Goal: Task Accomplishment & Management: Use online tool/utility

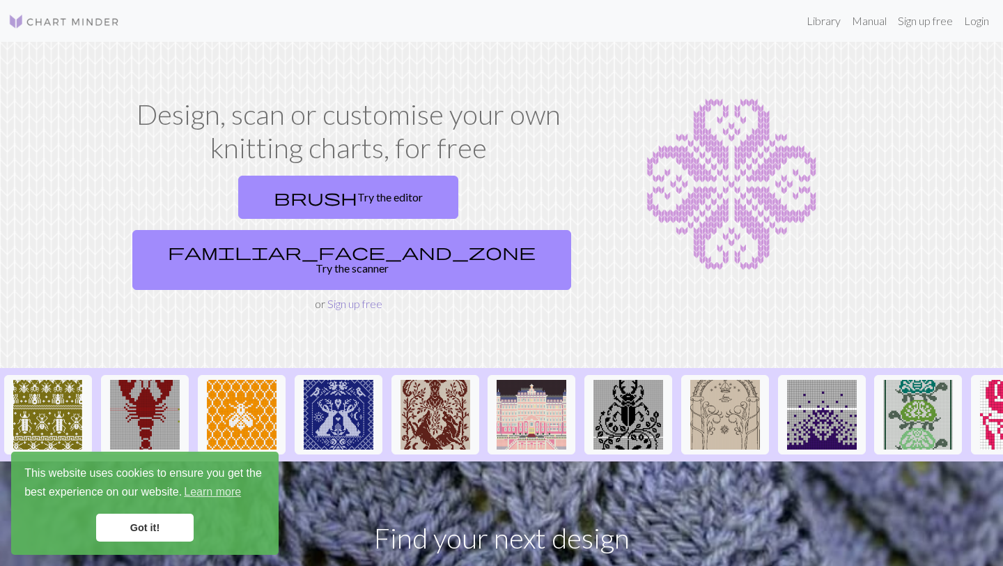
click at [339, 297] on link "Sign up free" at bounding box center [355, 303] width 55 height 13
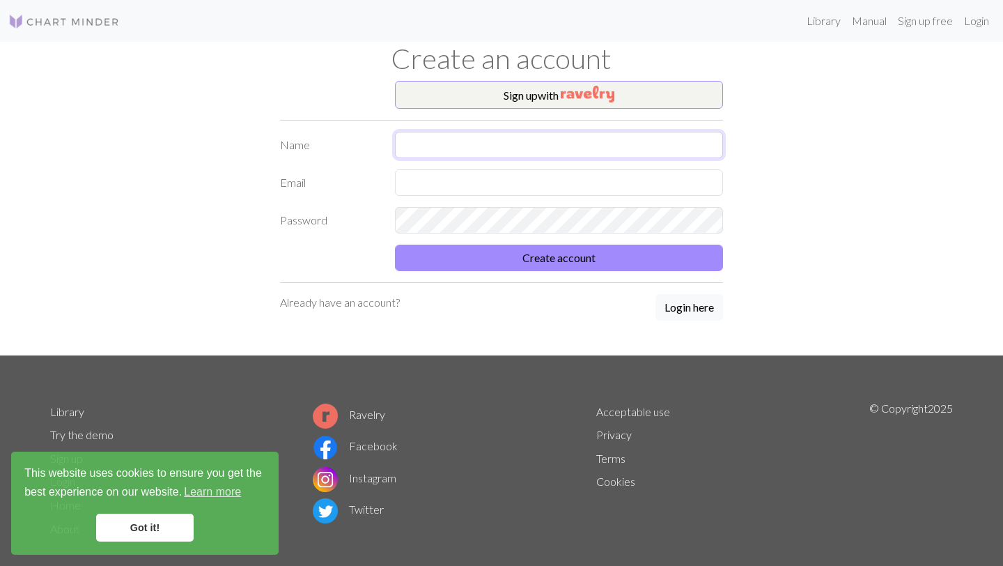
click at [493, 148] on input "text" at bounding box center [559, 145] width 328 height 26
click at [522, 100] on button "Sign up with" at bounding box center [559, 95] width 328 height 28
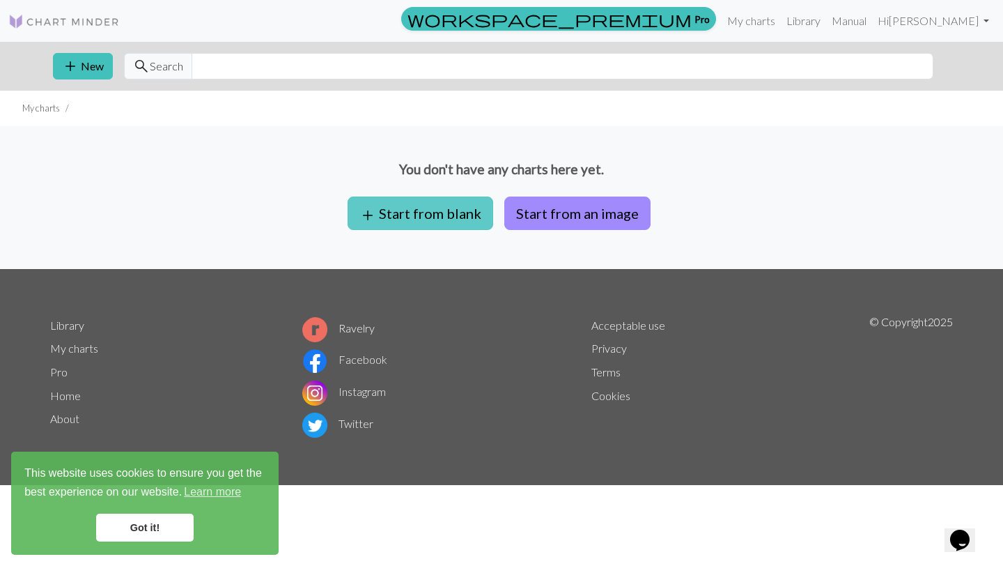
click at [422, 202] on button "add Start from blank" at bounding box center [421, 213] width 146 height 33
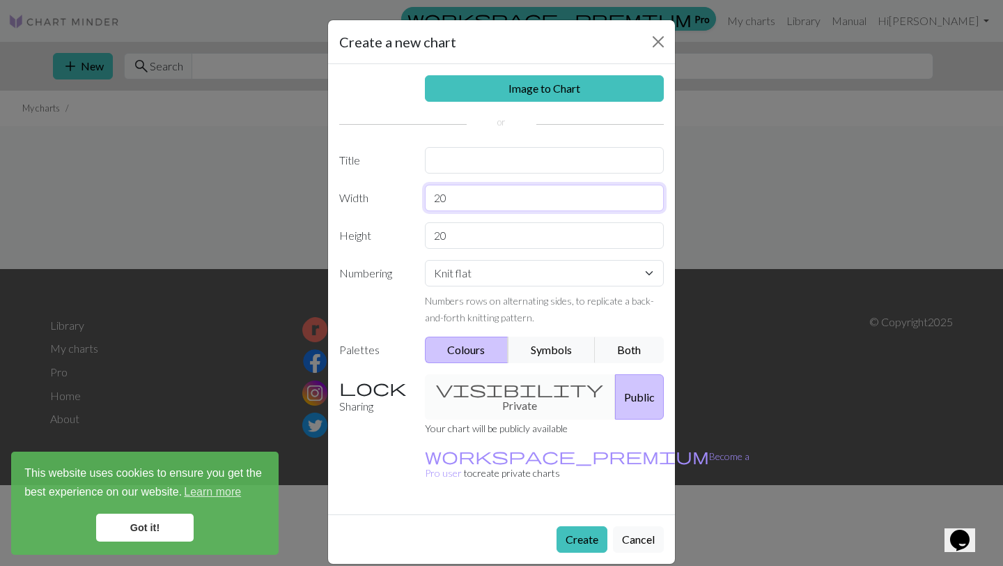
drag, startPoint x: 459, startPoint y: 197, endPoint x: 424, endPoint y: 196, distance: 34.9
click at [424, 196] on div "20" at bounding box center [545, 198] width 256 height 26
type input "44"
click at [470, 240] on input "20" at bounding box center [545, 235] width 240 height 26
type input "25"
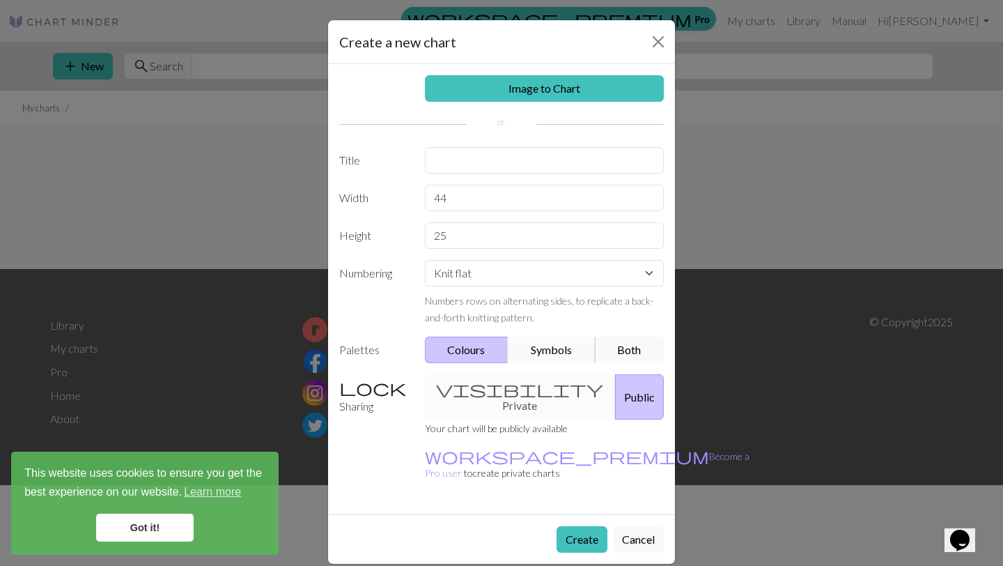
click at [526, 346] on button "Symbols" at bounding box center [552, 350] width 88 height 26
click at [470, 341] on button "Colours" at bounding box center [467, 350] width 84 height 26
click at [611, 353] on button "Both" at bounding box center [630, 350] width 70 height 26
click at [588, 526] on button "Create" at bounding box center [582, 539] width 51 height 26
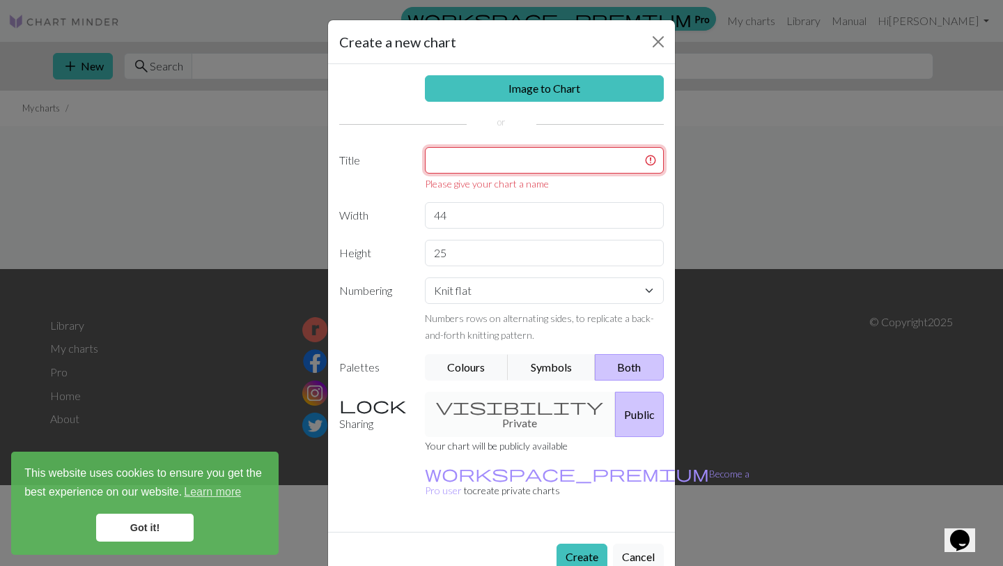
click at [443, 153] on input "text" at bounding box center [545, 160] width 240 height 26
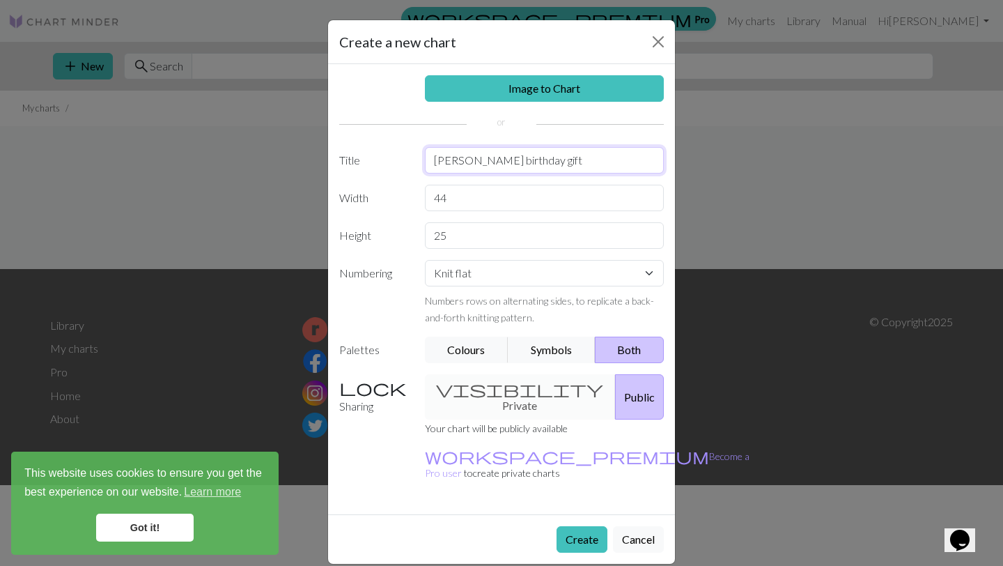
type input "[PERSON_NAME] birthday gift"
click at [615, 387] on button "Public" at bounding box center [639, 396] width 49 height 45
click at [585, 526] on button "Create" at bounding box center [582, 539] width 51 height 26
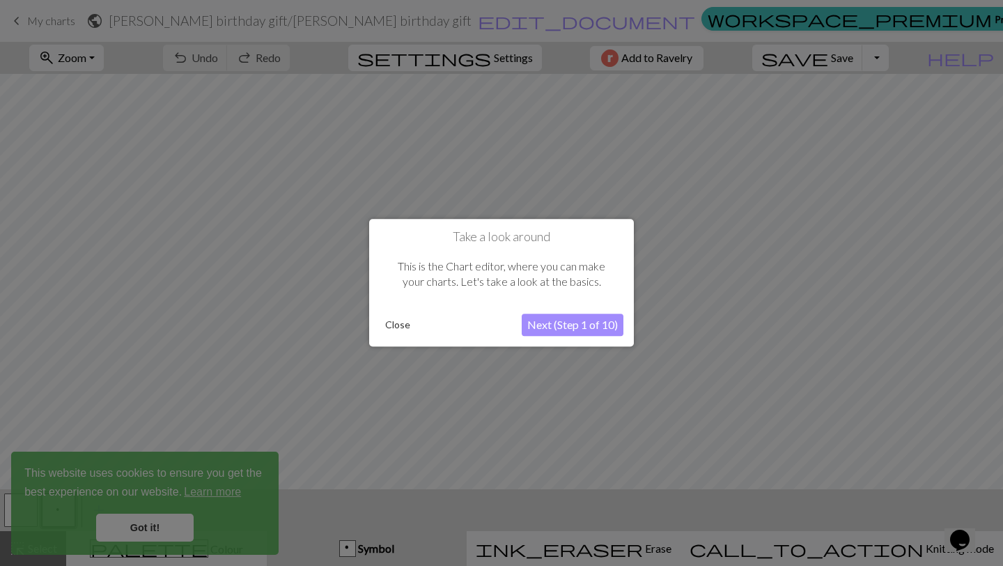
click at [562, 325] on button "Next (Step 1 of 10)" at bounding box center [573, 325] width 102 height 22
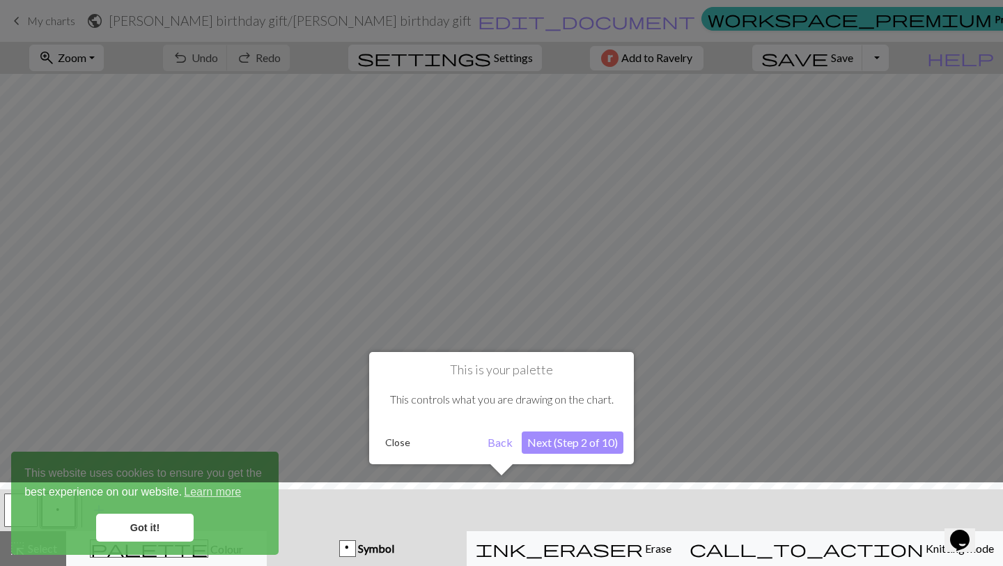
click at [576, 439] on button "Next (Step 2 of 10)" at bounding box center [573, 442] width 102 height 22
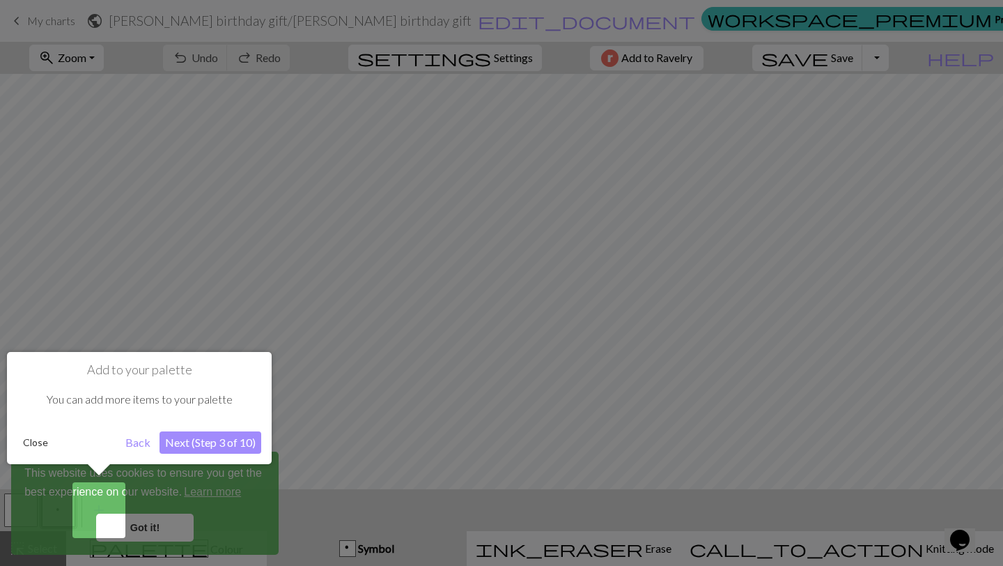
click at [174, 528] on div at bounding box center [501, 283] width 1003 height 566
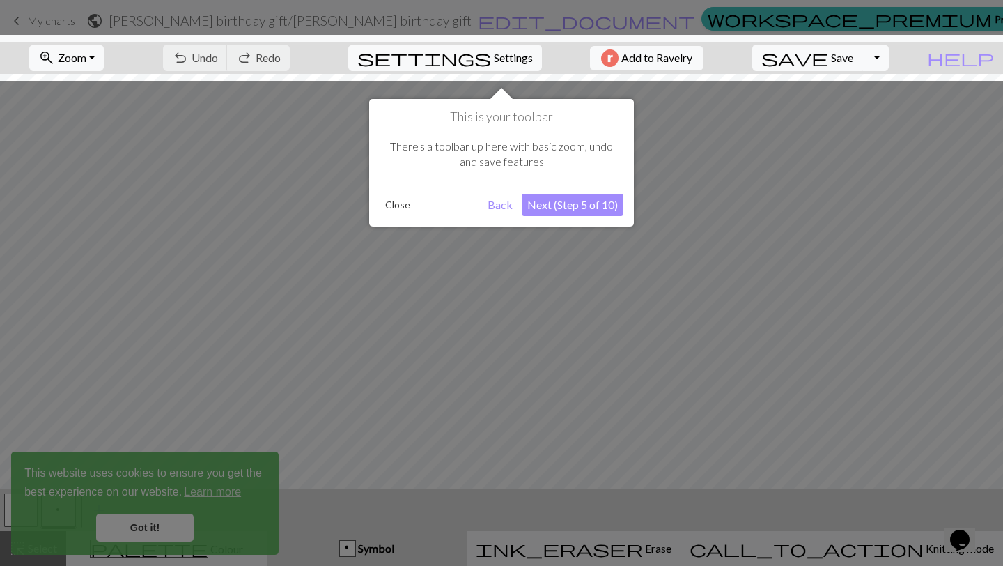
click at [560, 202] on button "Next (Step 5 of 10)" at bounding box center [573, 205] width 102 height 22
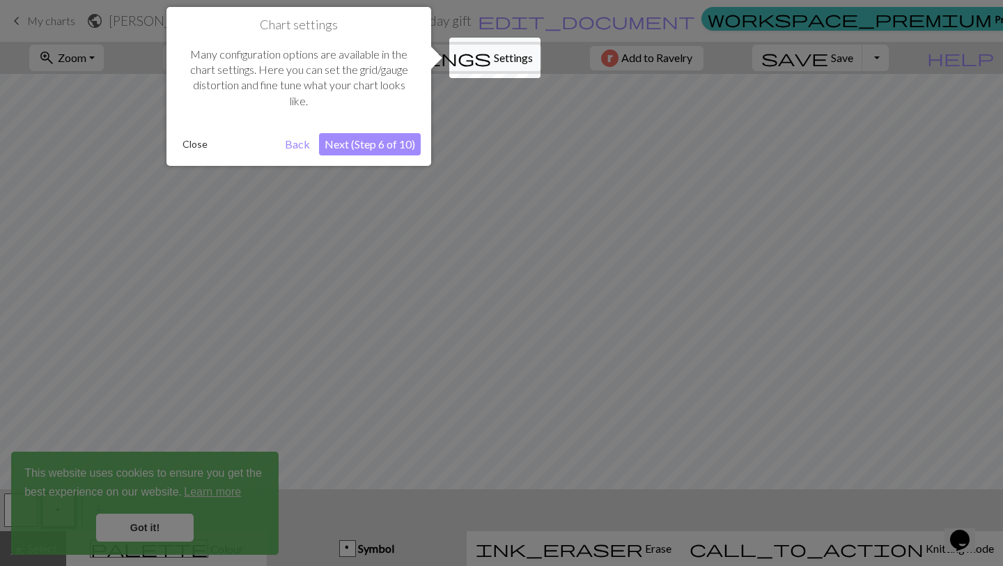
click at [365, 143] on button "Next (Step 6 of 10)" at bounding box center [370, 144] width 102 height 22
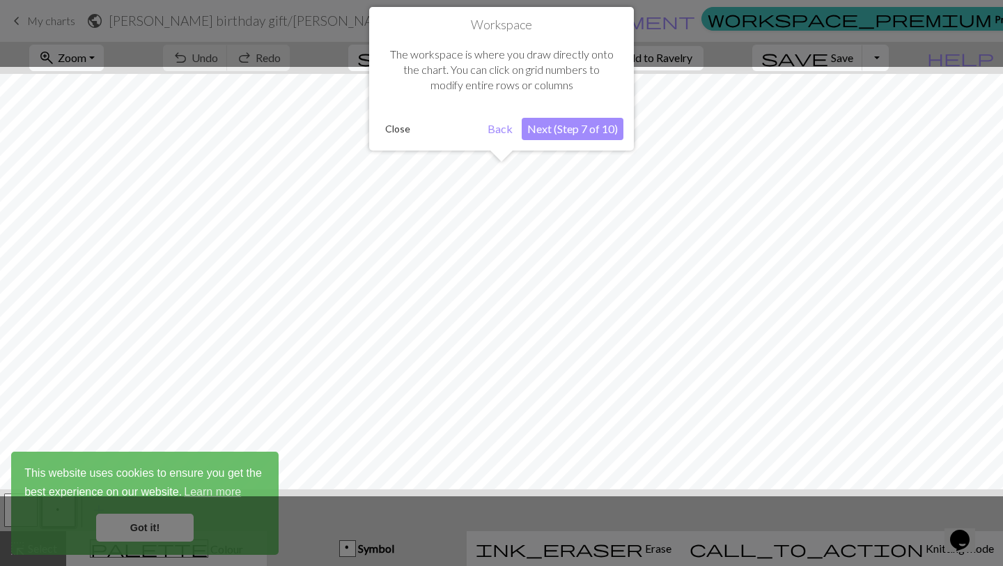
click at [576, 127] on button "Next (Step 7 of 10)" at bounding box center [573, 129] width 102 height 22
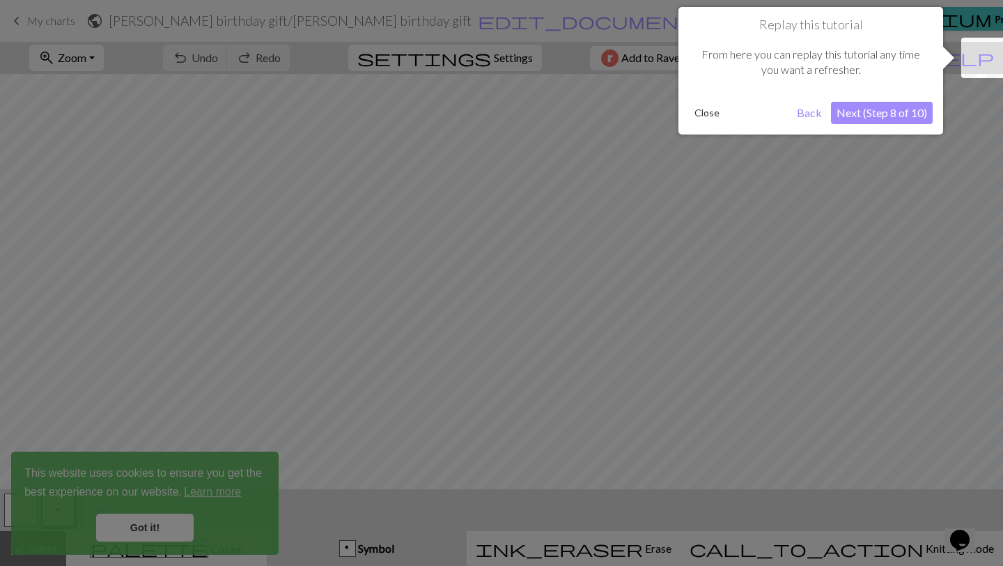
click at [907, 118] on button "Next (Step 8 of 10)" at bounding box center [882, 113] width 102 height 22
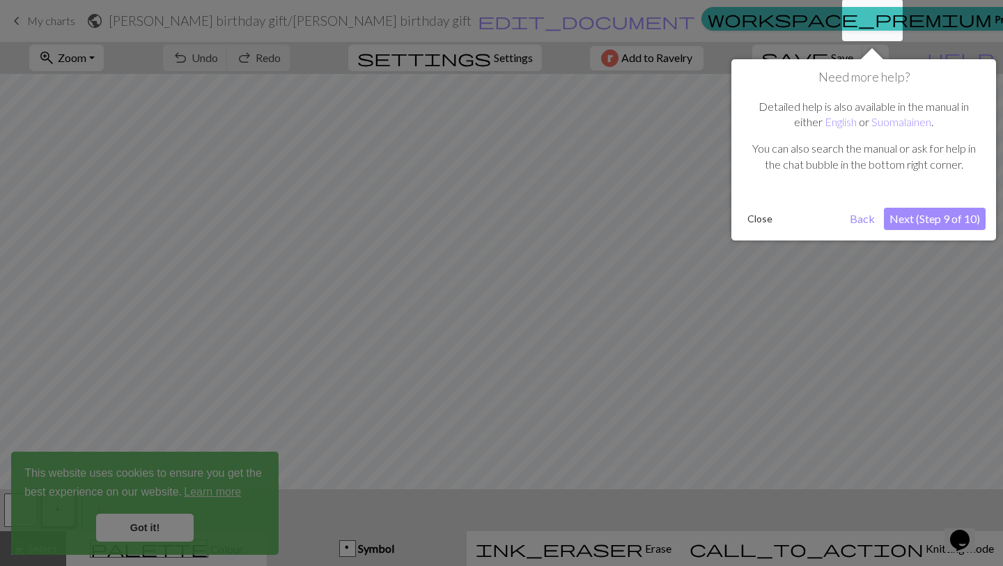
click at [957, 222] on button "Next (Step 9 of 10)" at bounding box center [935, 219] width 102 height 22
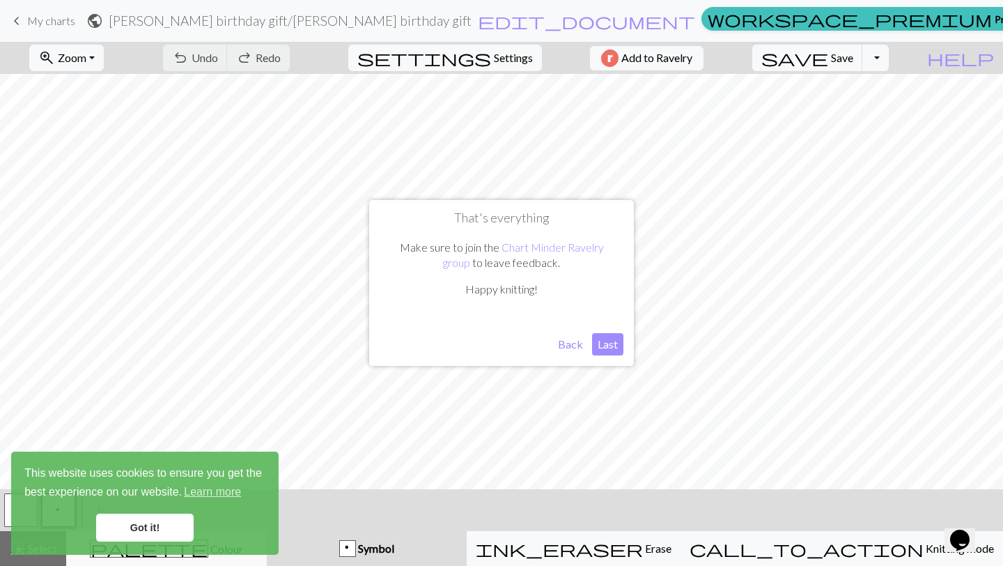
click at [613, 344] on button "Last" at bounding box center [607, 344] width 31 height 22
click at [170, 525] on link "Got it!" at bounding box center [145, 528] width 98 height 28
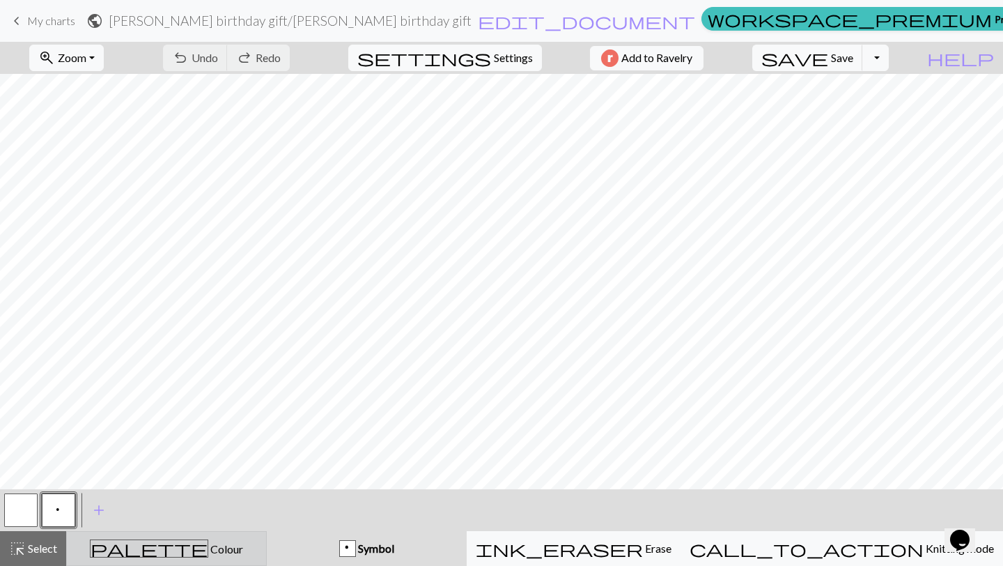
click at [208, 547] on span "Colour" at bounding box center [225, 548] width 35 height 13
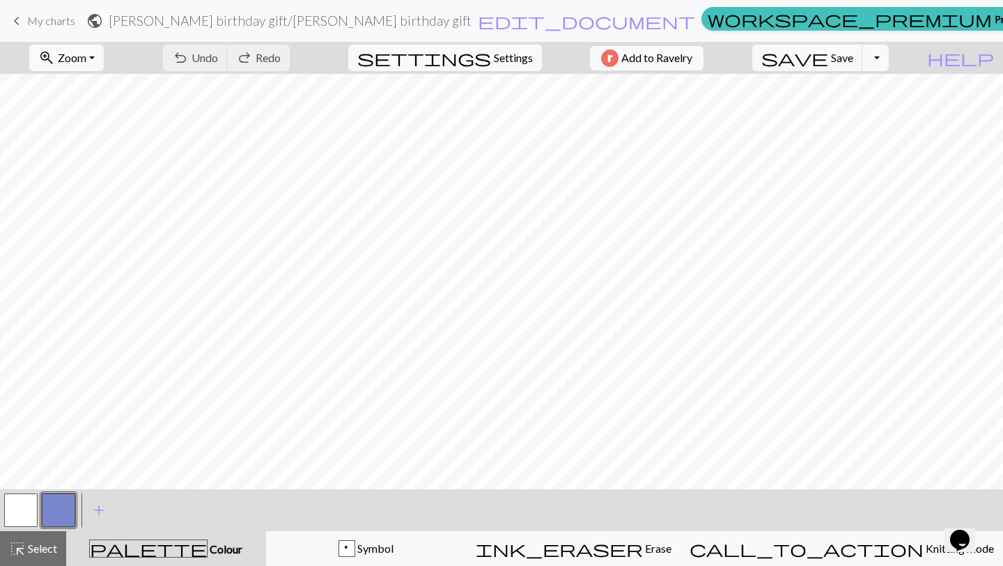
click at [208, 547] on span "Colour" at bounding box center [225, 548] width 35 height 13
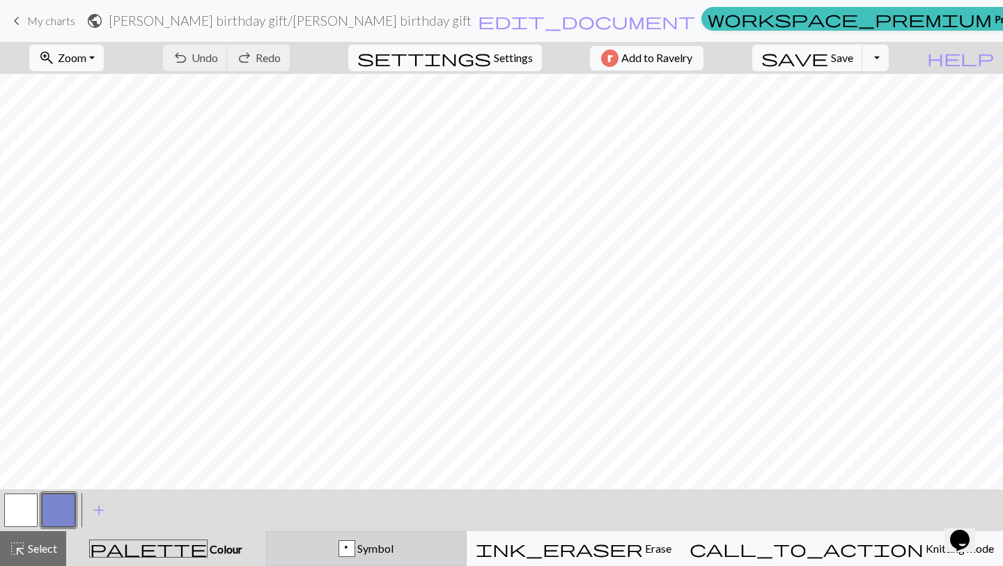
click at [394, 549] on span "Symbol" at bounding box center [374, 547] width 38 height 13
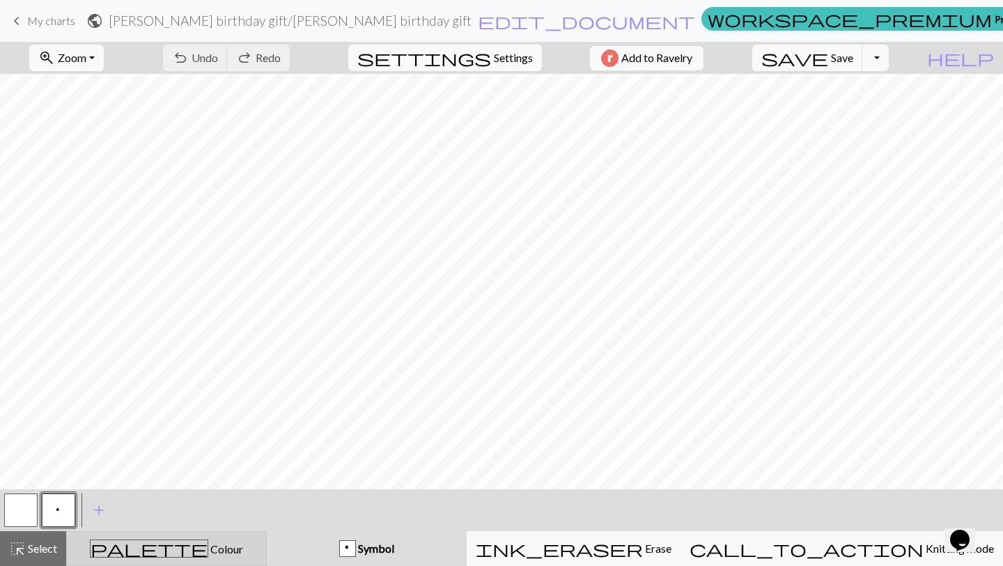
click at [201, 560] on button "palette Colour Colour" at bounding box center [166, 548] width 201 height 35
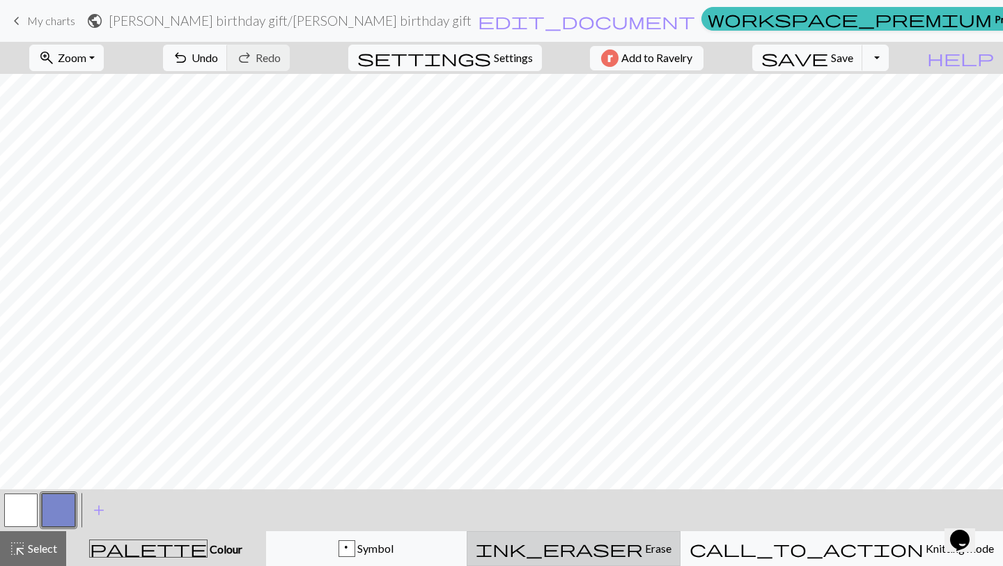
click at [643, 553] on span "ink_eraser" at bounding box center [559, 549] width 167 height 20
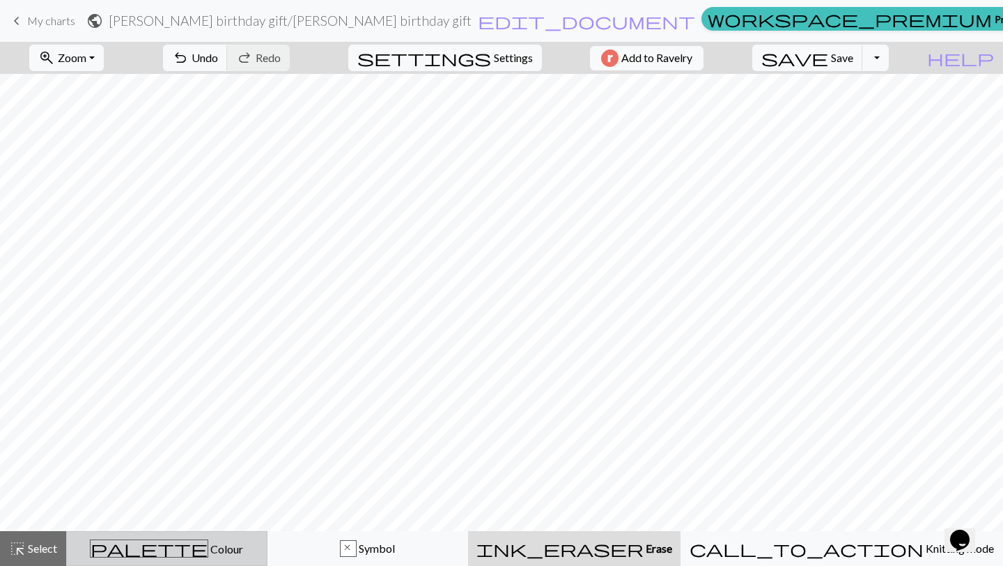
click at [239, 545] on div "palette Colour Colour" at bounding box center [166, 548] width 183 height 18
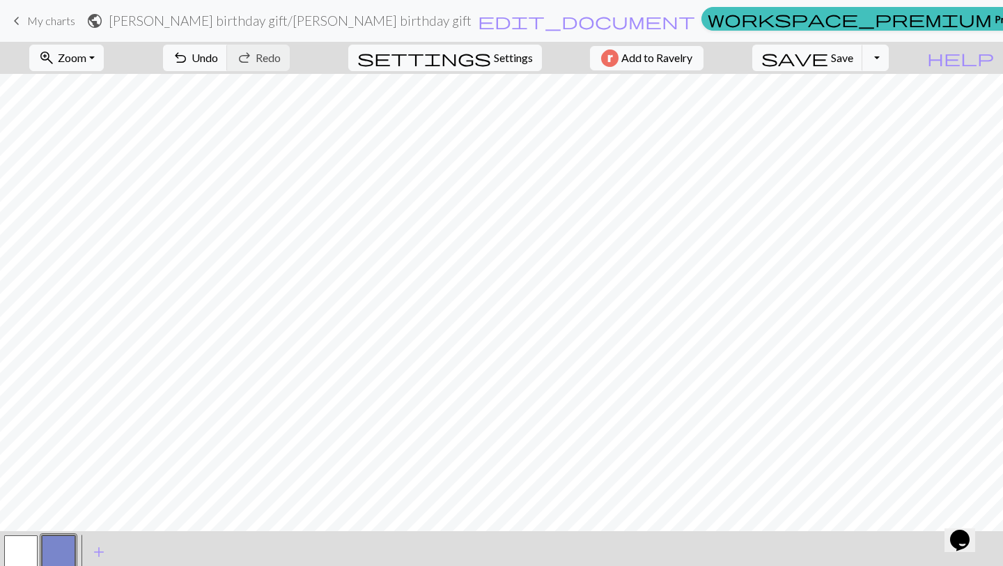
scroll to position [42, 0]
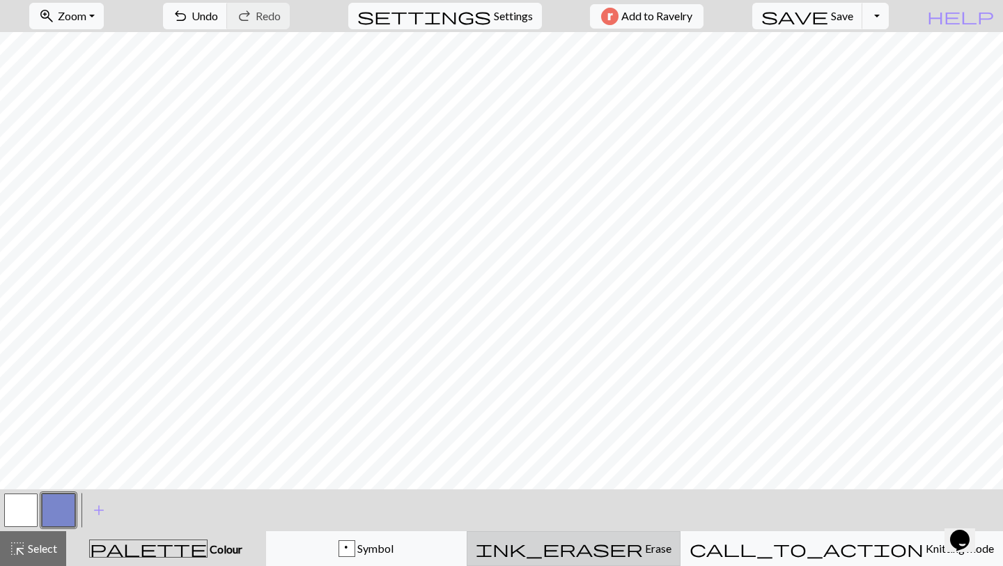
click at [652, 544] on span "Erase" at bounding box center [657, 547] width 29 height 13
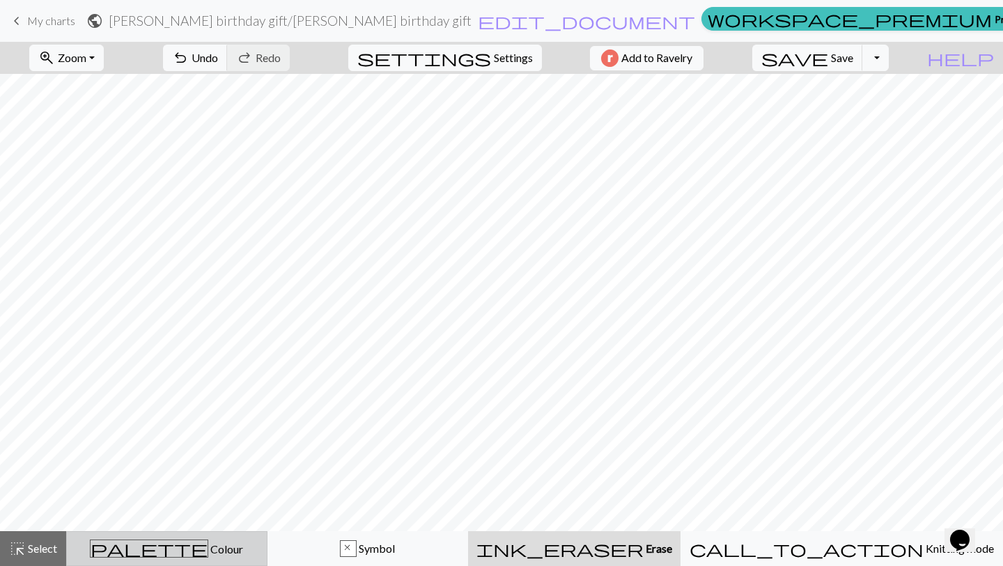
click at [189, 557] on button "palette Colour Colour" at bounding box center [166, 548] width 201 height 35
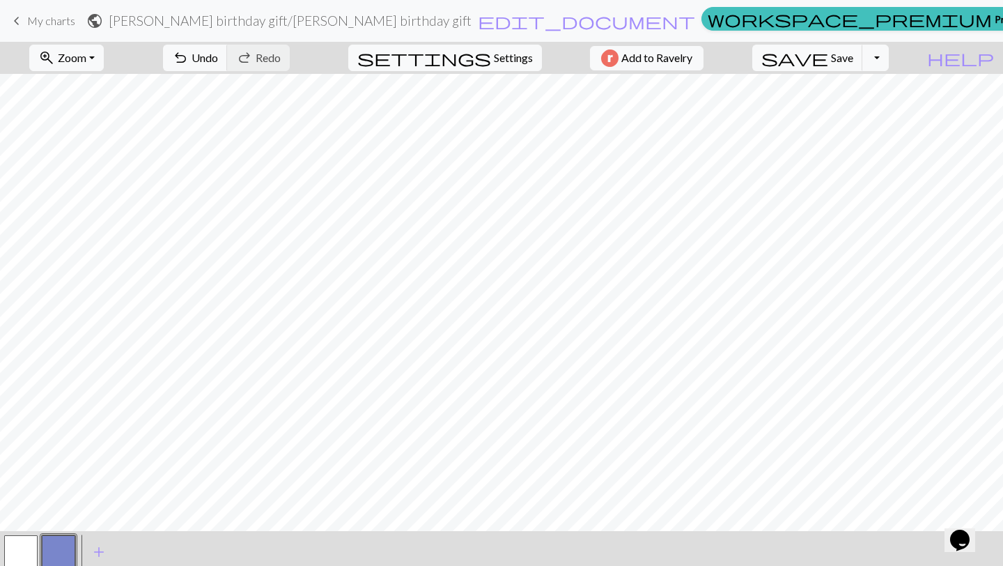
scroll to position [42, 0]
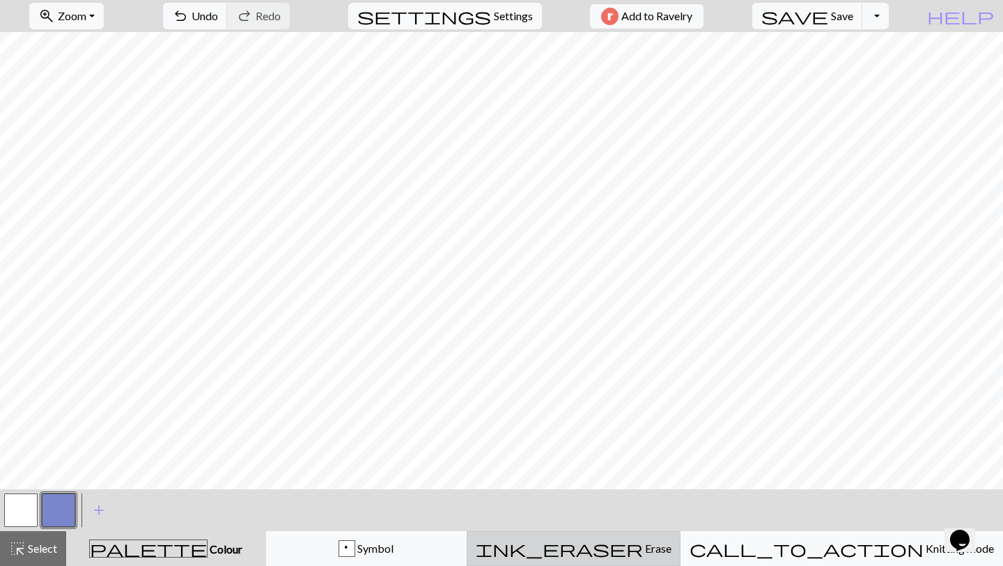
click at [622, 539] on button "ink_eraser Erase Erase" at bounding box center [574, 548] width 214 height 35
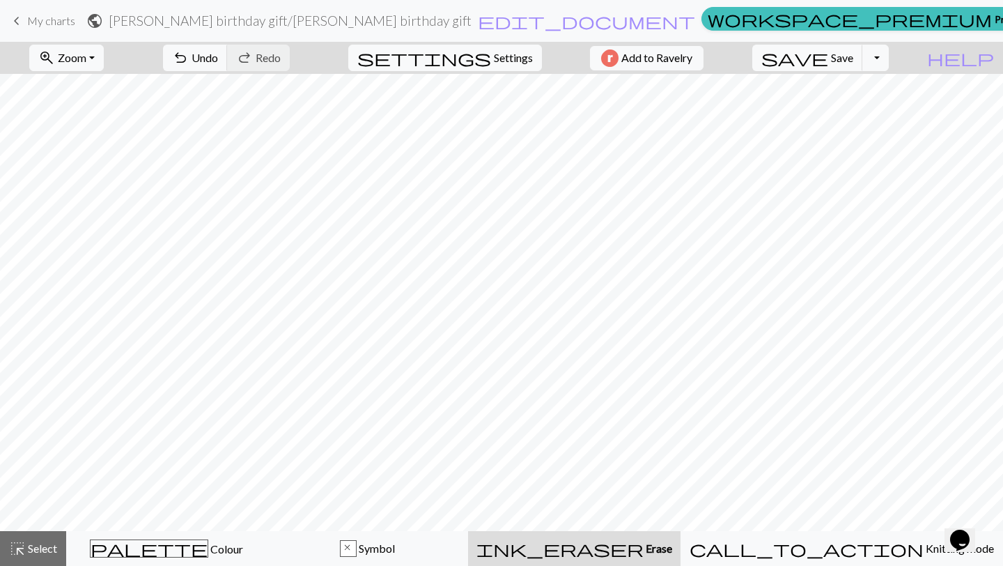
scroll to position [0, 0]
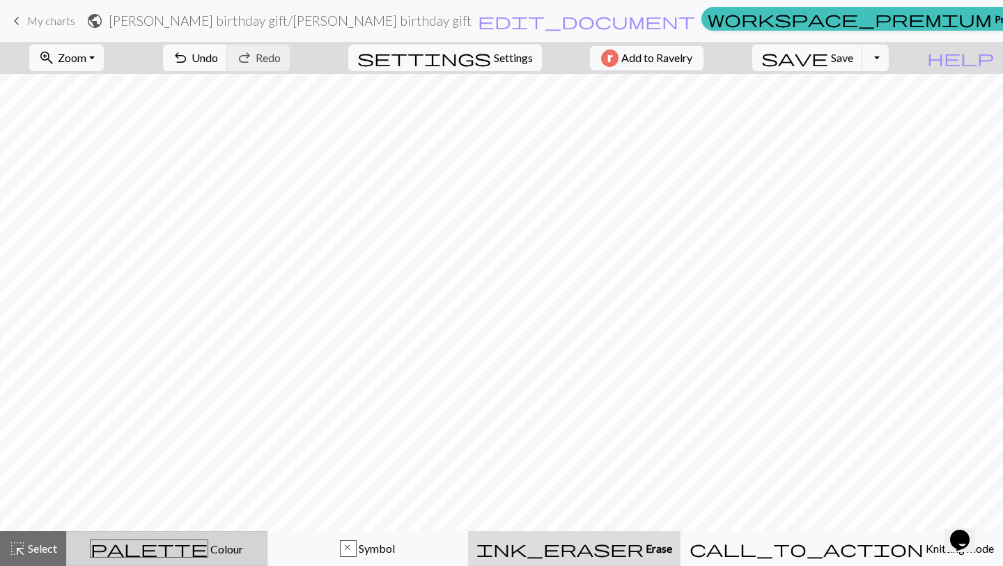
click at [208, 553] on span "Colour" at bounding box center [225, 548] width 35 height 13
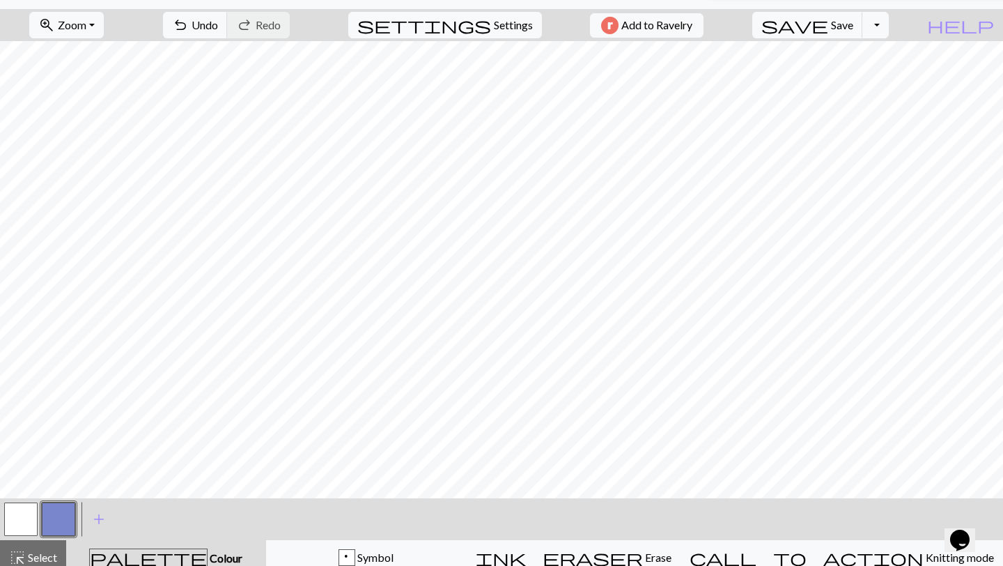
scroll to position [42, 0]
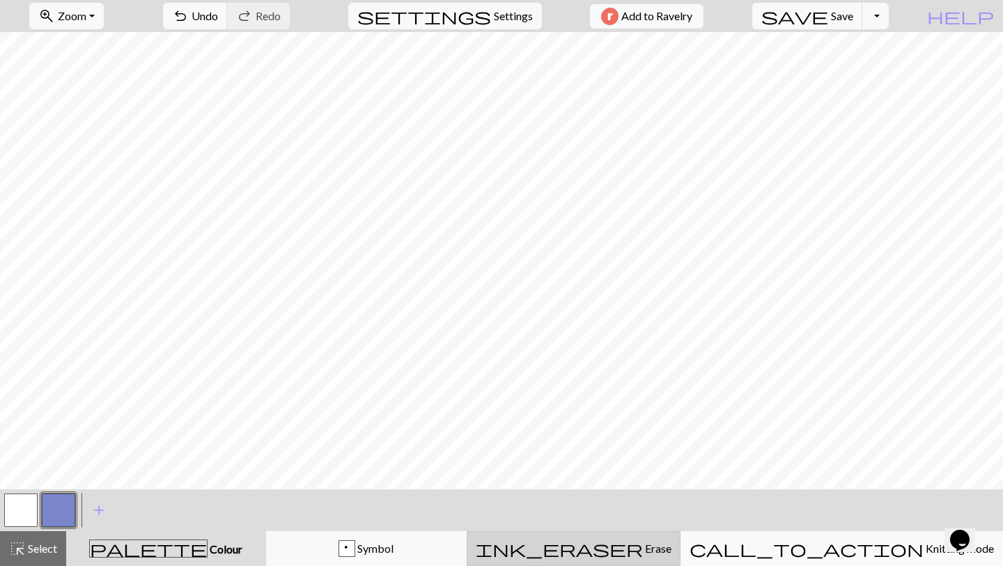
click at [619, 553] on div "ink_eraser Erase Erase" at bounding box center [574, 548] width 196 height 17
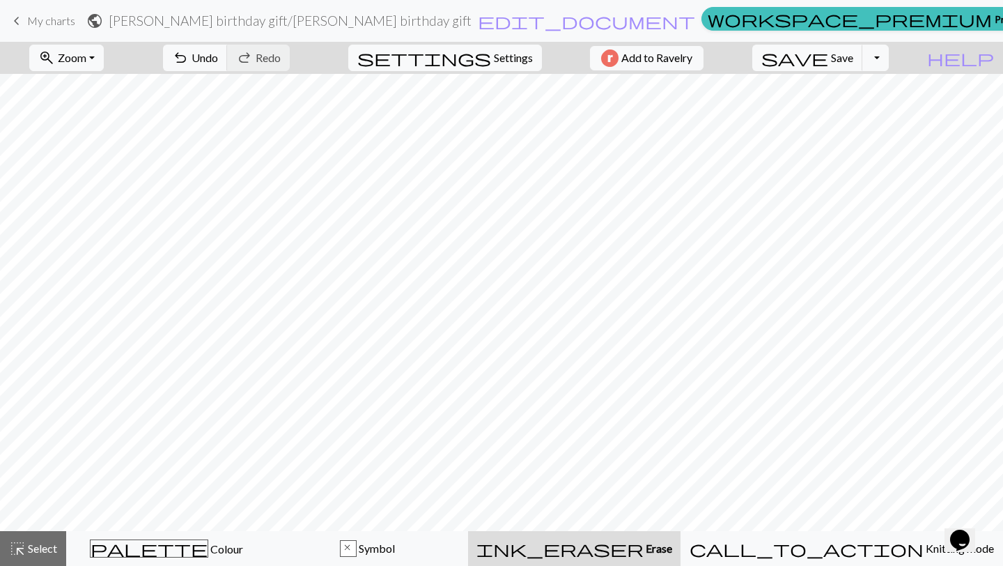
scroll to position [0, 0]
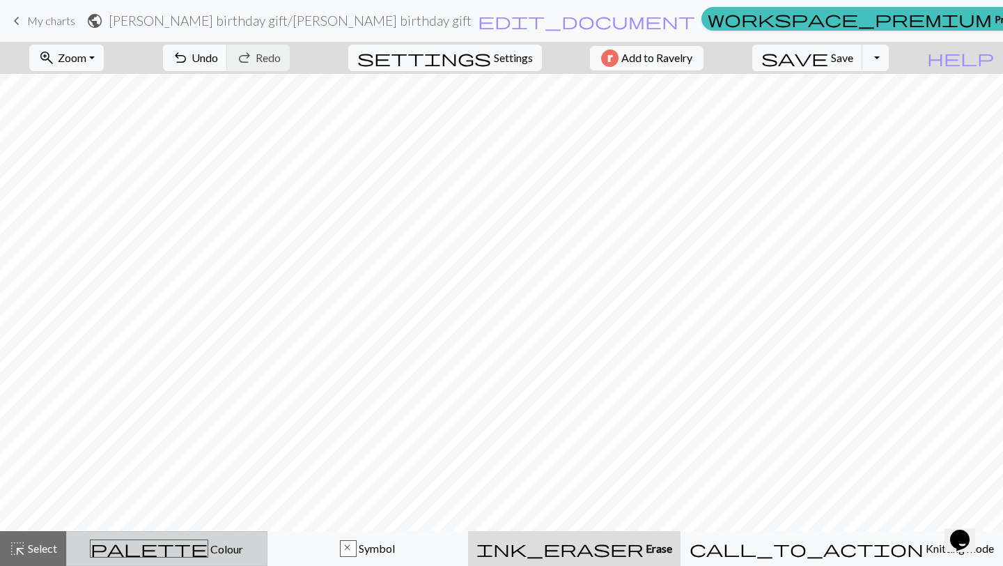
click at [176, 557] on div "palette Colour Colour" at bounding box center [166, 548] width 183 height 18
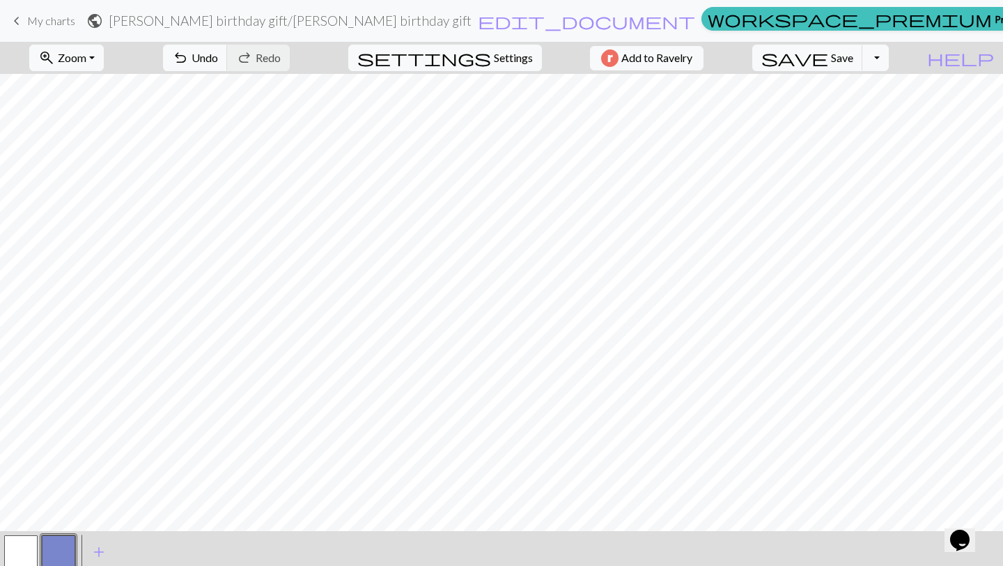
scroll to position [42, 0]
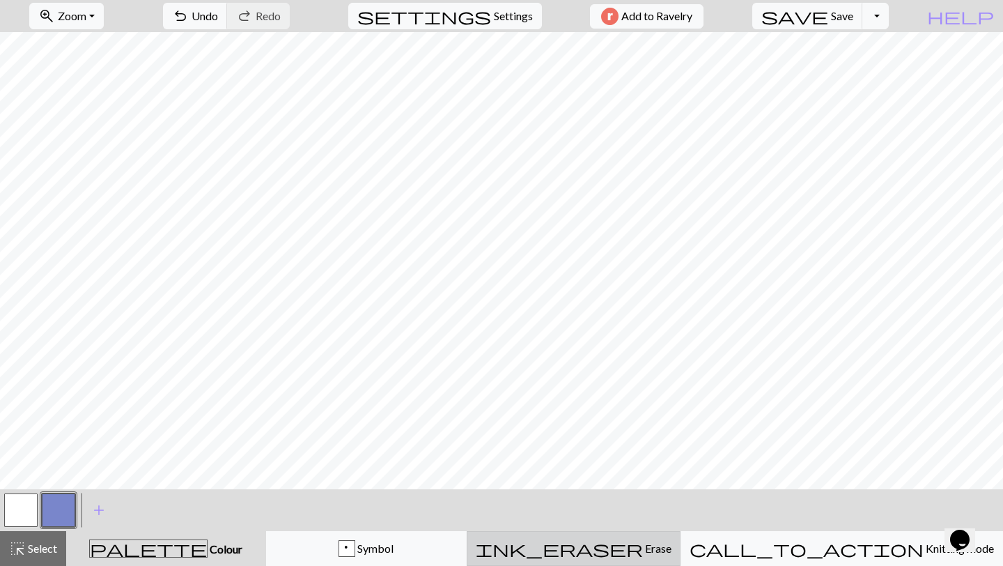
click at [608, 560] on button "ink_eraser Erase Erase" at bounding box center [574, 548] width 214 height 35
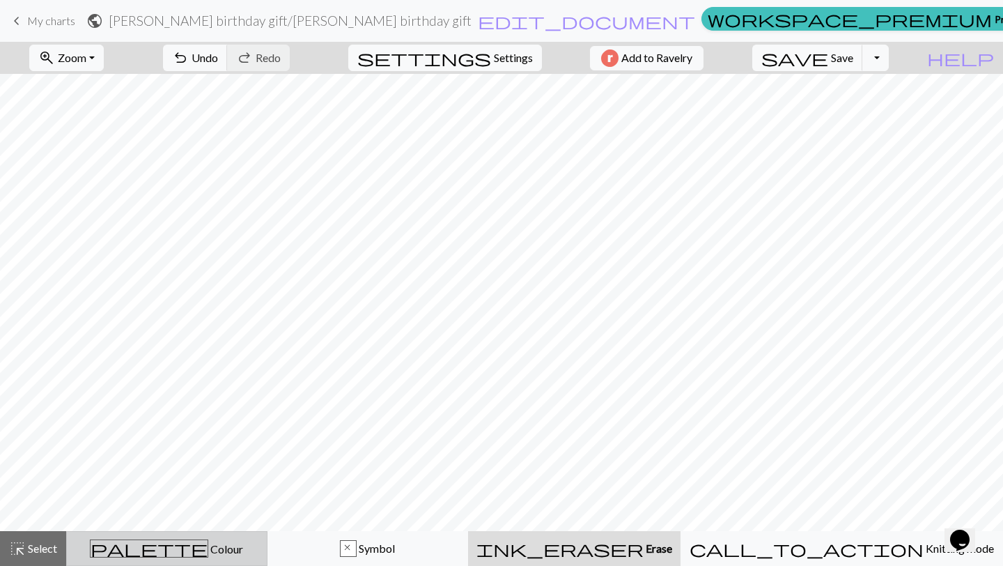
click at [253, 548] on div "palette Colour Colour" at bounding box center [166, 548] width 183 height 18
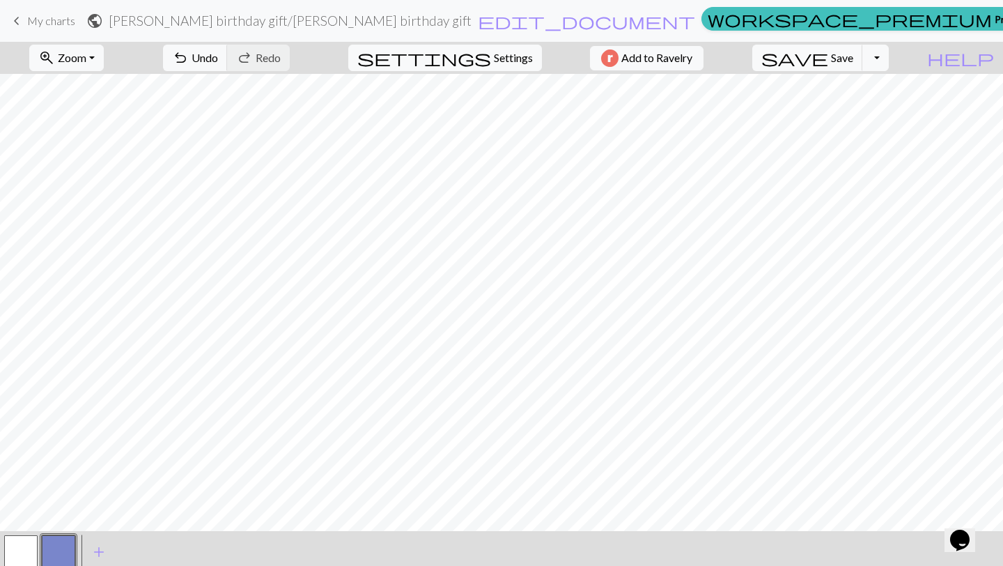
scroll to position [42, 0]
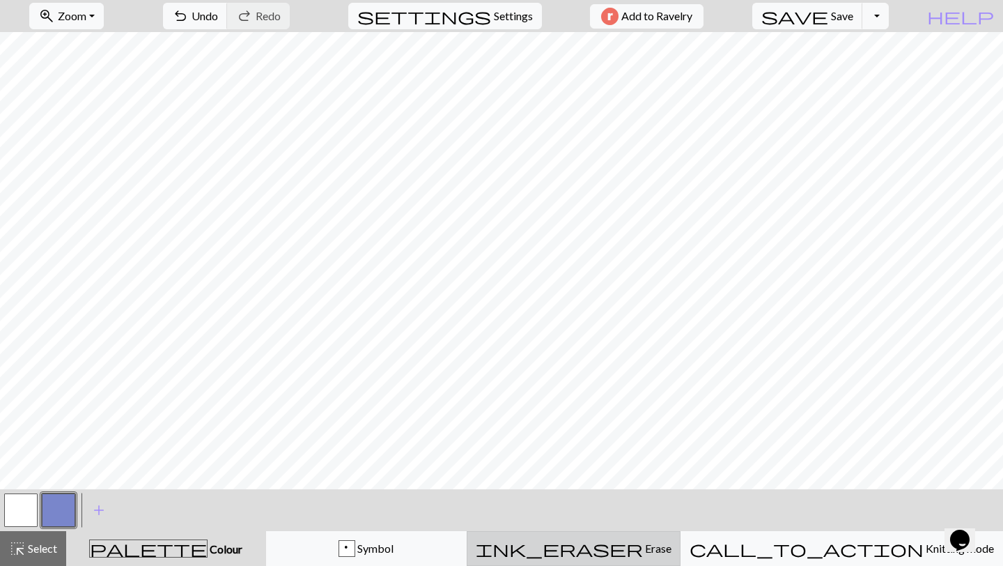
click at [606, 558] on button "ink_eraser Erase Erase" at bounding box center [574, 548] width 214 height 35
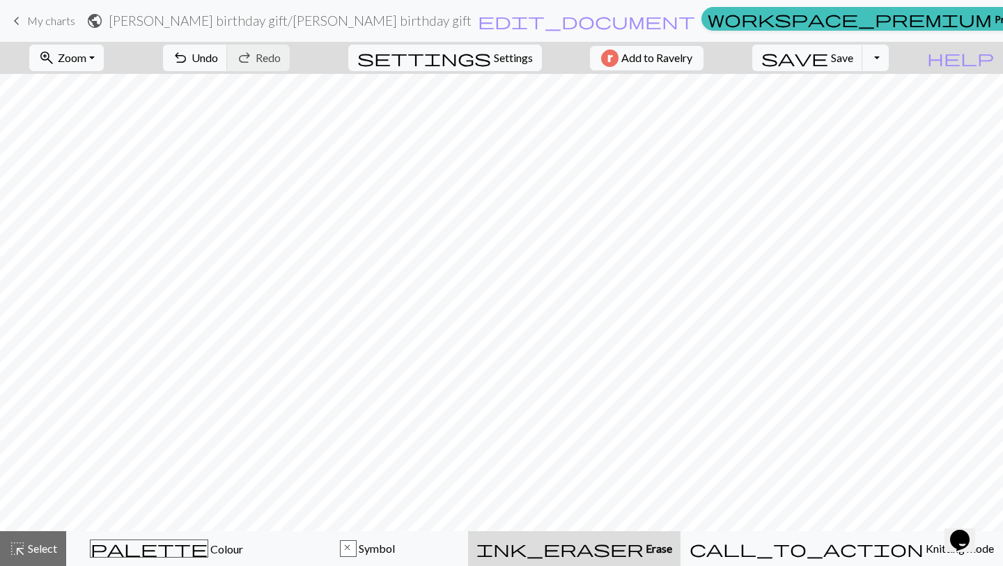
scroll to position [0, 0]
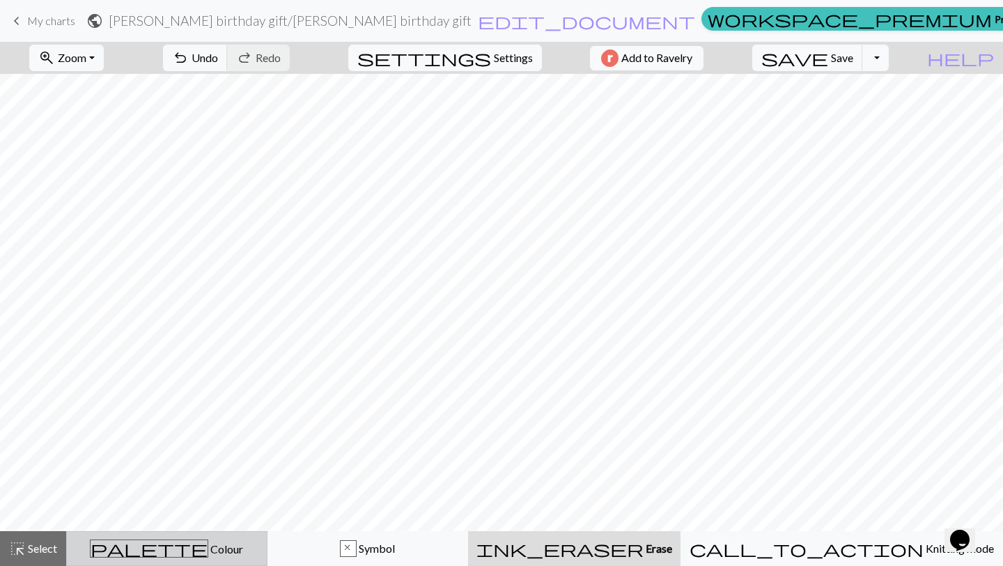
click at [243, 549] on div "palette Colour Colour" at bounding box center [166, 548] width 183 height 18
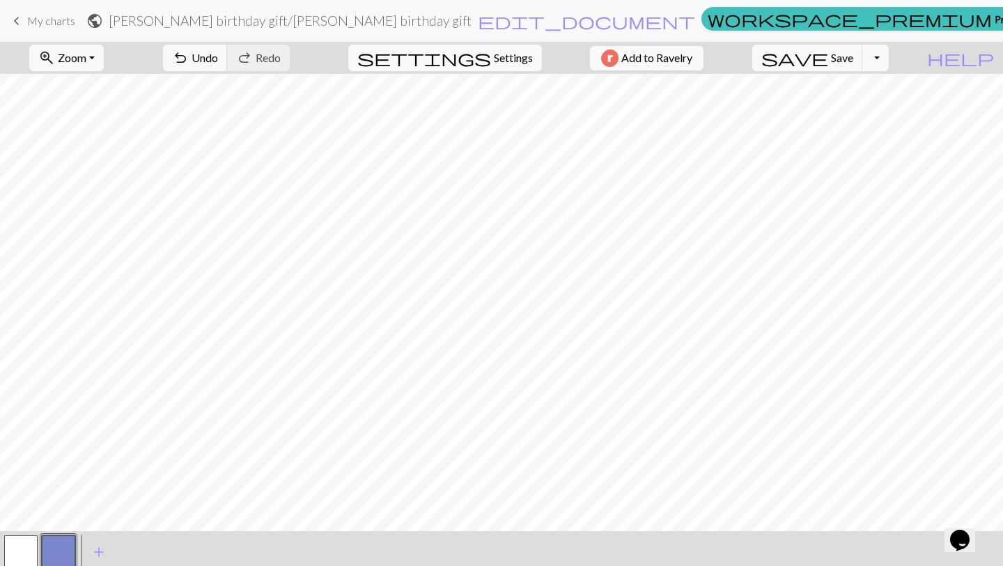
scroll to position [42, 0]
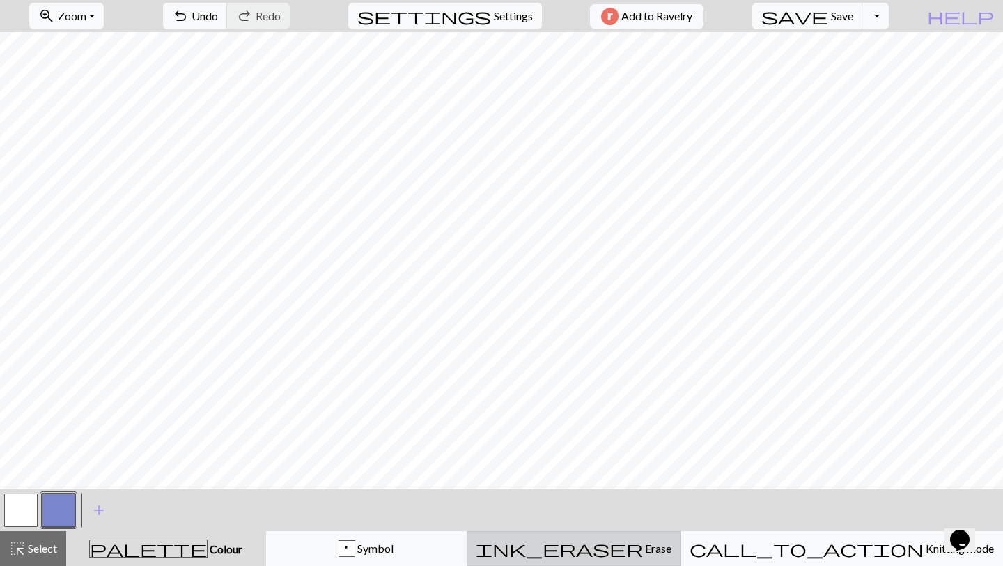
click at [638, 557] on span "ink_eraser" at bounding box center [559, 549] width 167 height 20
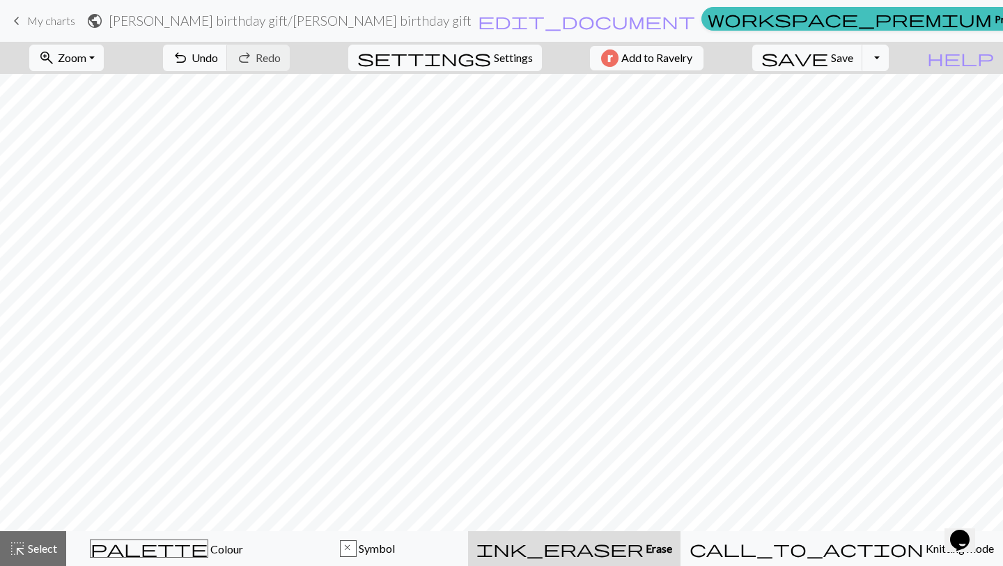
scroll to position [0, 0]
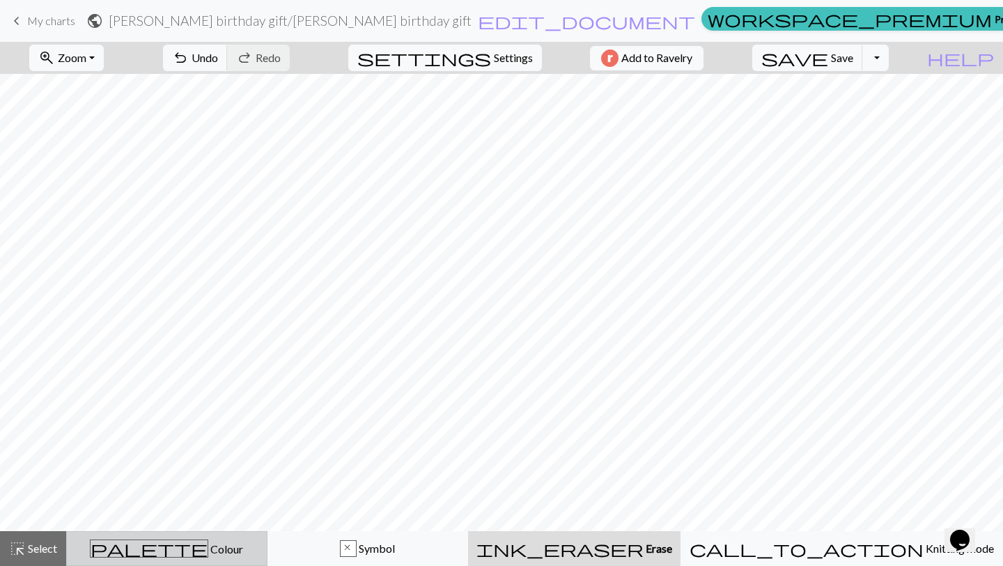
click at [208, 546] on span "Colour" at bounding box center [225, 548] width 35 height 13
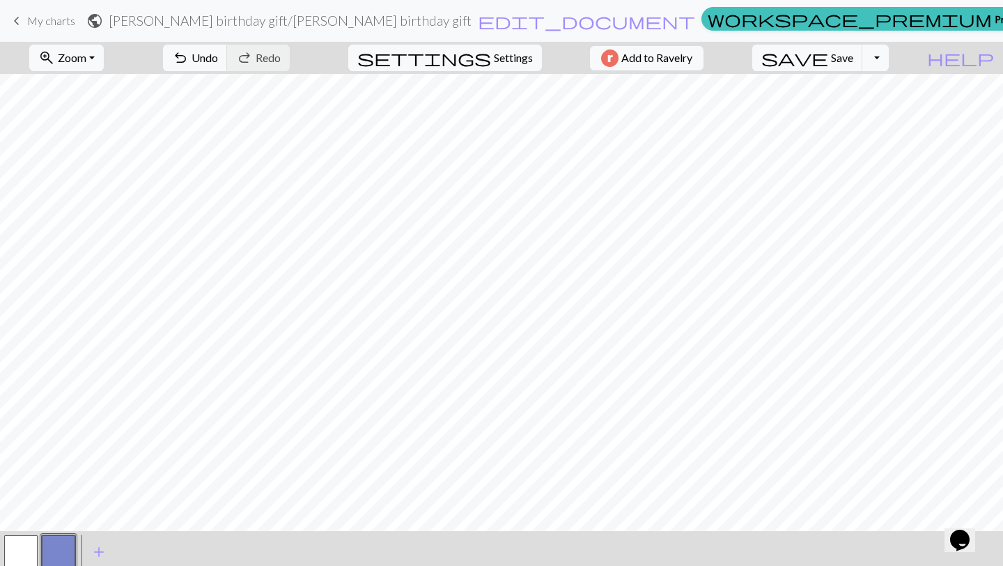
scroll to position [42, 0]
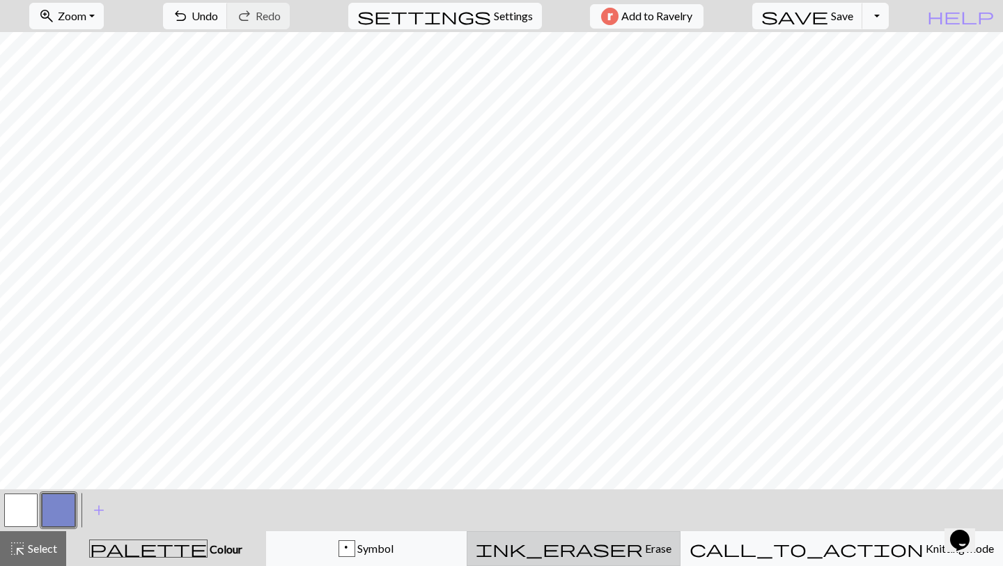
click at [571, 560] on button "ink_eraser Erase Erase" at bounding box center [574, 548] width 214 height 35
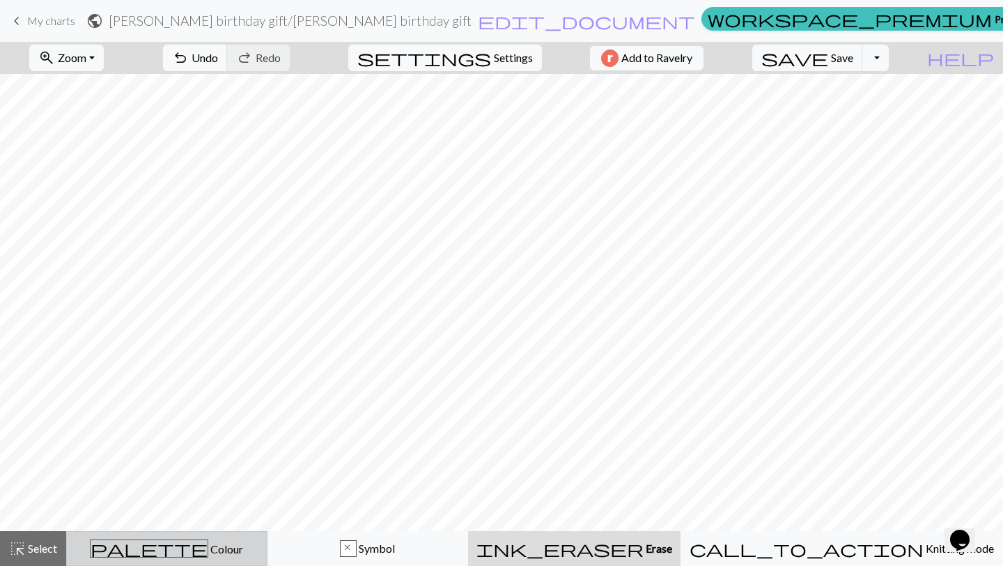
click at [259, 547] on div "palette Colour Colour" at bounding box center [166, 548] width 183 height 18
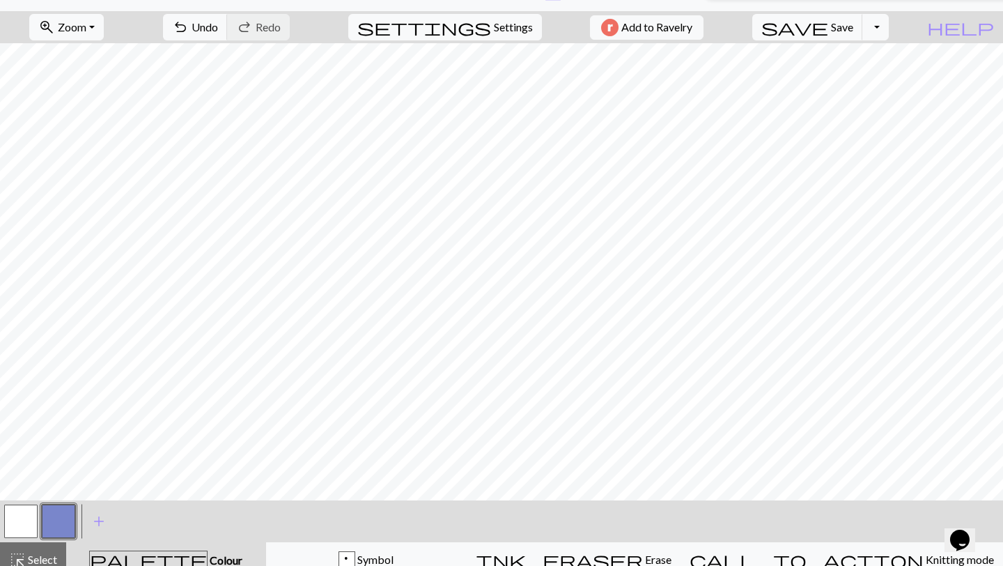
scroll to position [42, 0]
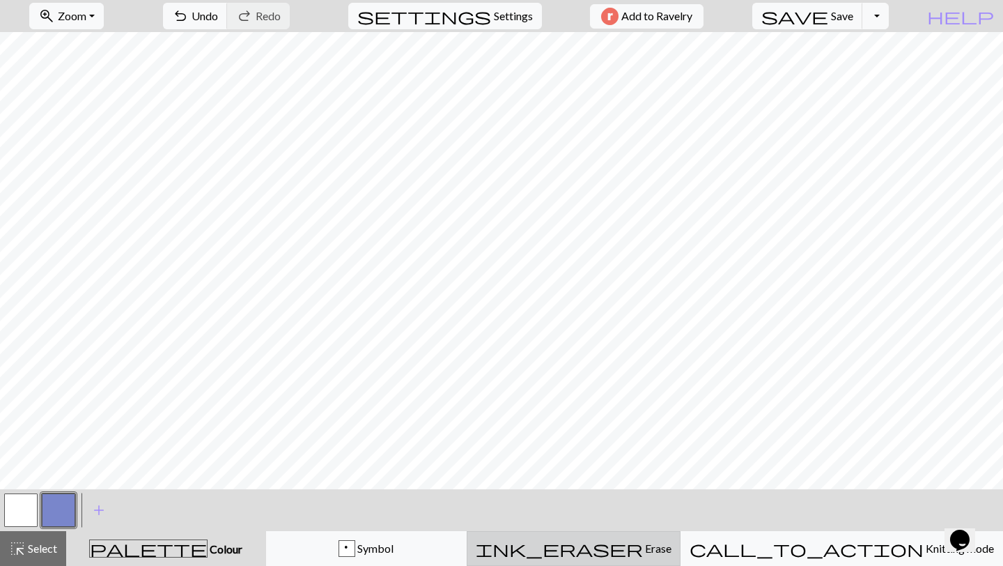
click at [605, 565] on button "ink_eraser Erase Erase" at bounding box center [574, 548] width 214 height 35
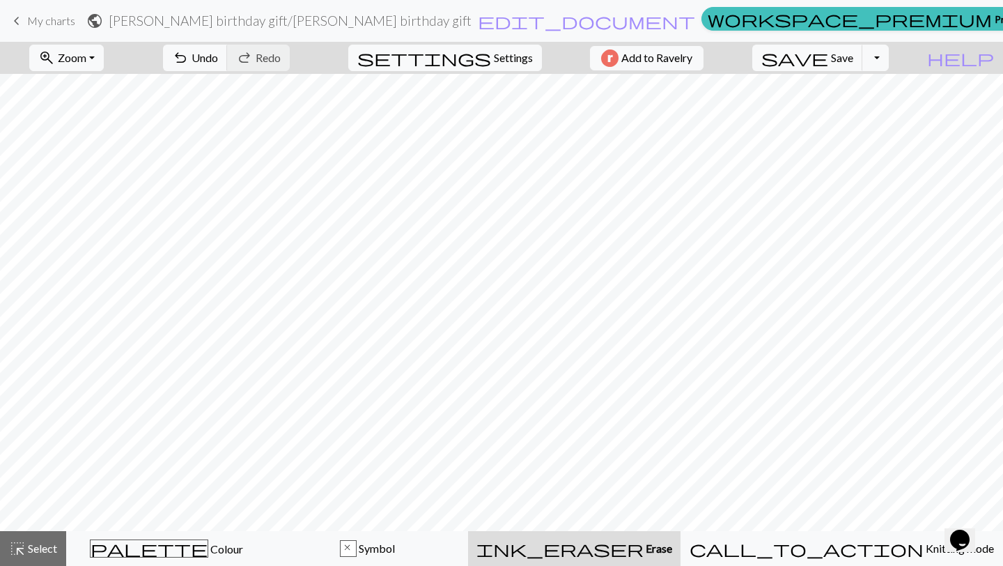
scroll to position [0, 0]
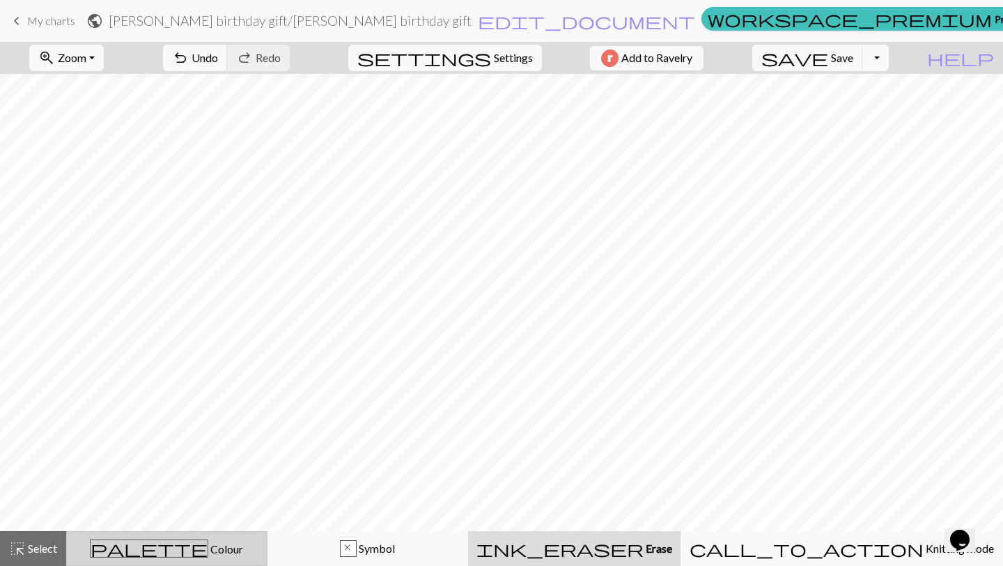
click at [229, 550] on div "palette Colour Colour" at bounding box center [166, 548] width 183 height 18
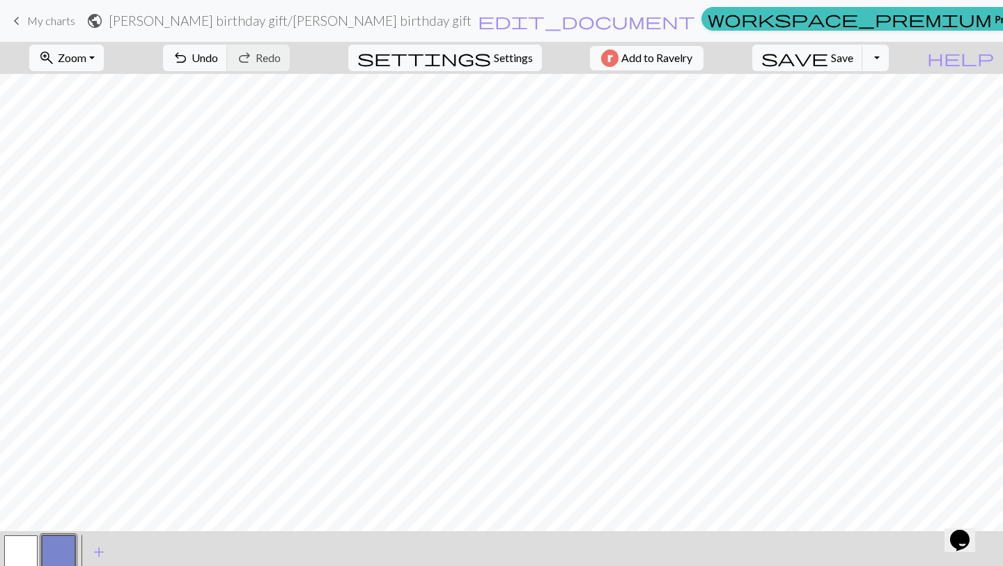
scroll to position [42, 0]
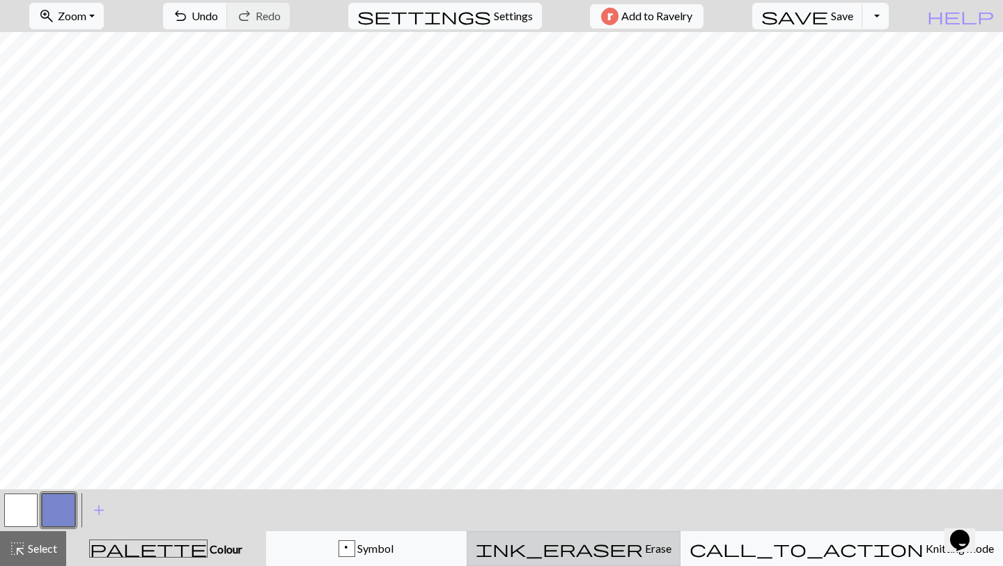
click at [609, 562] on button "ink_eraser Erase Erase" at bounding box center [574, 548] width 214 height 35
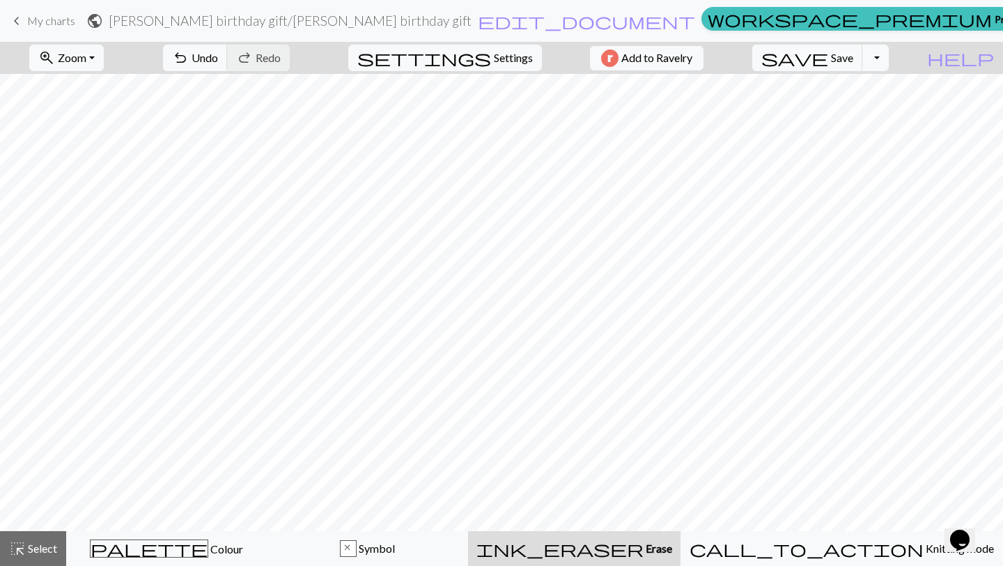
scroll to position [0, 0]
click at [625, 564] on button "ink_eraser Erase Erase" at bounding box center [574, 548] width 213 height 35
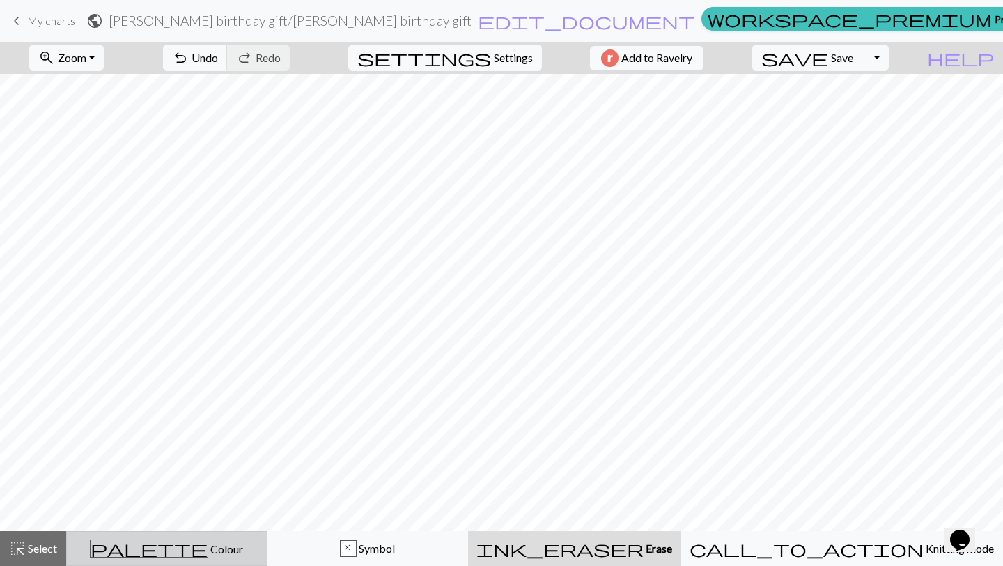
click at [217, 546] on div "palette Colour Colour" at bounding box center [166, 548] width 183 height 18
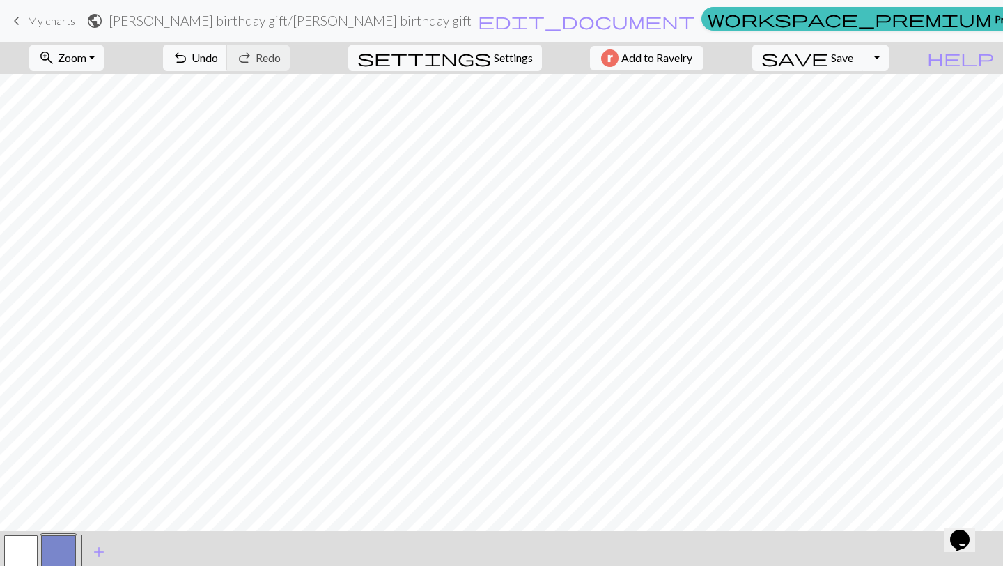
scroll to position [42, 0]
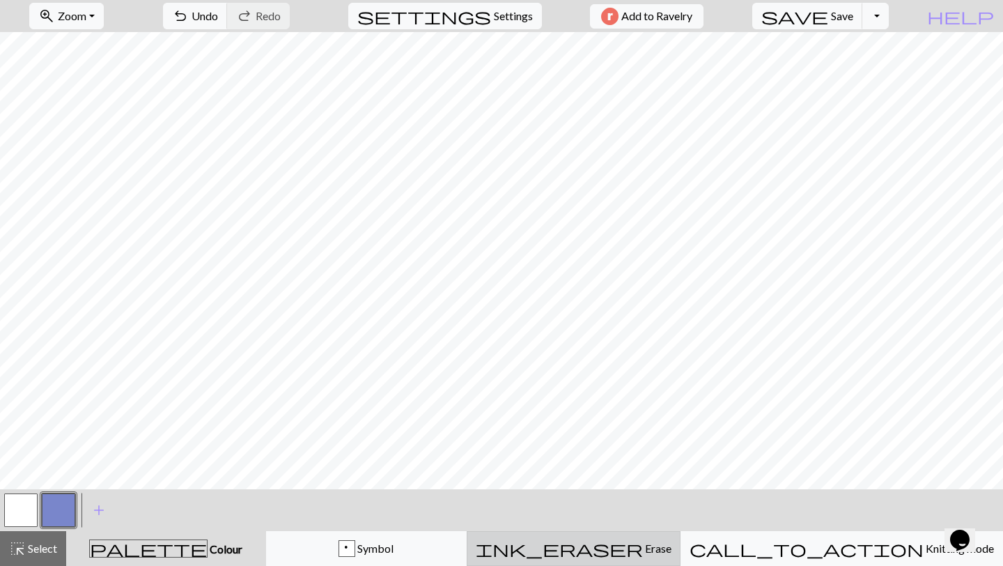
click at [614, 563] on button "ink_eraser Erase Erase" at bounding box center [574, 548] width 214 height 35
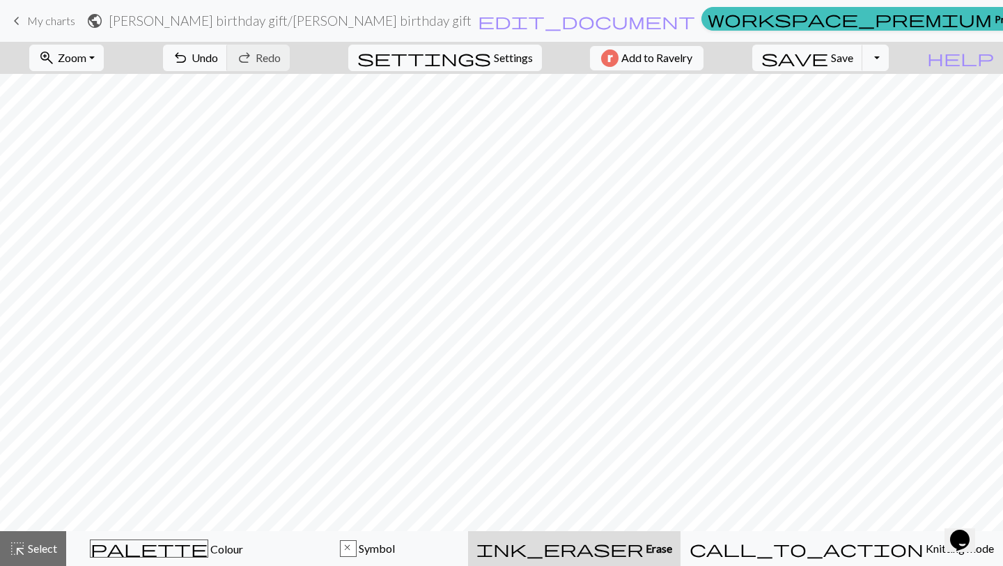
click at [665, 548] on span "Erase" at bounding box center [658, 547] width 29 height 13
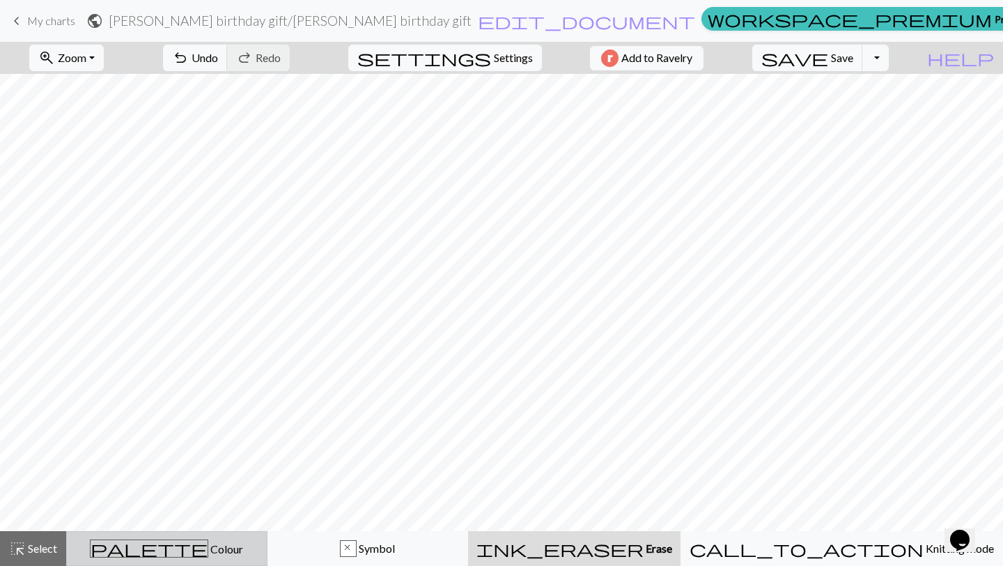
click at [208, 555] on span "Colour" at bounding box center [225, 548] width 35 height 13
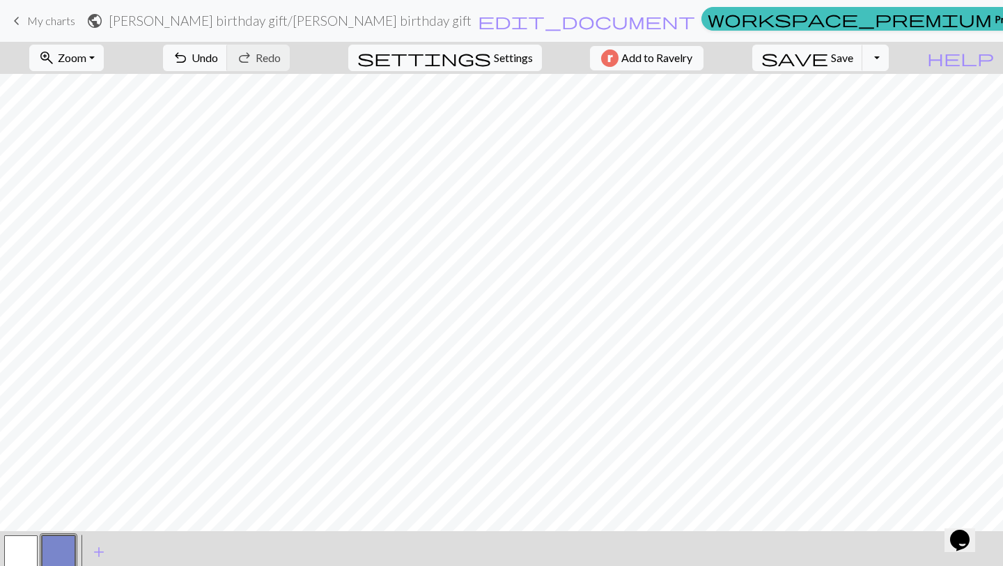
scroll to position [42, 0]
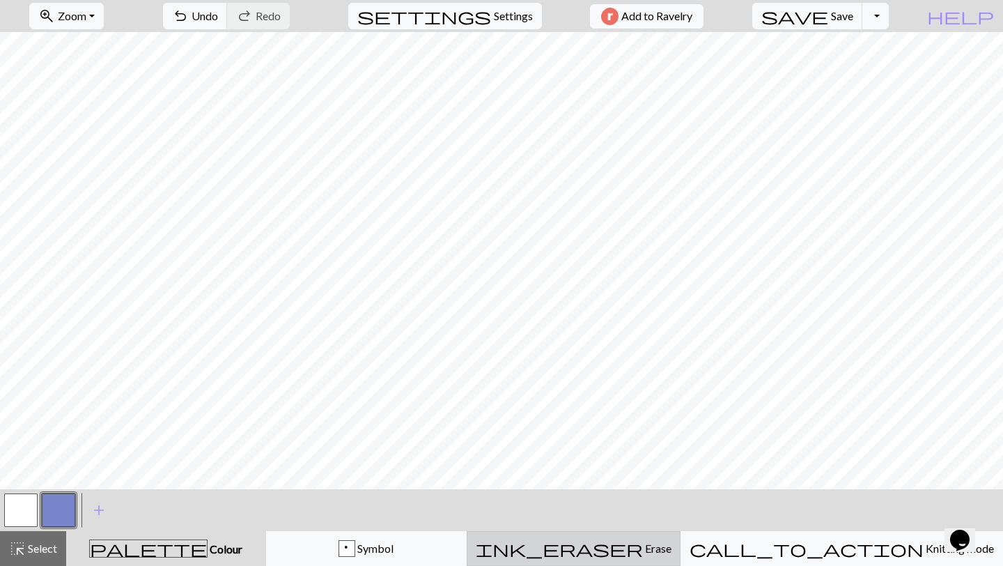
click at [661, 560] on button "ink_eraser Erase Erase" at bounding box center [574, 548] width 214 height 35
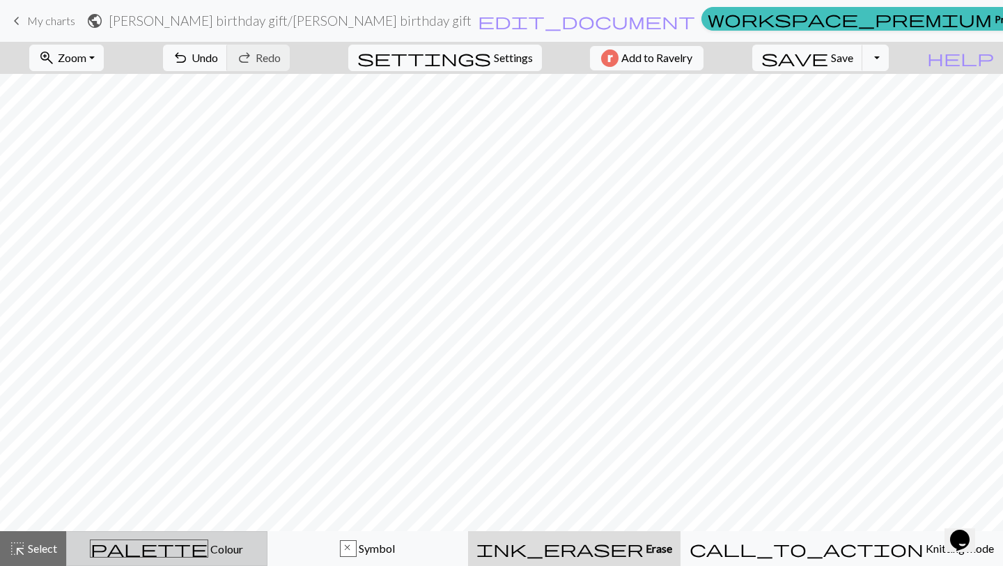
click at [249, 558] on button "palette Colour Colour" at bounding box center [166, 548] width 201 height 35
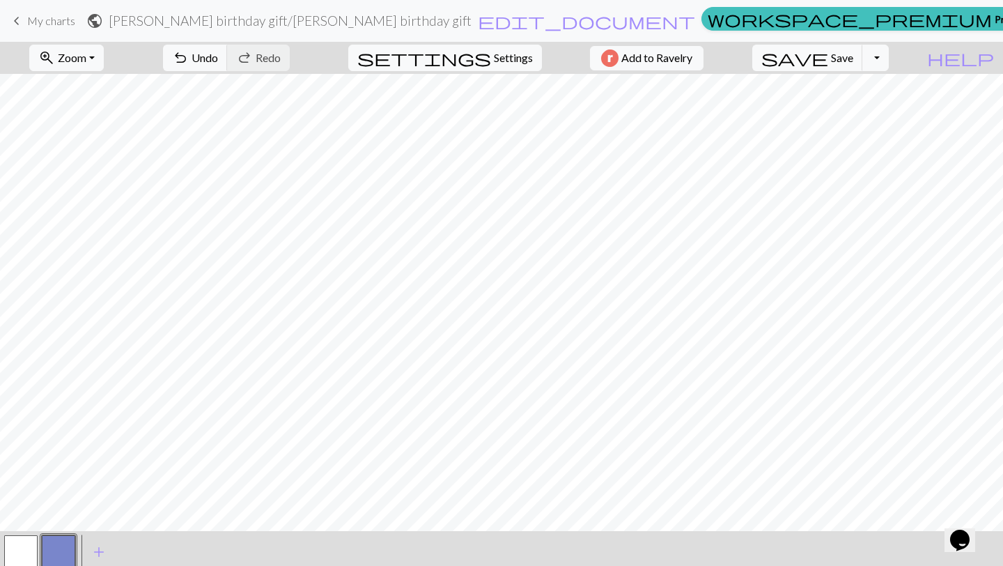
scroll to position [42, 0]
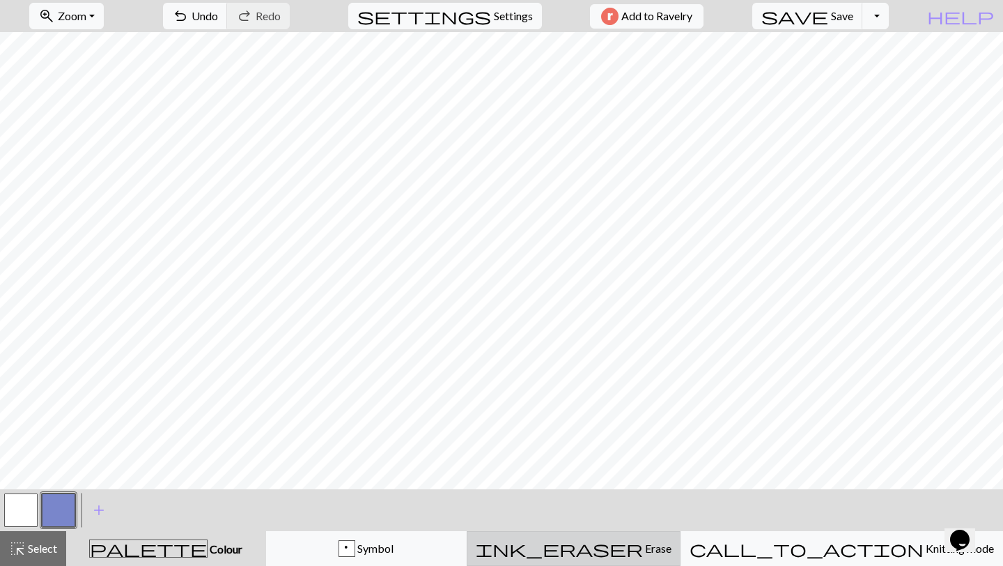
click at [653, 537] on button "ink_eraser Erase Erase" at bounding box center [574, 548] width 214 height 35
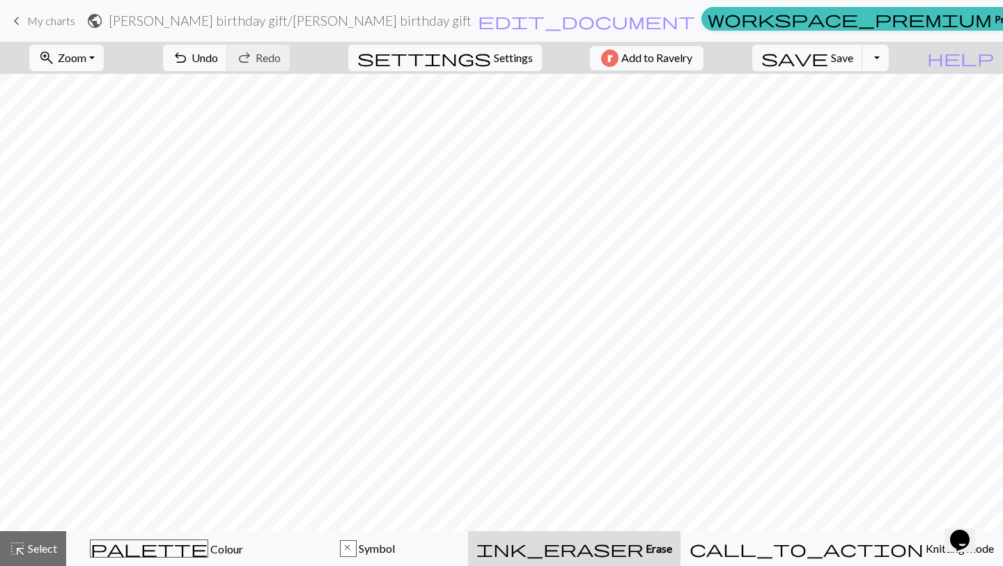
scroll to position [0, 0]
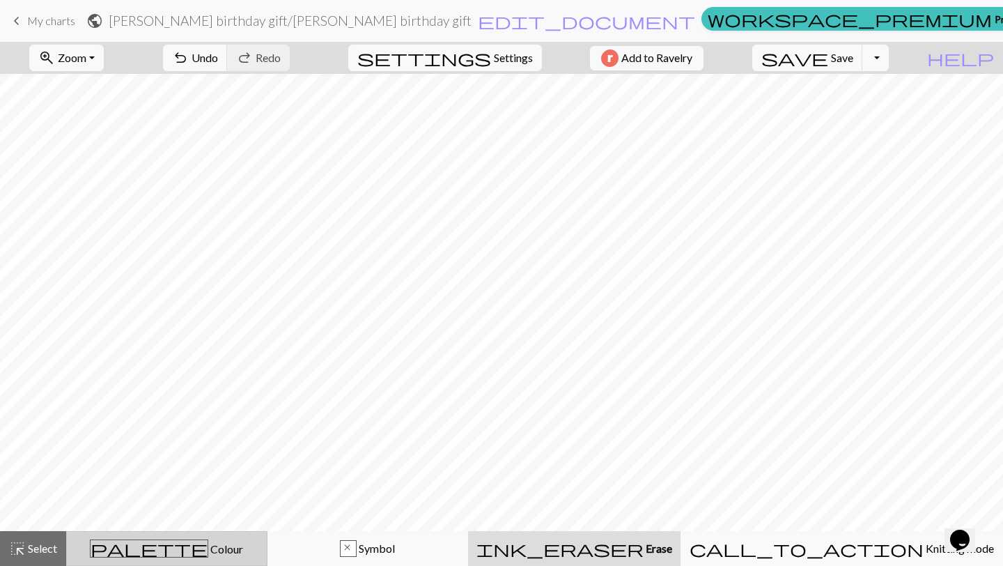
click at [175, 536] on button "palette Colour Colour" at bounding box center [166, 548] width 201 height 35
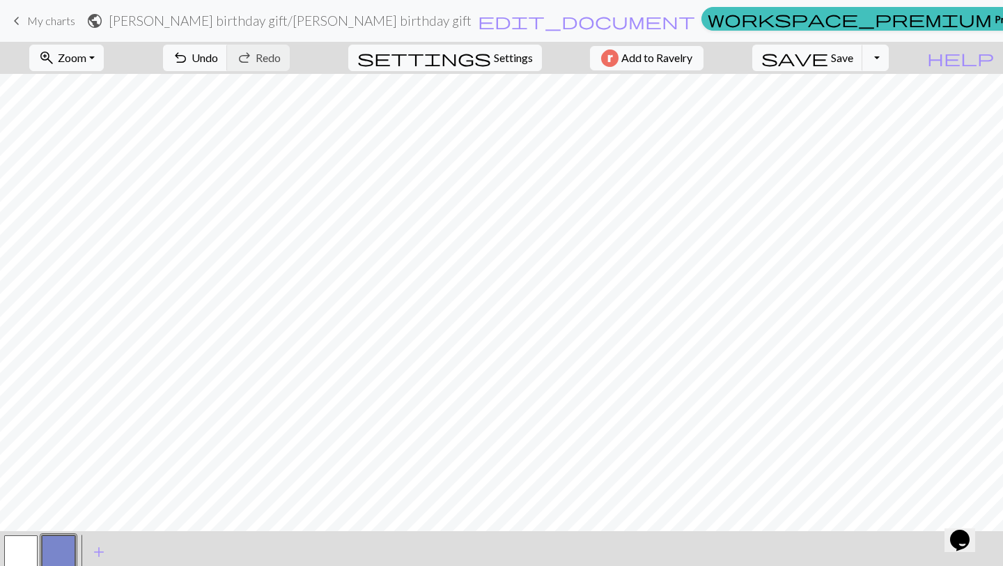
scroll to position [42, 0]
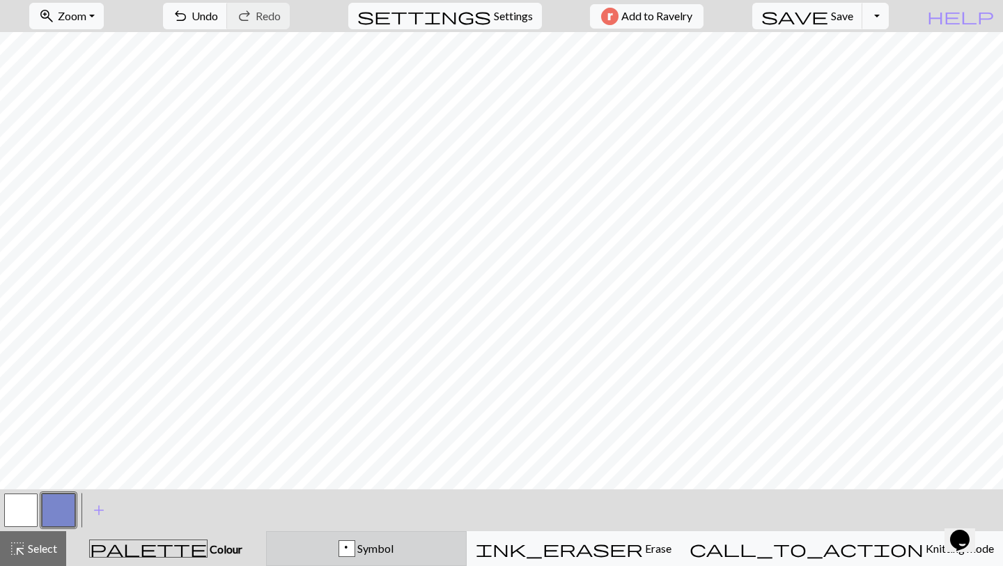
click at [385, 551] on div "p Symbol" at bounding box center [366, 548] width 183 height 17
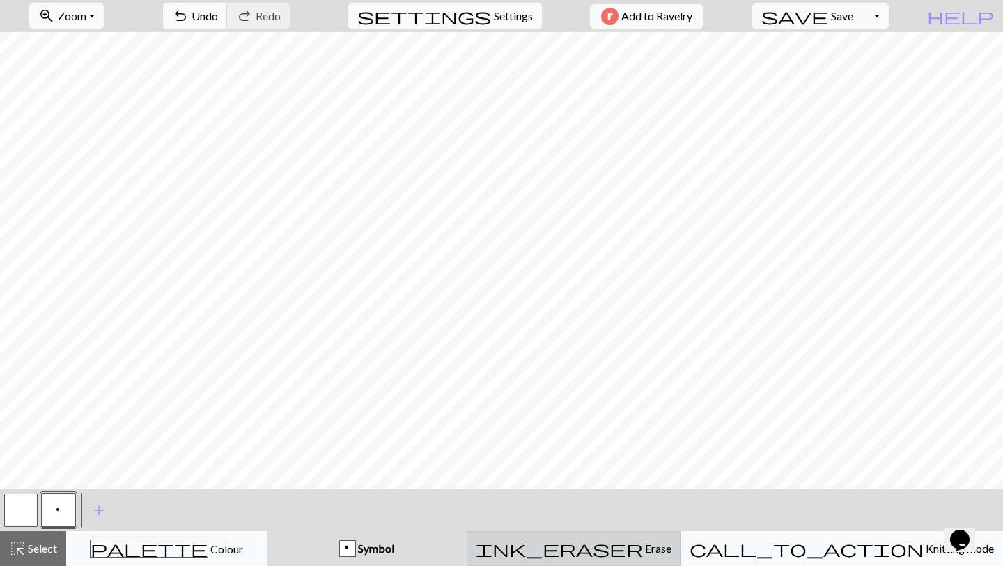
click at [642, 548] on span "ink_eraser" at bounding box center [559, 549] width 167 height 20
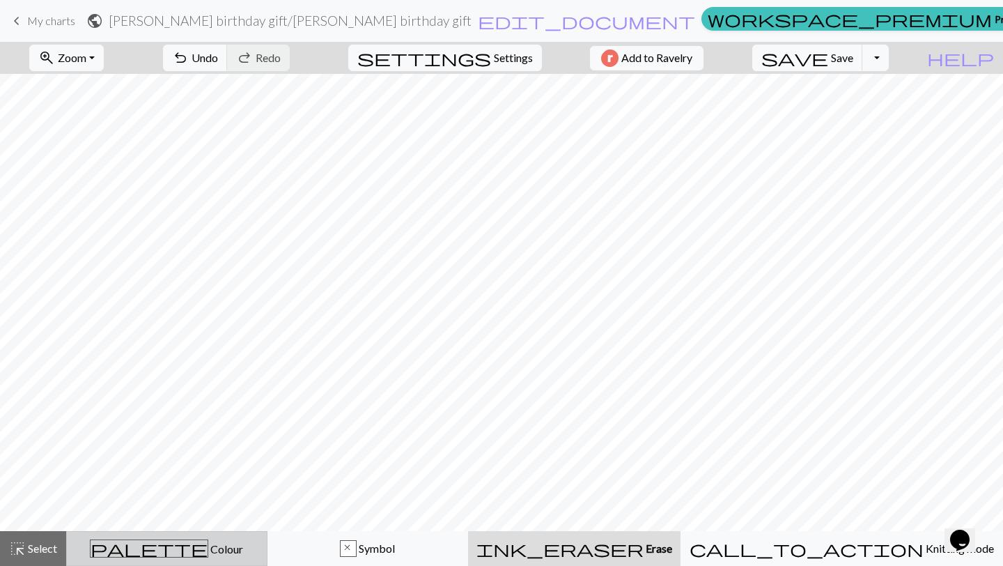
click at [134, 547] on div "palette Colour Colour" at bounding box center [166, 548] width 183 height 18
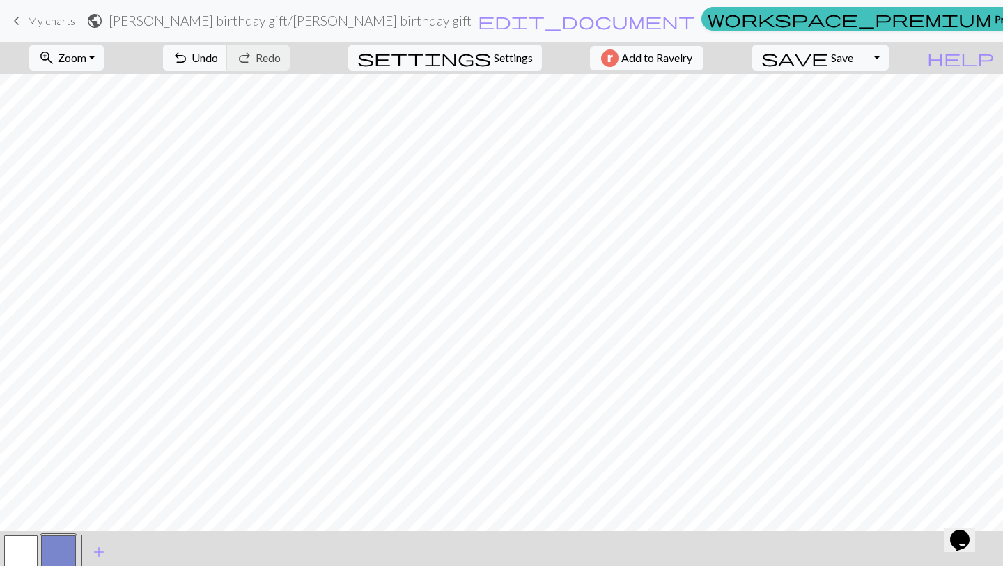
scroll to position [42, 0]
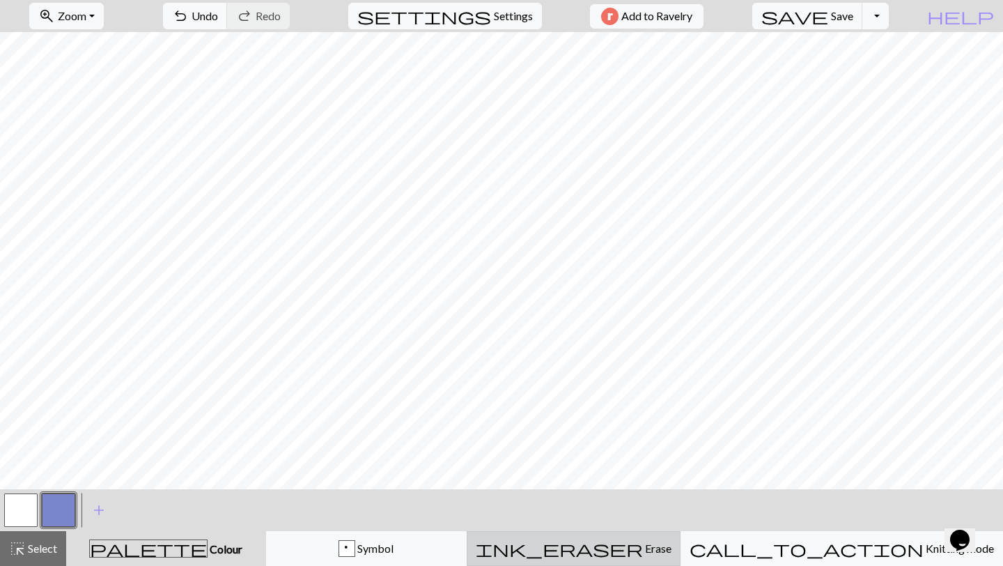
click at [638, 564] on button "ink_eraser Erase Erase" at bounding box center [574, 548] width 214 height 35
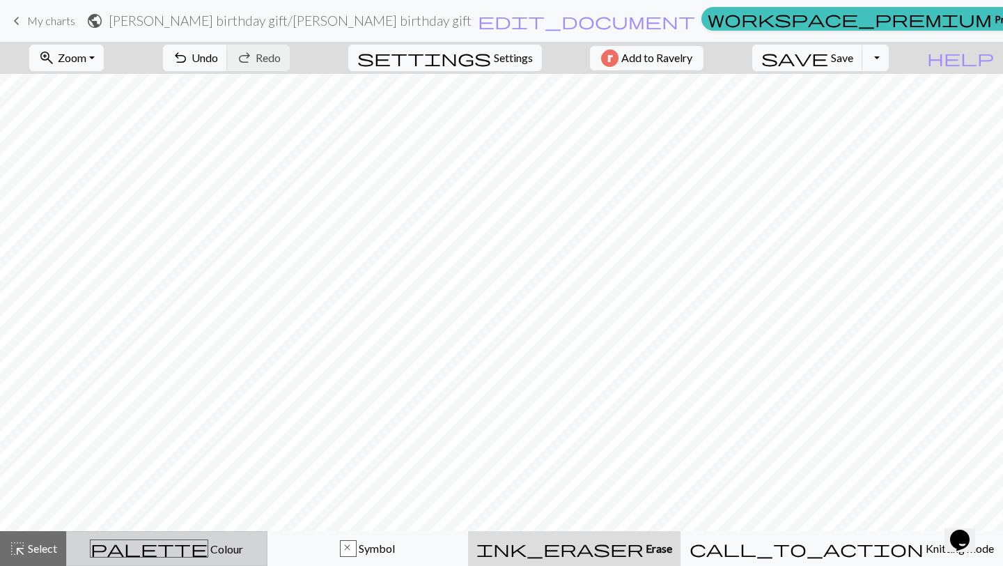
click at [138, 552] on div "palette Colour Colour" at bounding box center [166, 548] width 183 height 18
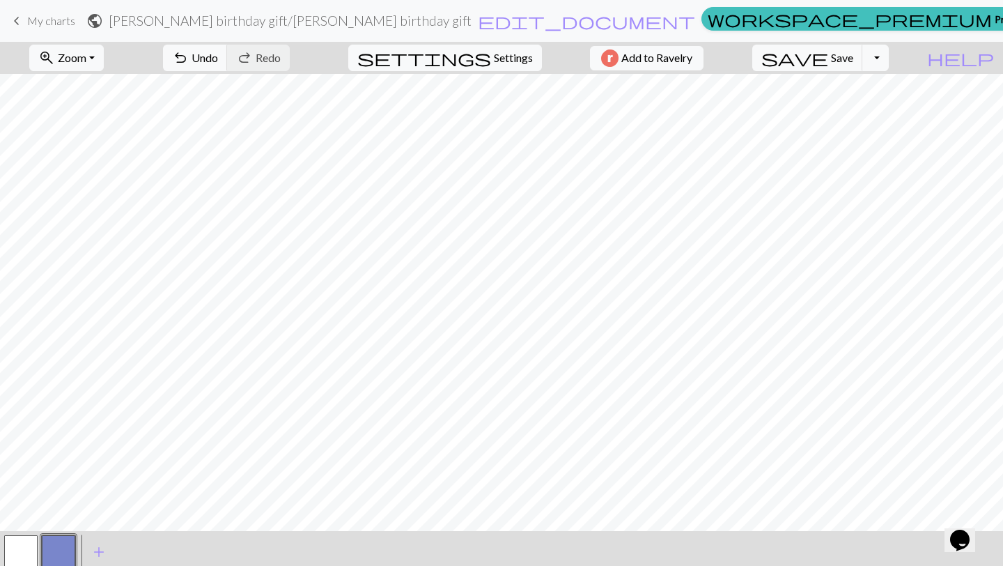
scroll to position [42, 0]
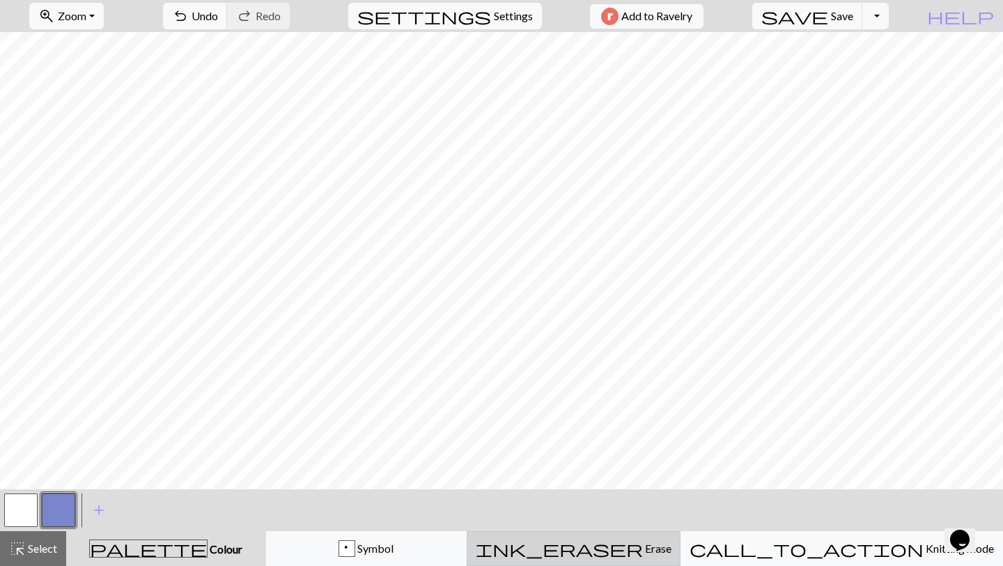
click at [643, 550] on span "ink_eraser" at bounding box center [559, 549] width 167 height 20
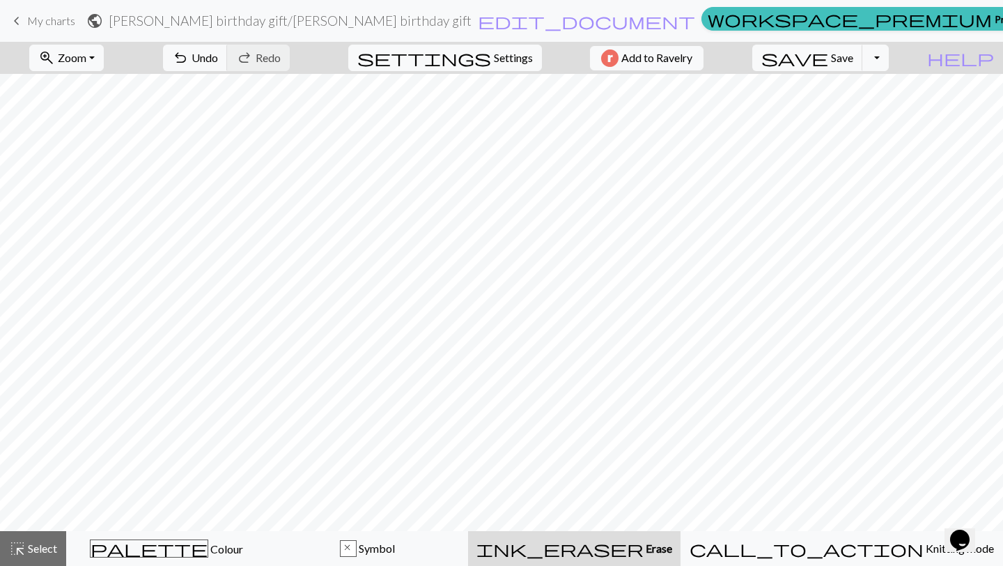
scroll to position [0, 0]
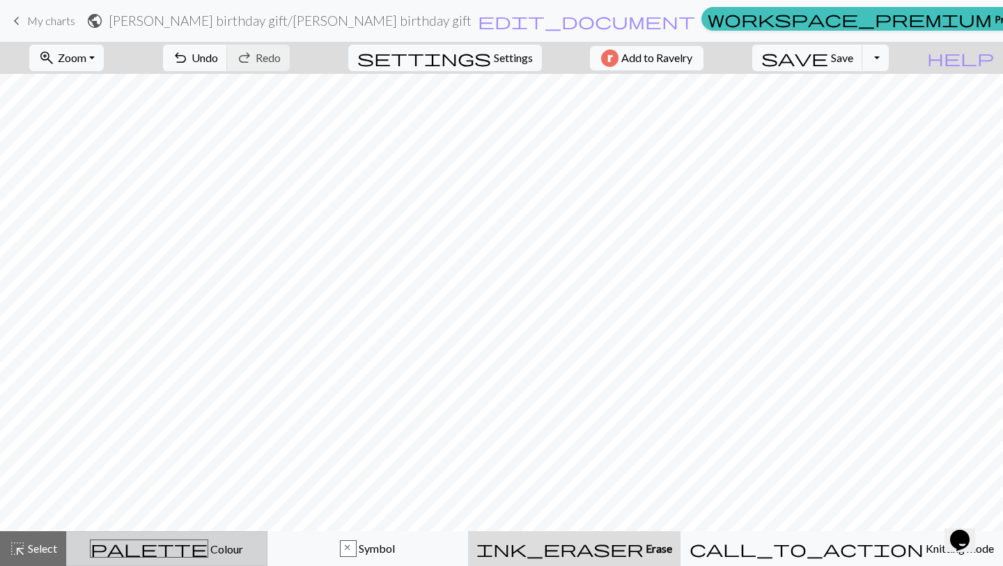
click at [211, 552] on div "palette Colour Colour" at bounding box center [166, 548] width 183 height 18
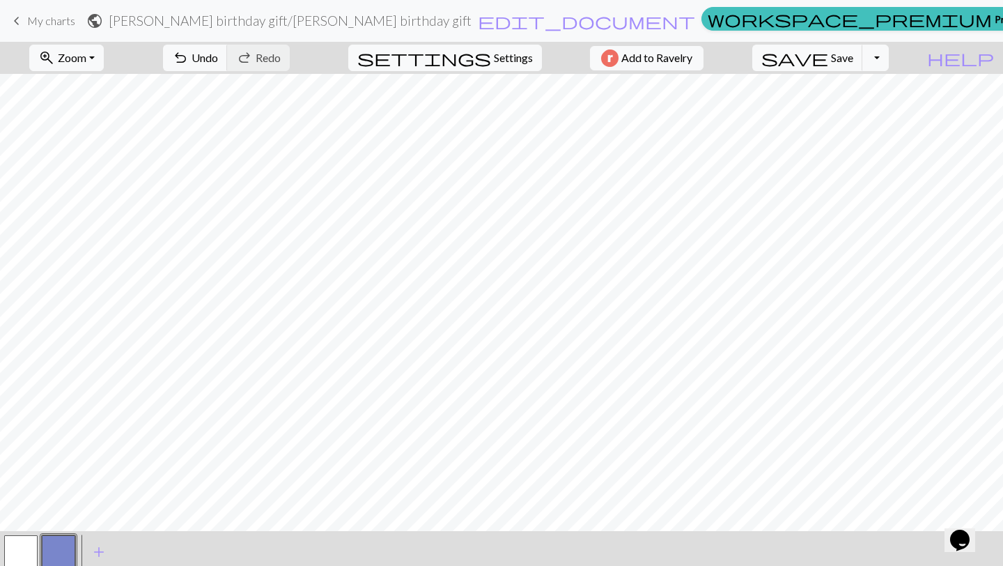
scroll to position [42, 0]
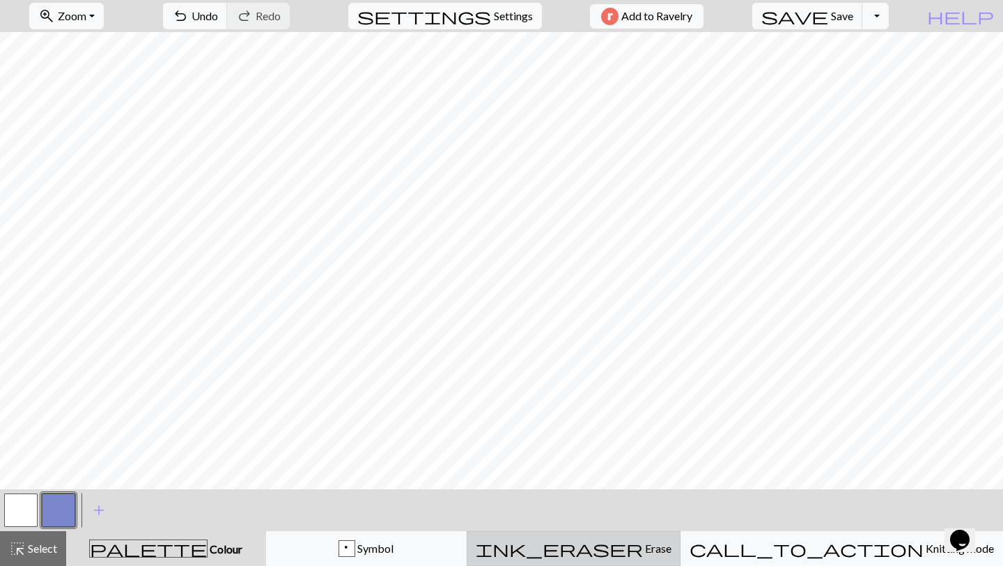
click at [649, 555] on span "Erase" at bounding box center [657, 547] width 29 height 13
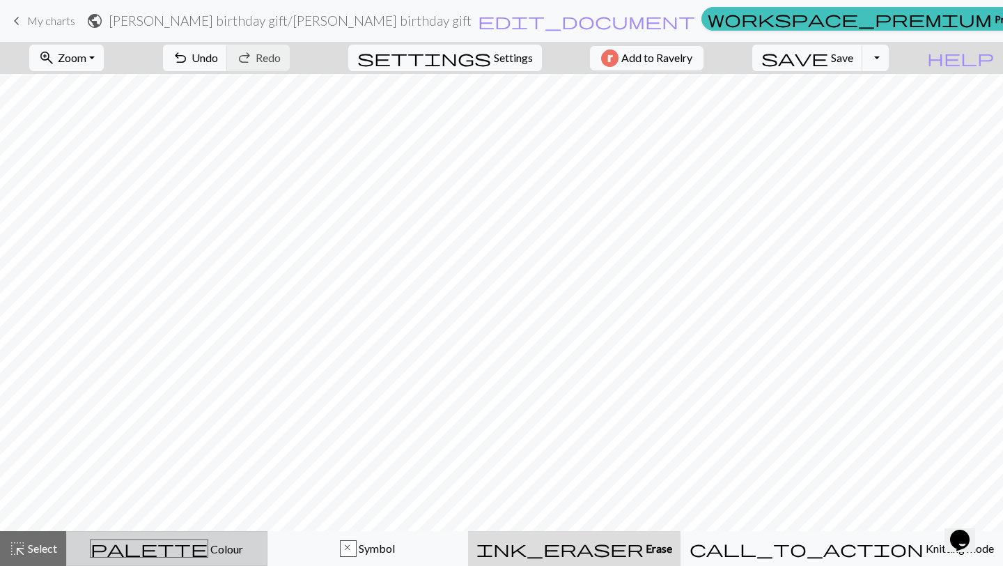
click at [172, 545] on span "palette" at bounding box center [149, 549] width 117 height 20
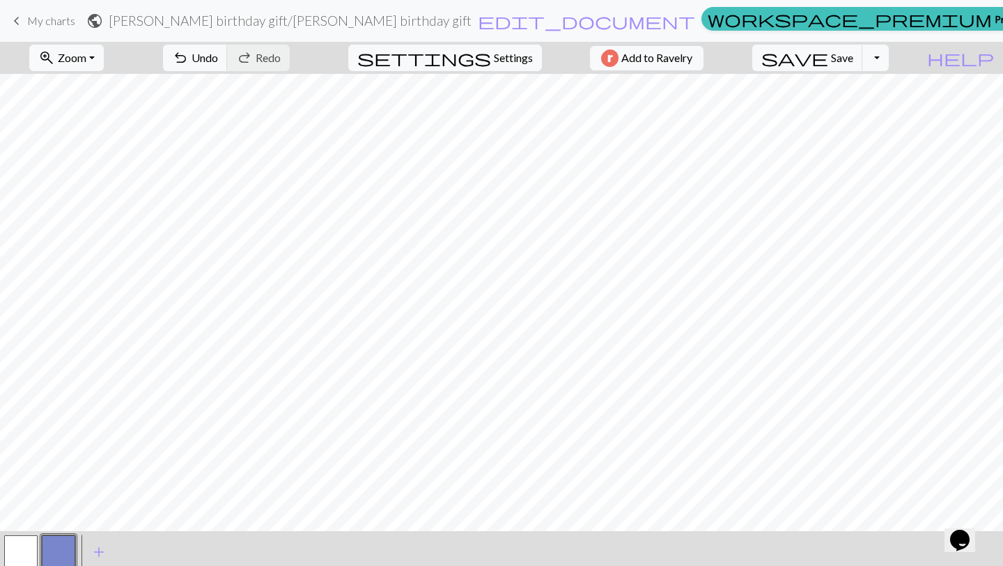
scroll to position [42, 0]
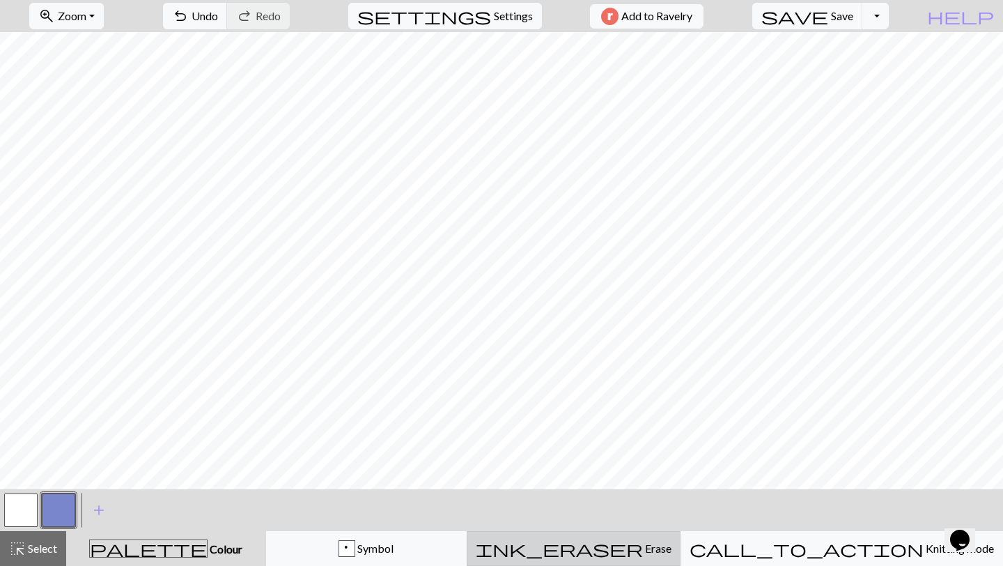
click at [621, 560] on button "ink_eraser Erase Erase" at bounding box center [574, 548] width 214 height 35
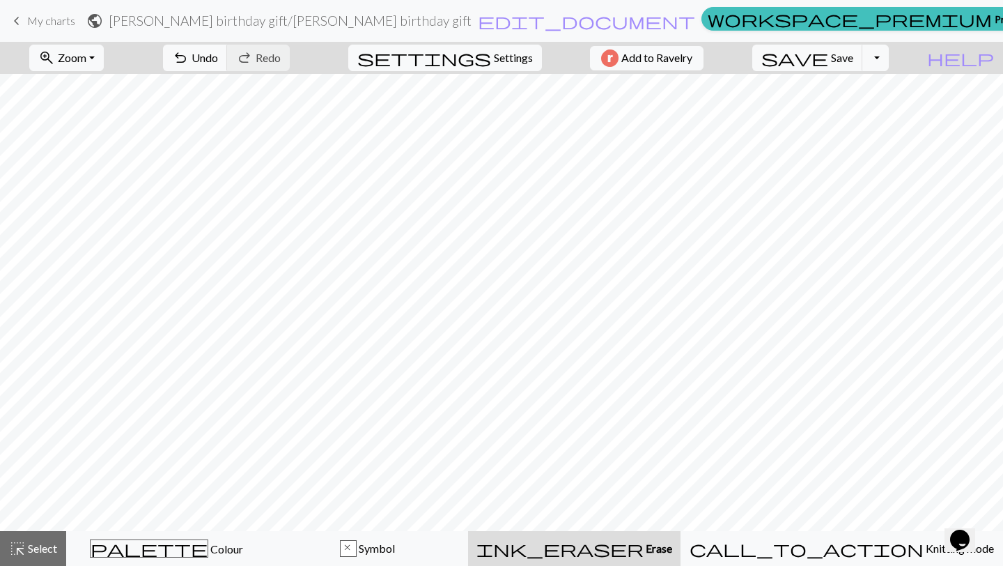
scroll to position [0, 0]
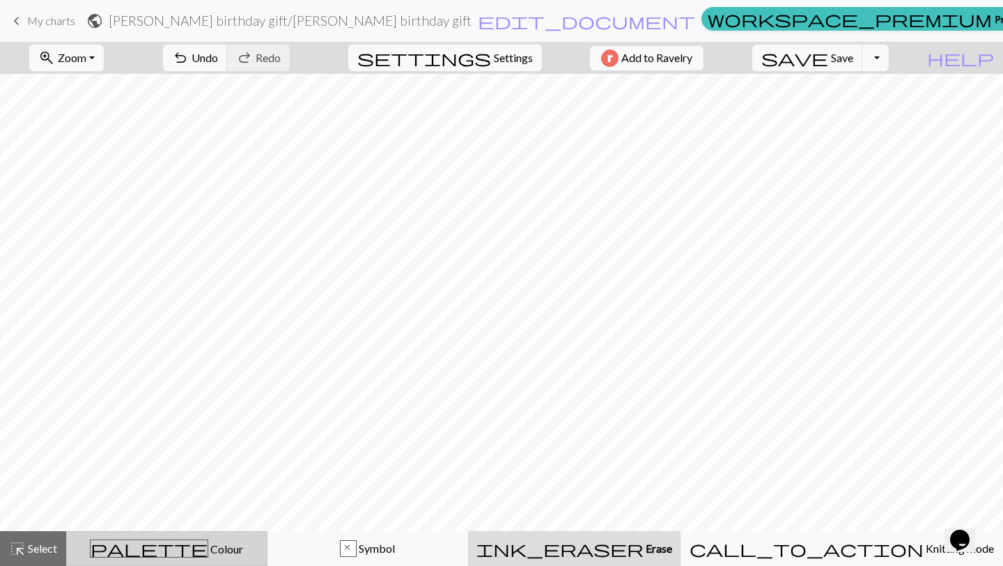
click at [208, 550] on span "Colour" at bounding box center [225, 548] width 35 height 13
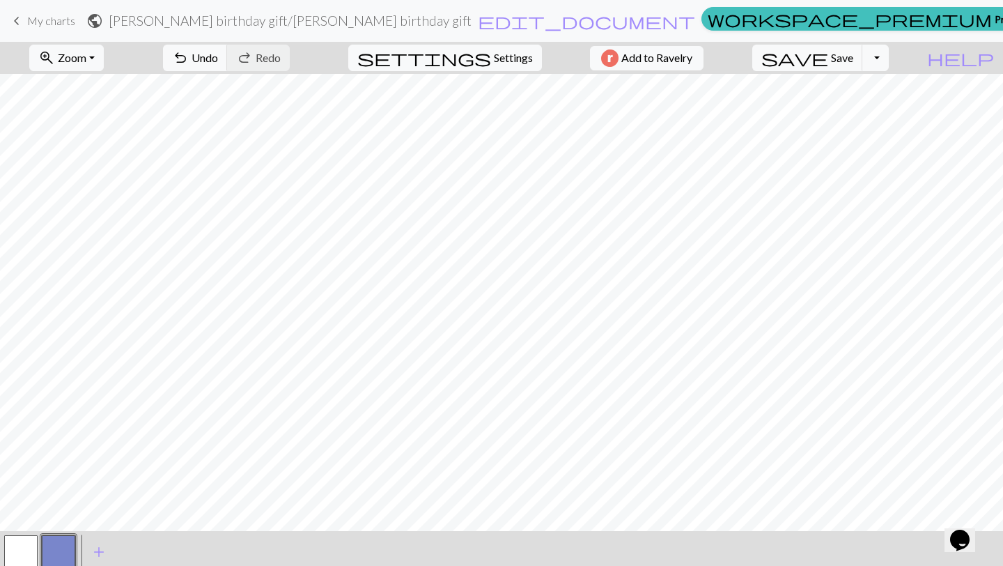
scroll to position [42, 0]
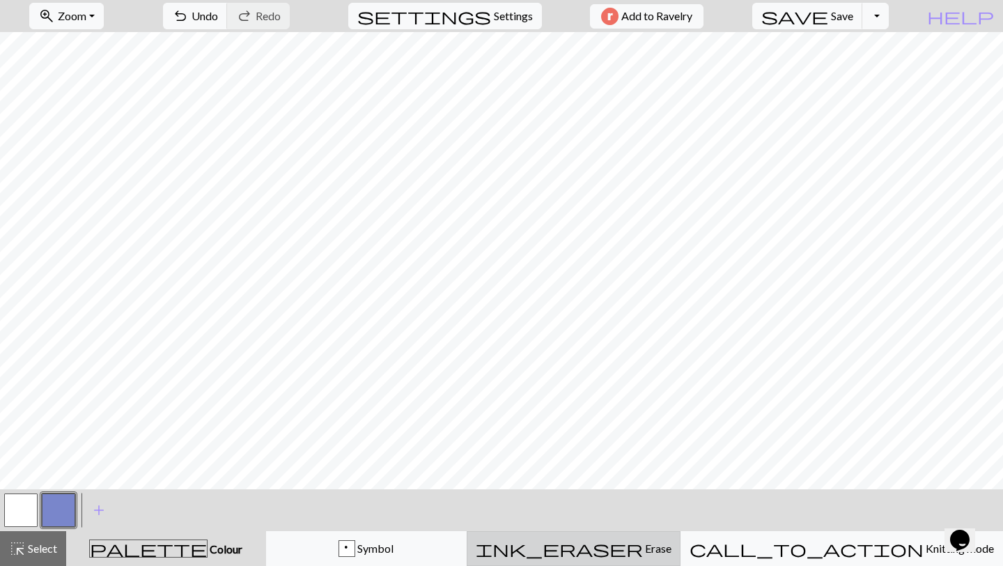
click at [635, 550] on span "ink_eraser" at bounding box center [559, 549] width 167 height 20
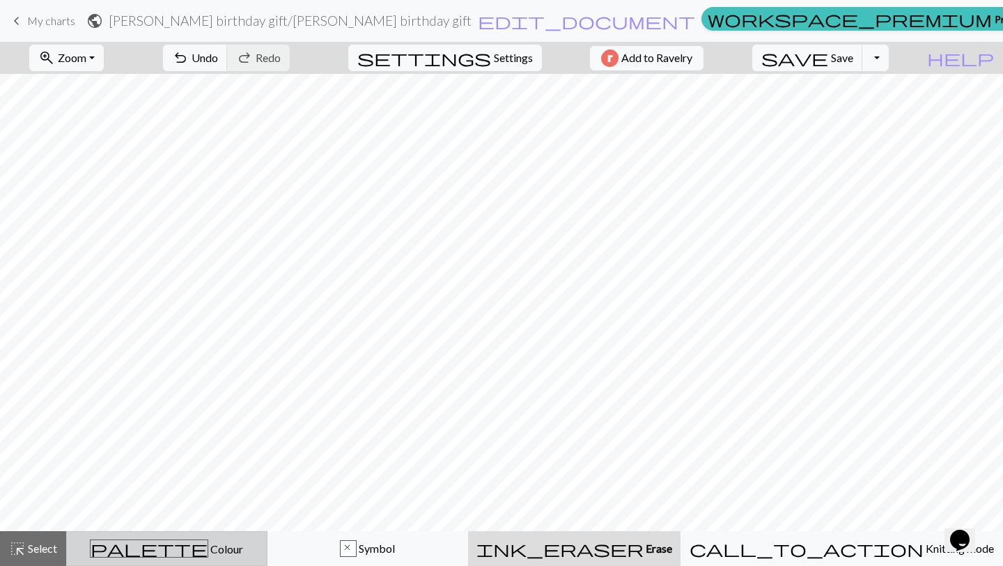
click at [208, 555] on span "Colour" at bounding box center [225, 548] width 35 height 13
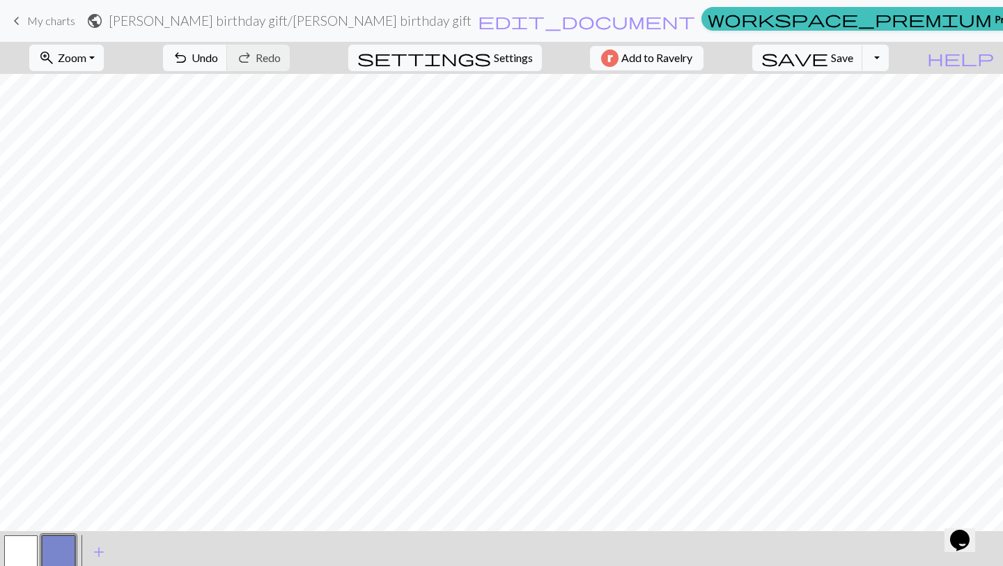
scroll to position [42, 0]
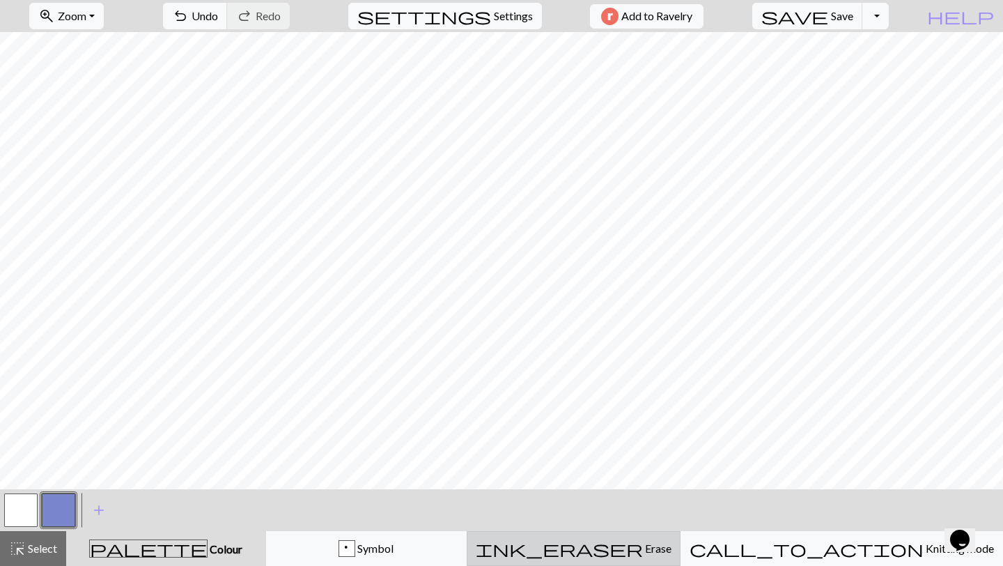
click at [629, 555] on span "ink_eraser" at bounding box center [559, 549] width 167 height 20
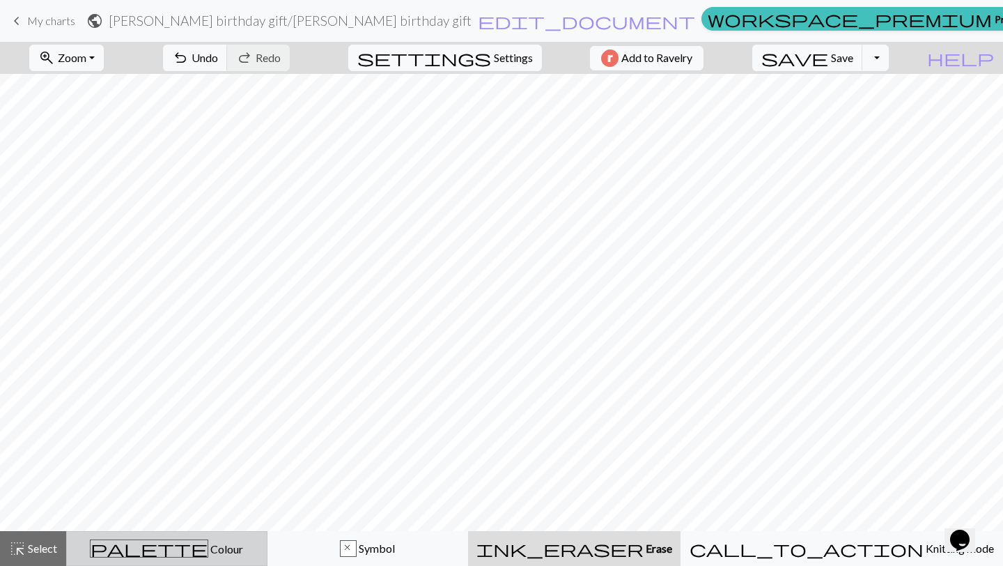
click at [226, 552] on div "palette Colour Colour" at bounding box center [166, 548] width 183 height 18
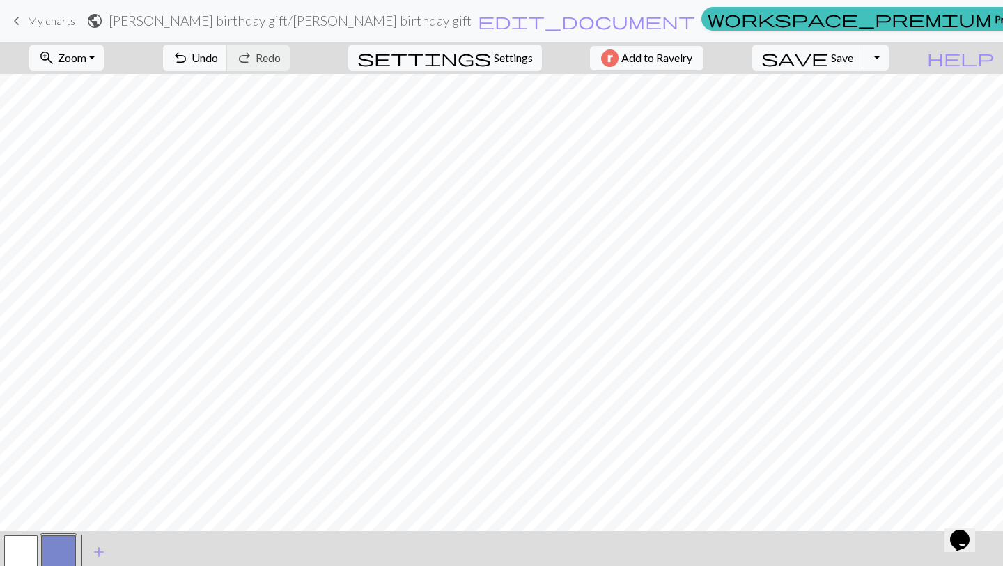
scroll to position [42, 0]
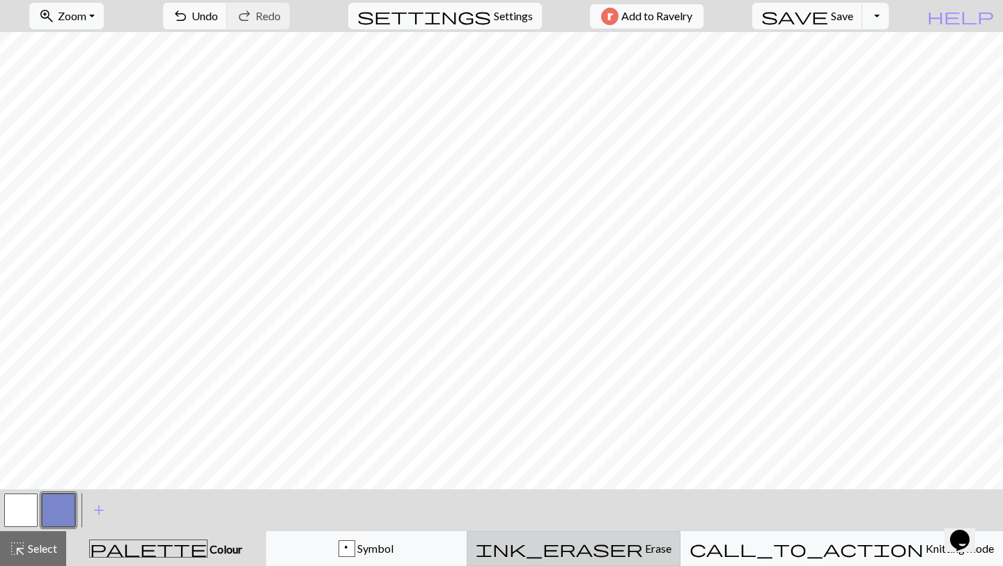
click at [643, 557] on span "ink_eraser" at bounding box center [559, 549] width 167 height 20
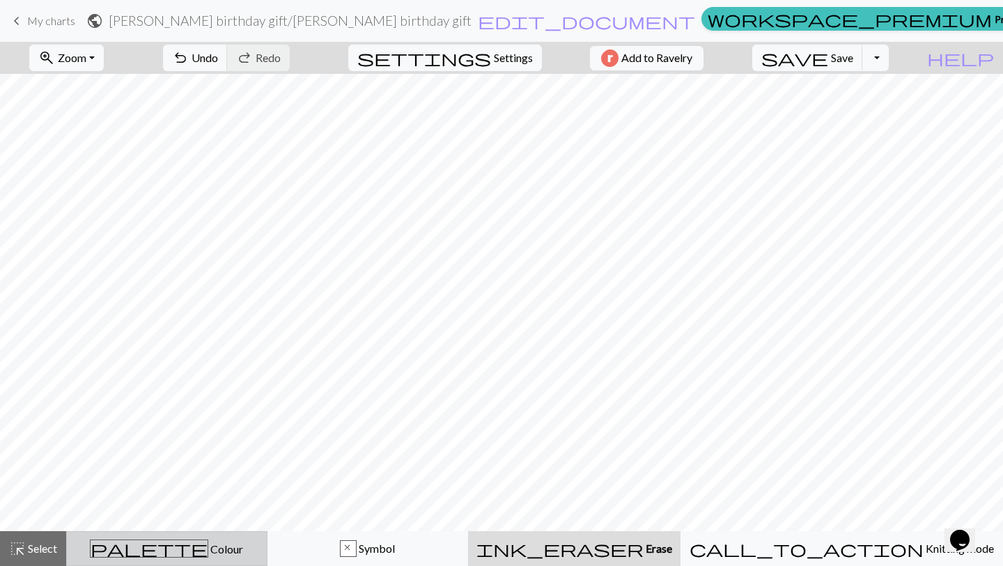
click at [156, 548] on div "palette Colour Colour" at bounding box center [166, 548] width 183 height 18
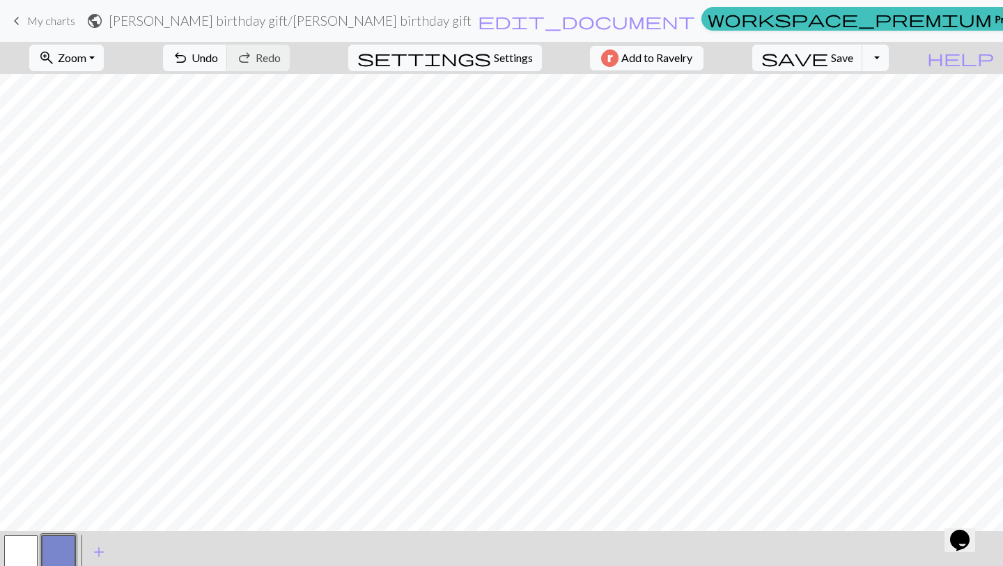
scroll to position [42, 0]
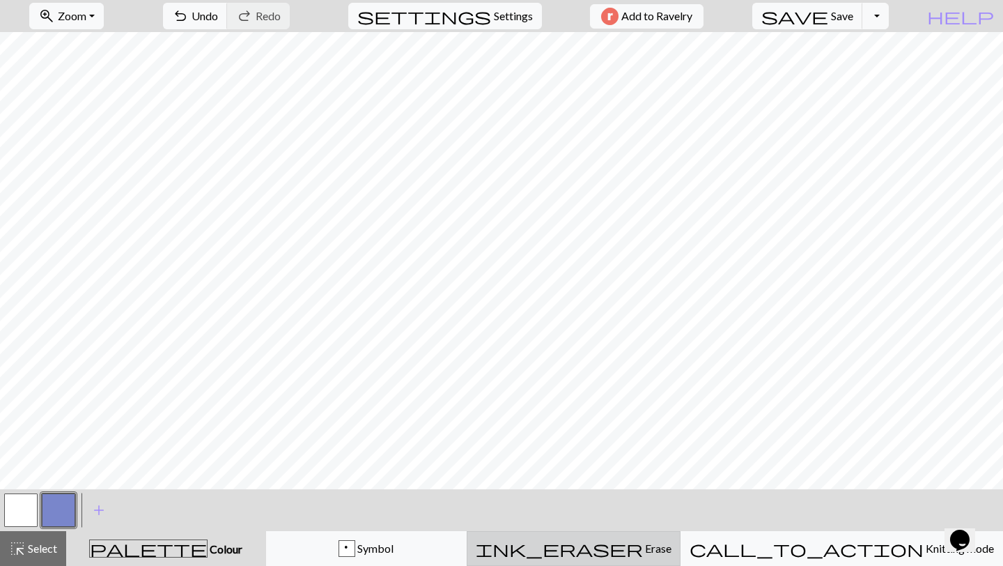
click at [657, 541] on span "Erase" at bounding box center [657, 547] width 29 height 13
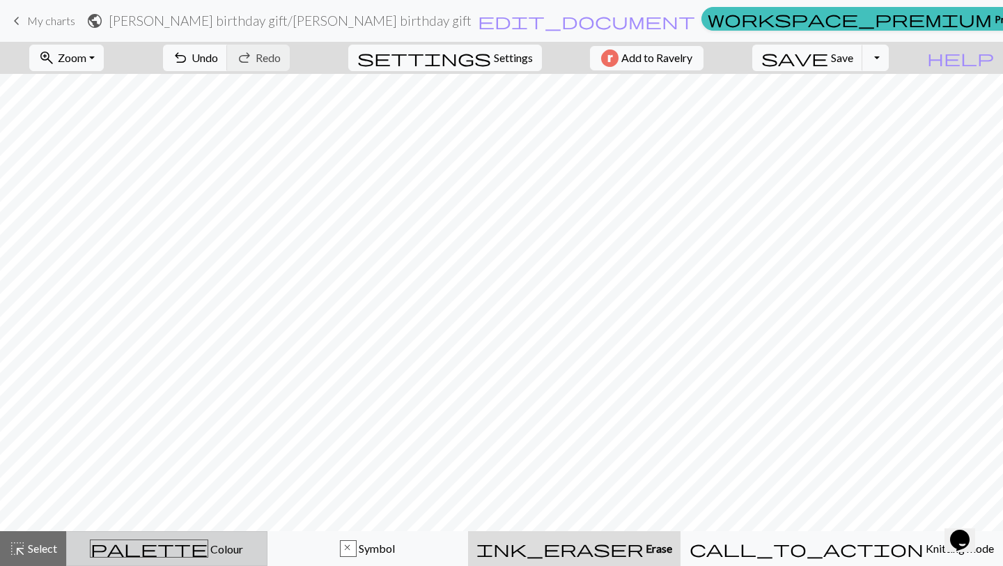
click at [199, 562] on button "palette Colour Colour" at bounding box center [166, 548] width 201 height 35
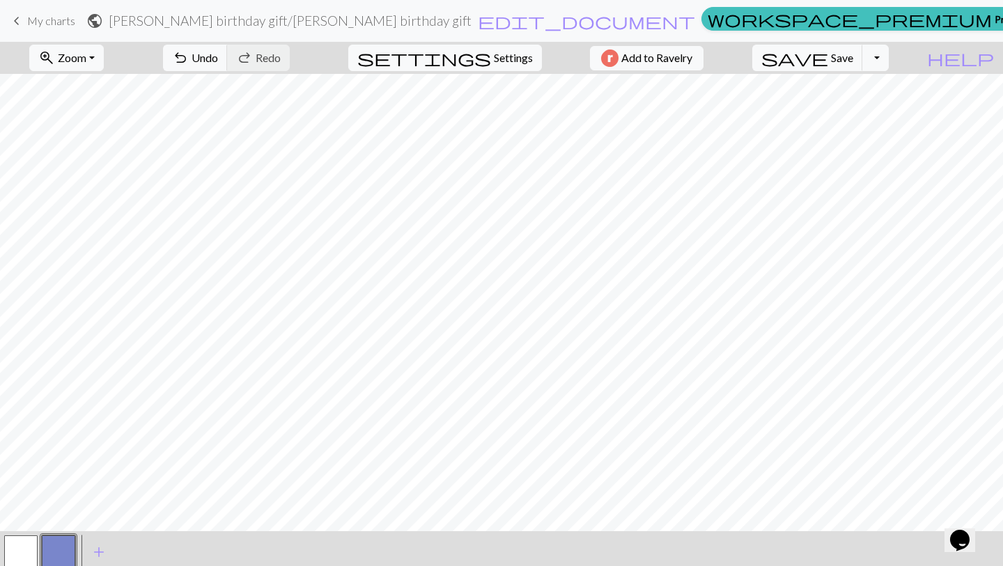
scroll to position [42, 0]
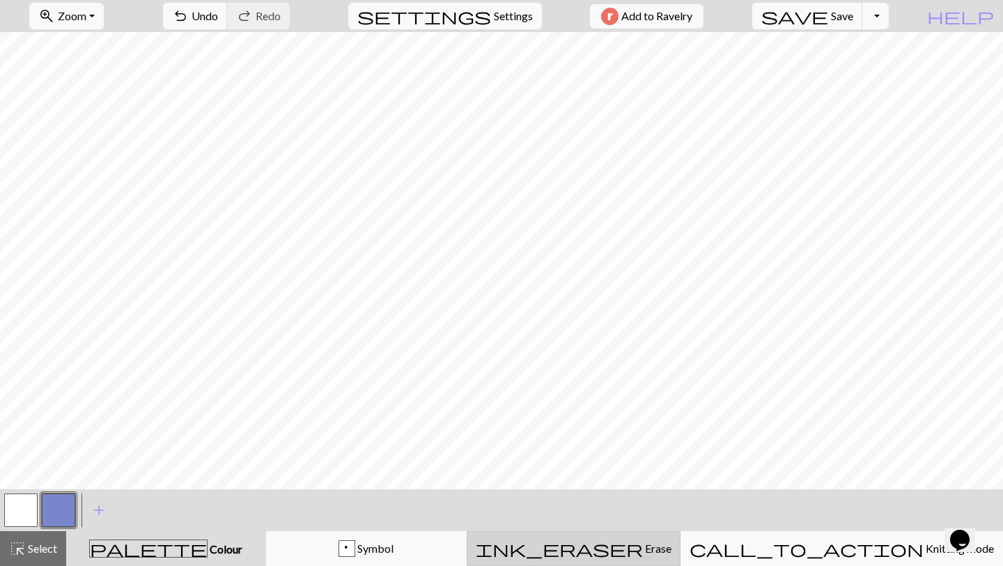
click at [666, 553] on span "Erase" at bounding box center [657, 547] width 29 height 13
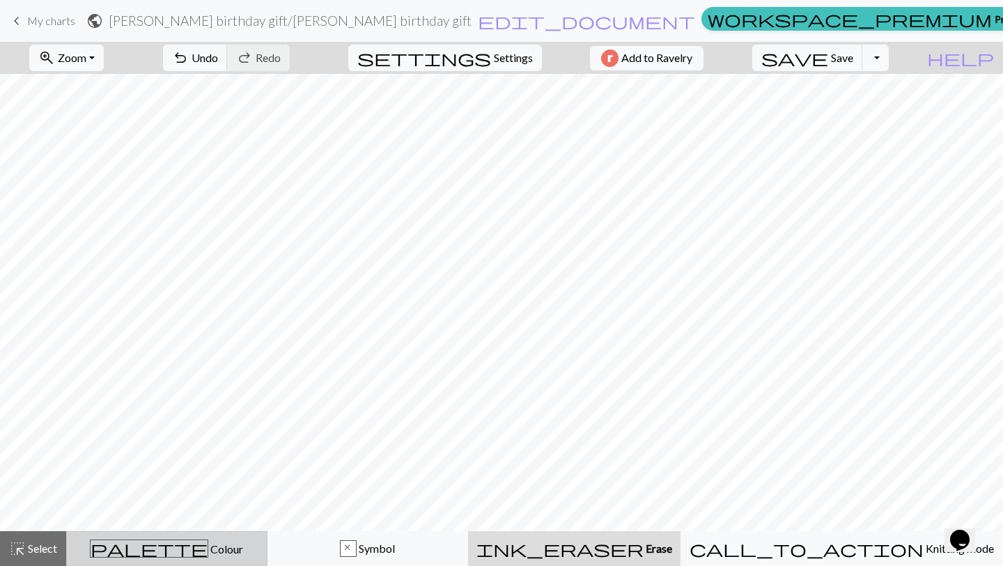
click at [258, 562] on button "palette Colour Colour" at bounding box center [166, 548] width 201 height 35
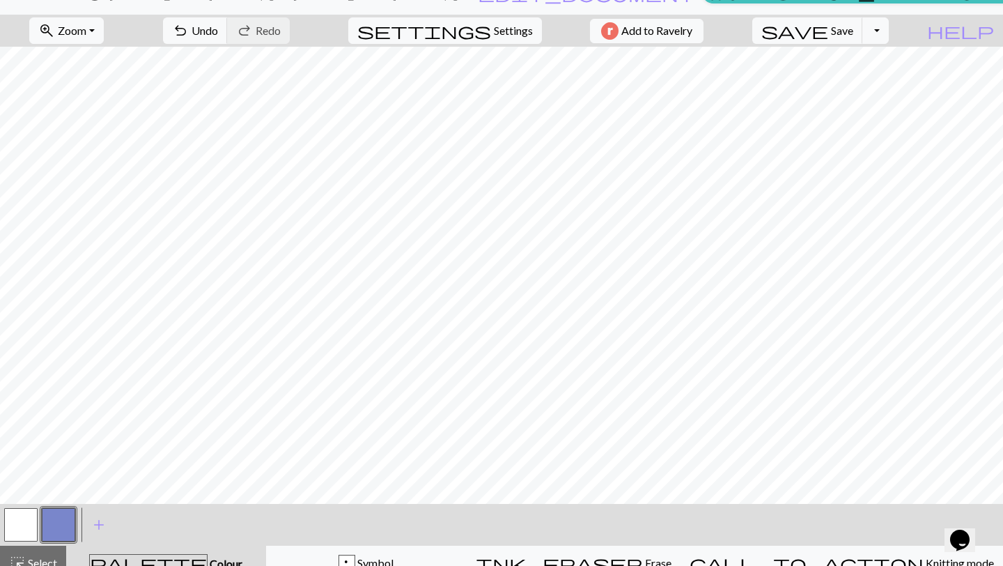
scroll to position [42, 0]
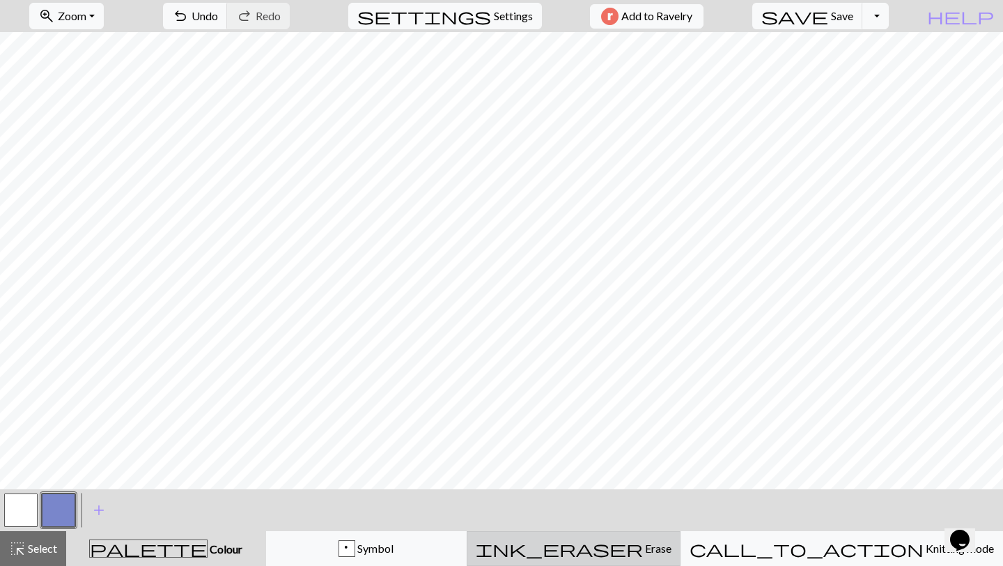
click at [672, 553] on div "ink_eraser Erase Erase" at bounding box center [574, 548] width 196 height 17
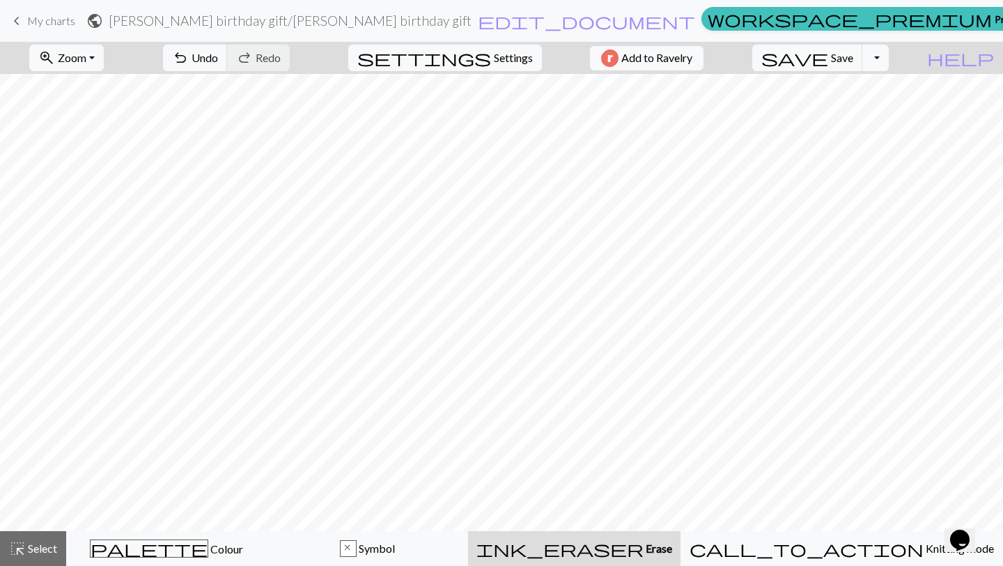
scroll to position [0, 0]
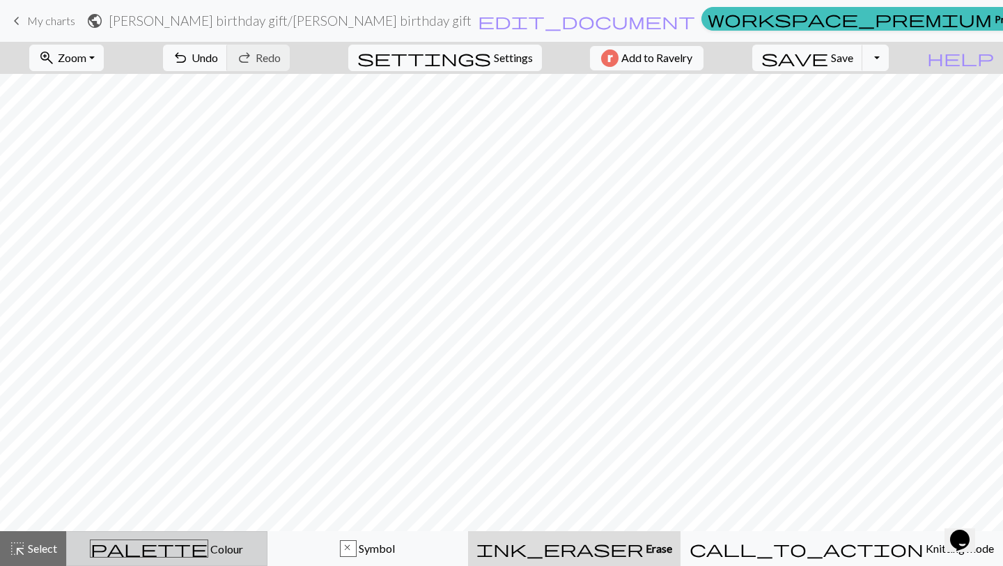
click at [226, 563] on button "palette Colour Colour" at bounding box center [166, 548] width 201 height 35
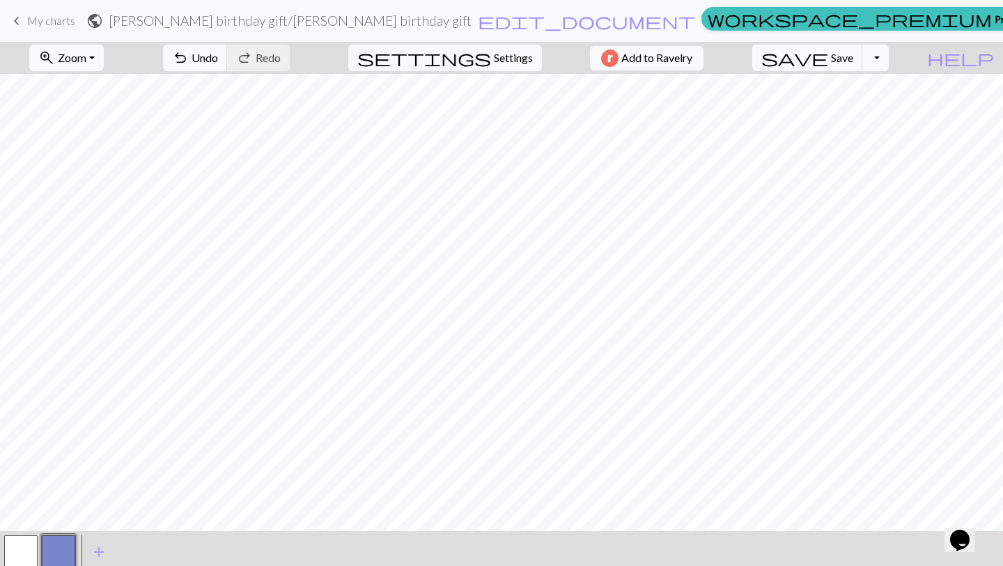
scroll to position [42, 0]
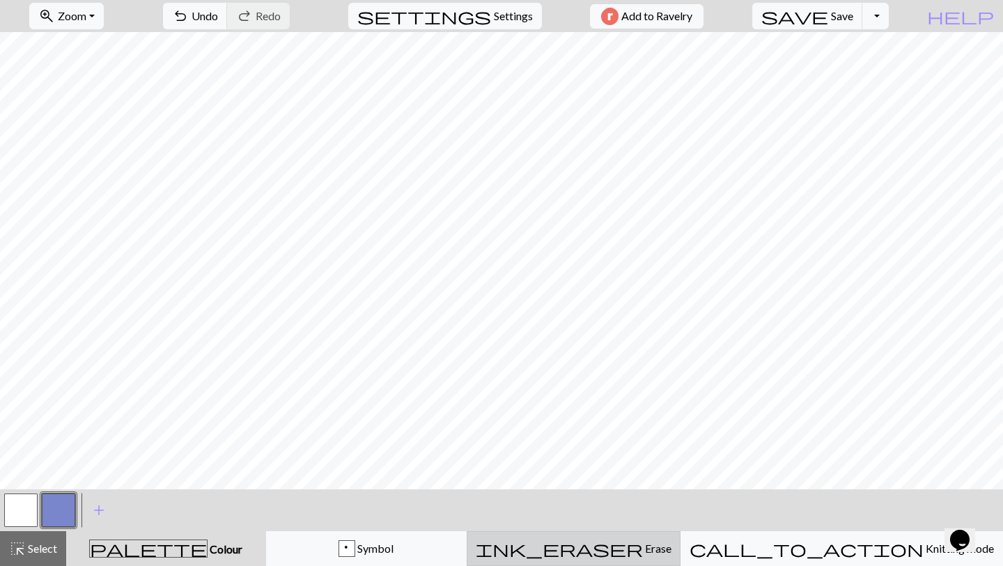
click at [655, 558] on button "ink_eraser Erase Erase" at bounding box center [574, 548] width 214 height 35
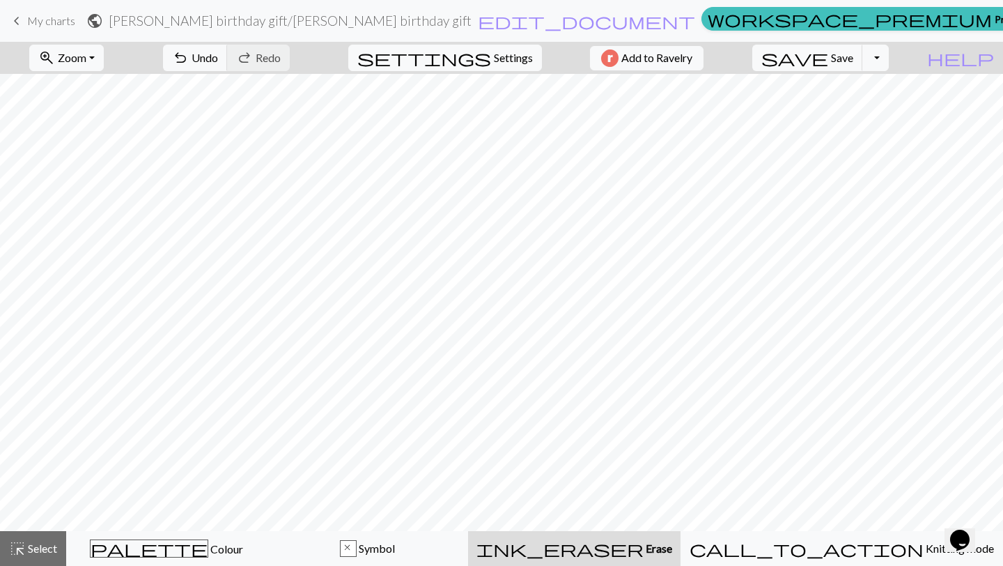
scroll to position [0, 0]
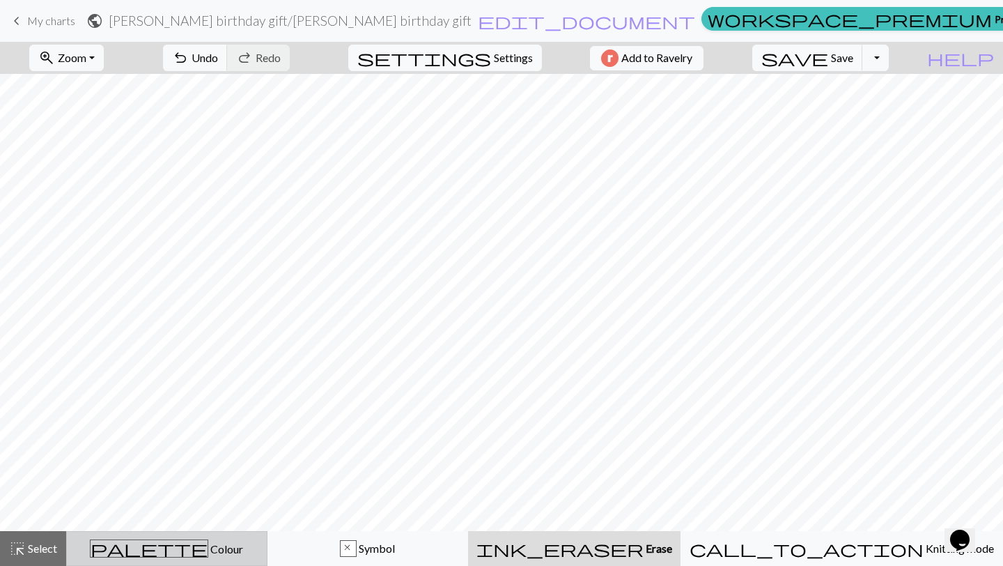
click at [215, 548] on div "palette Colour Colour" at bounding box center [166, 548] width 183 height 18
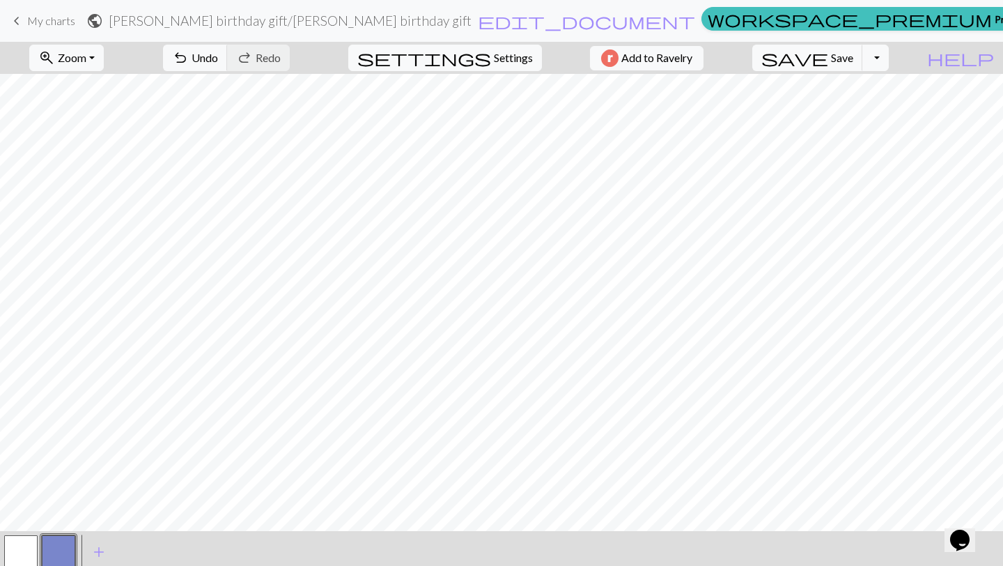
scroll to position [42, 0]
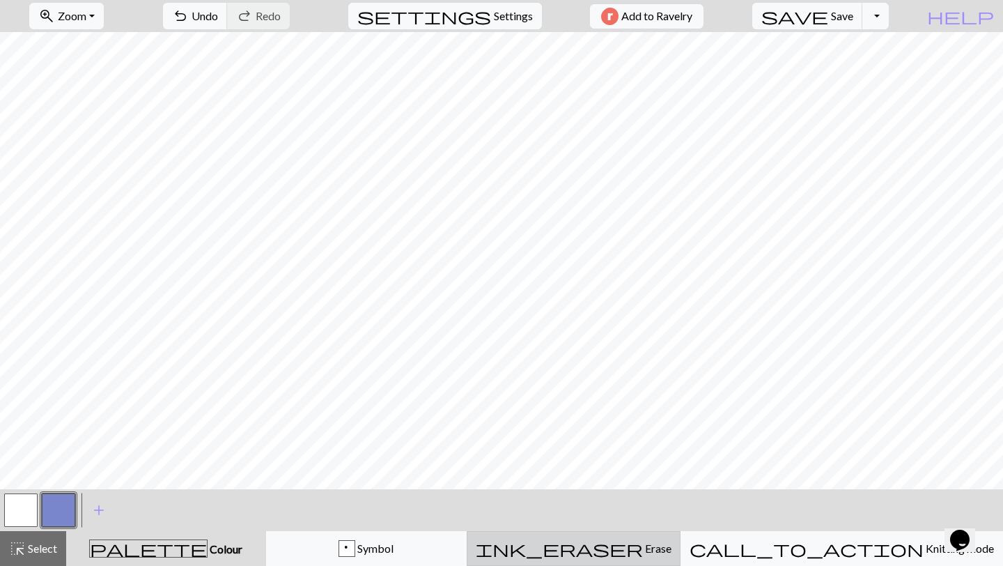
click at [636, 558] on span "ink_eraser" at bounding box center [559, 549] width 167 height 20
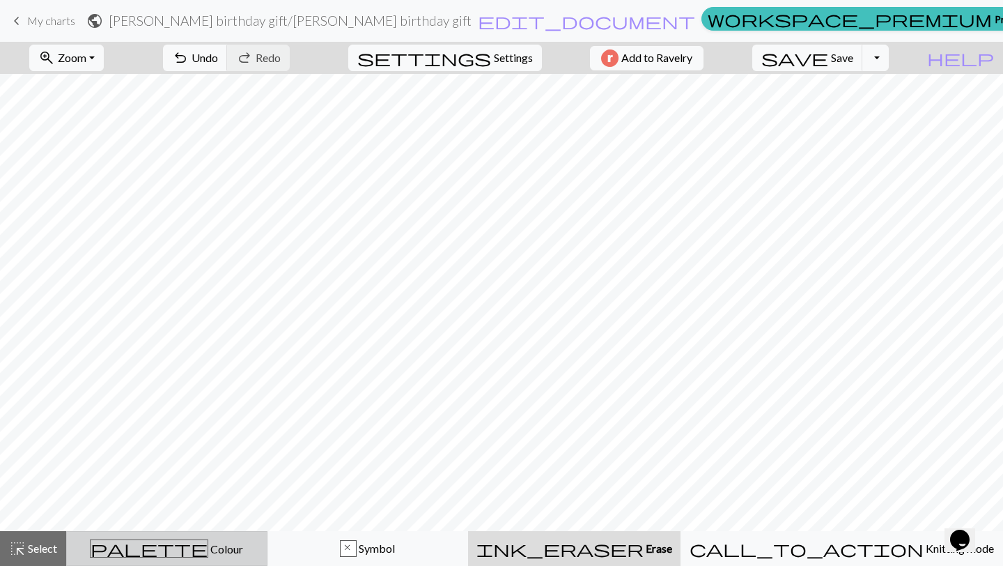
click at [162, 553] on span "palette" at bounding box center [149, 549] width 117 height 20
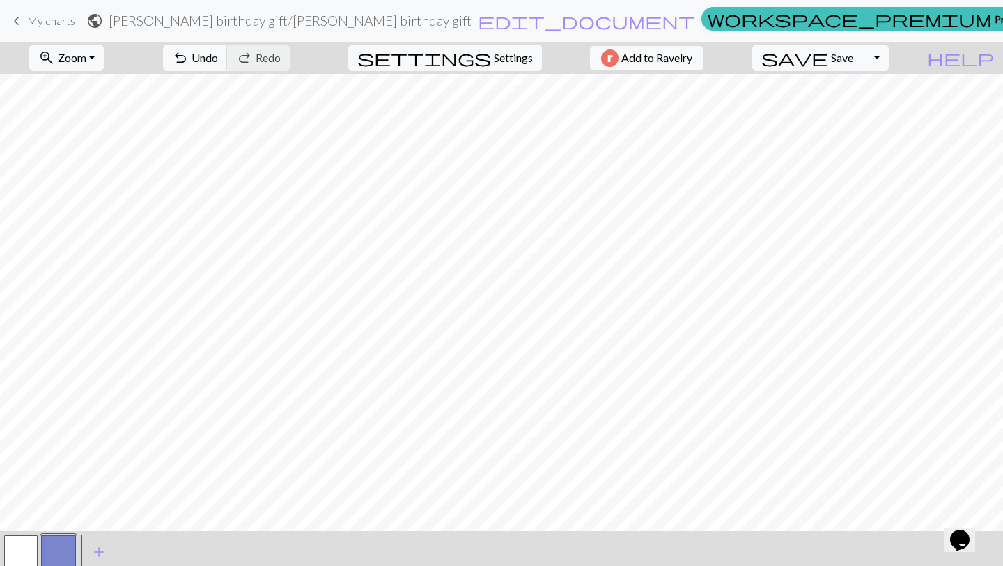
scroll to position [42, 0]
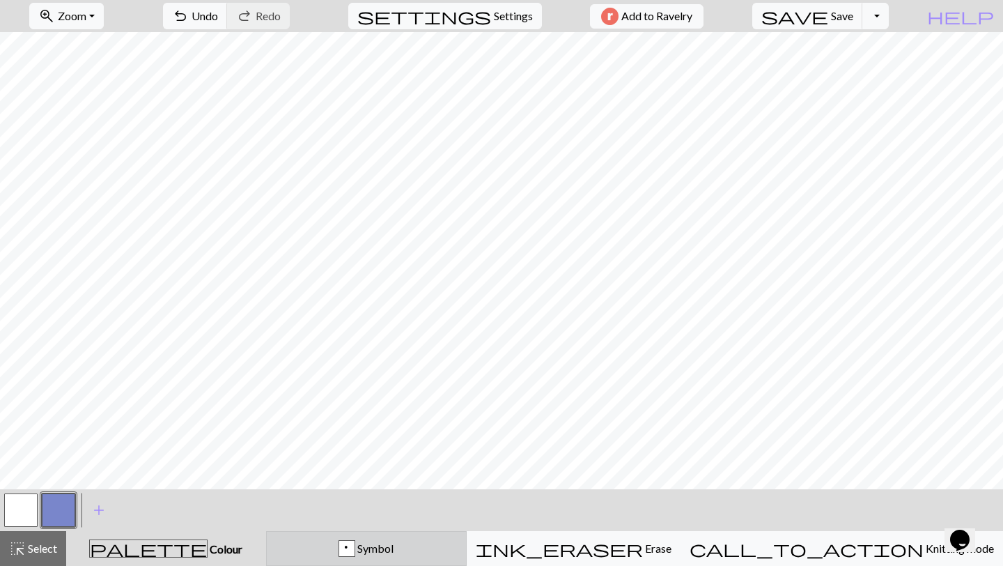
click at [394, 555] on span "Symbol" at bounding box center [374, 547] width 38 height 13
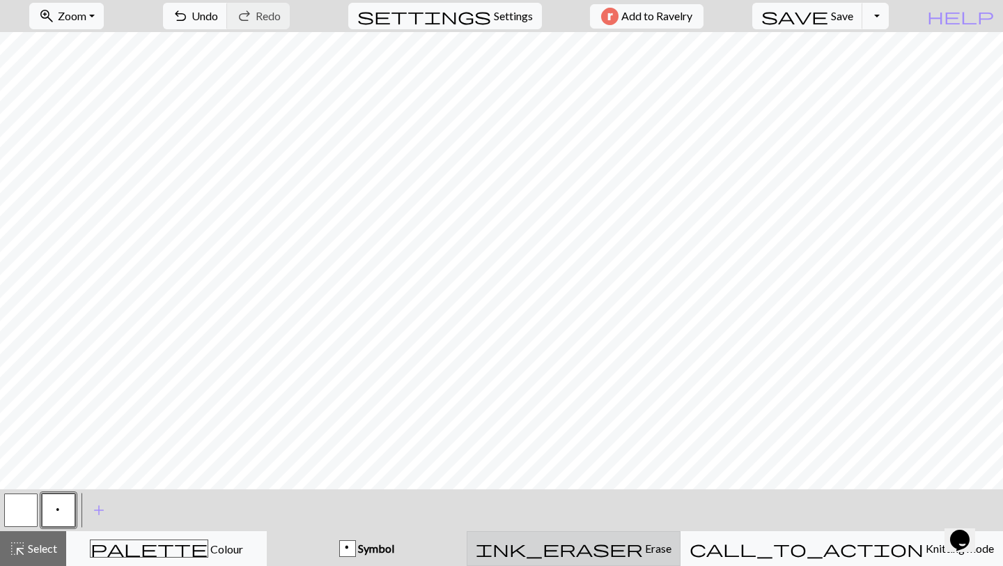
click at [615, 558] on button "ink_eraser Erase Erase" at bounding box center [574, 548] width 214 height 35
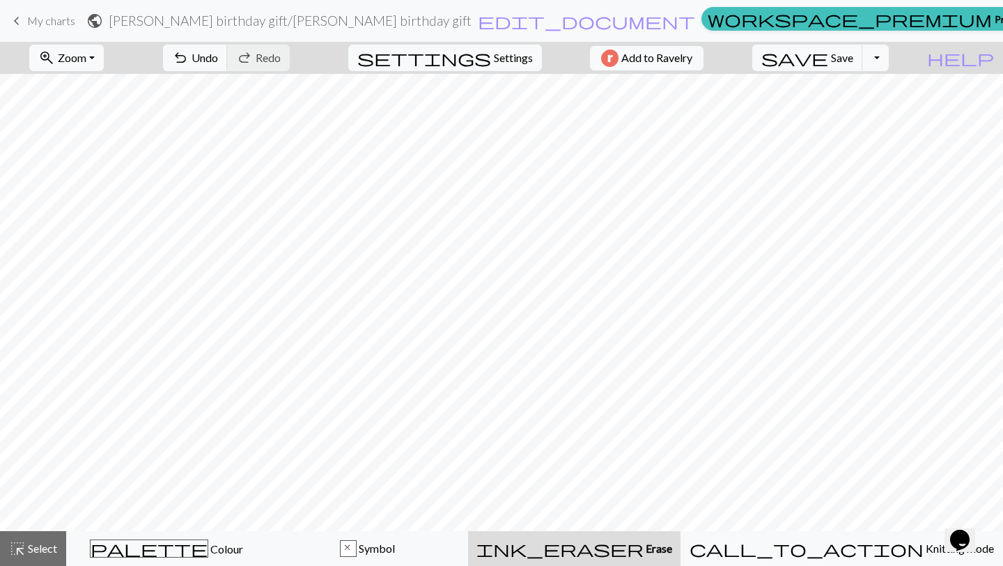
scroll to position [0, 0]
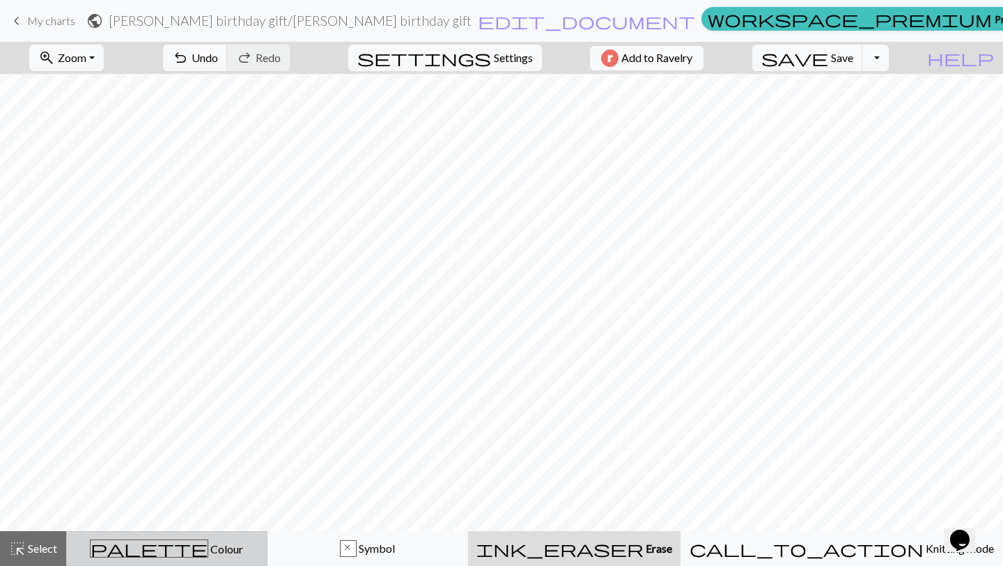
click at [244, 544] on div "palette Colour Colour" at bounding box center [166, 548] width 183 height 18
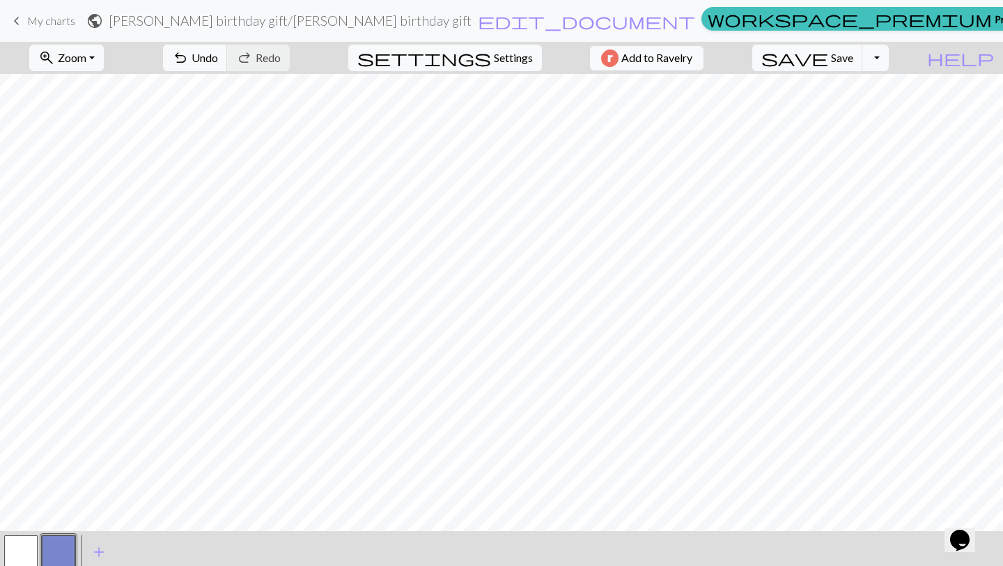
scroll to position [42, 0]
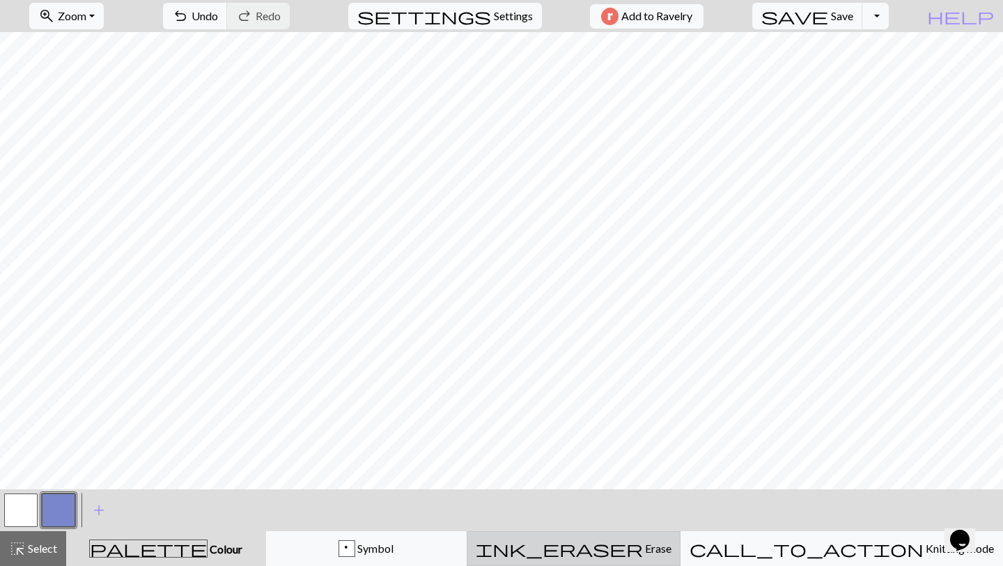
click at [651, 544] on span "Erase" at bounding box center [657, 547] width 29 height 13
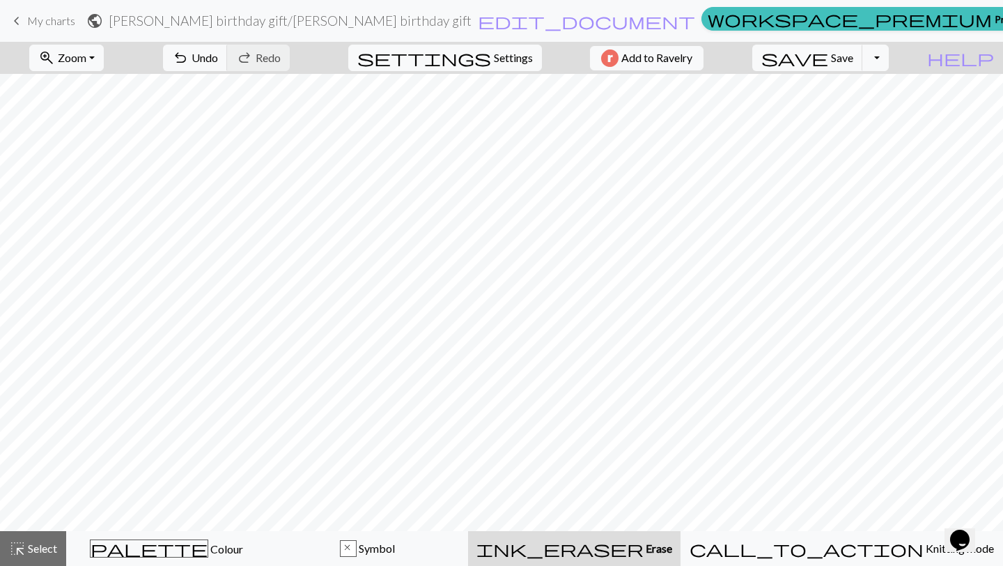
scroll to position [0, 0]
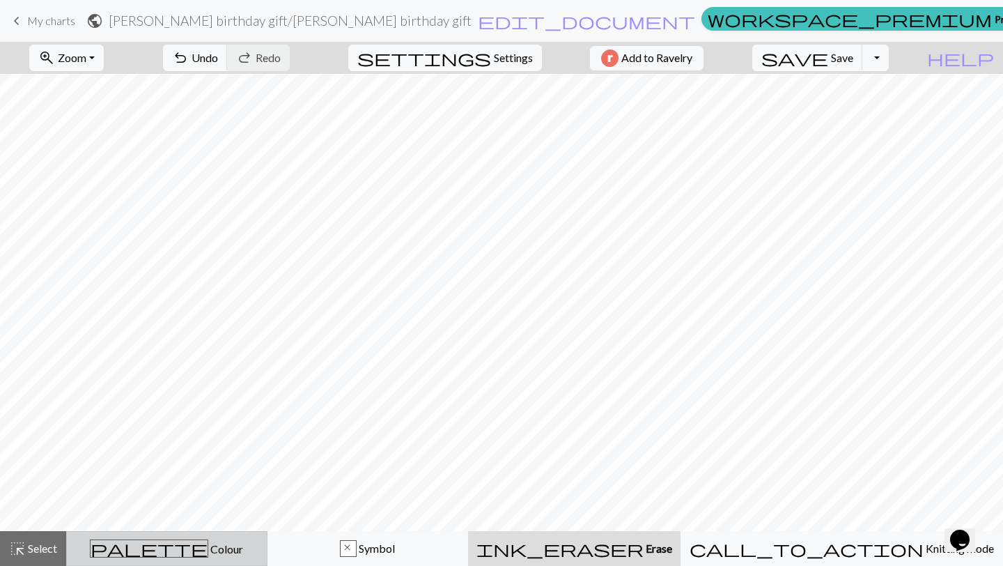
click at [184, 564] on button "palette Colour Colour" at bounding box center [166, 548] width 201 height 35
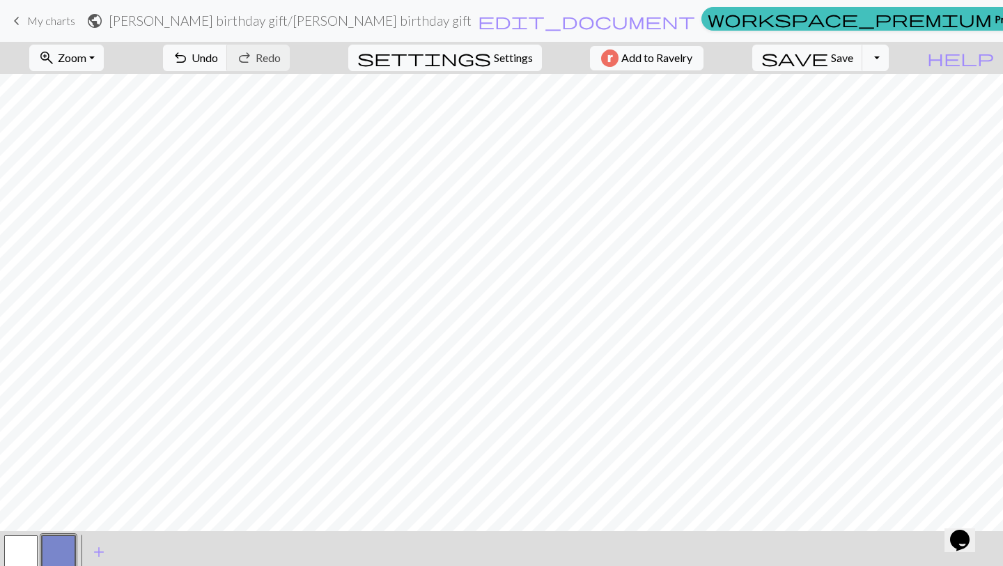
scroll to position [42, 0]
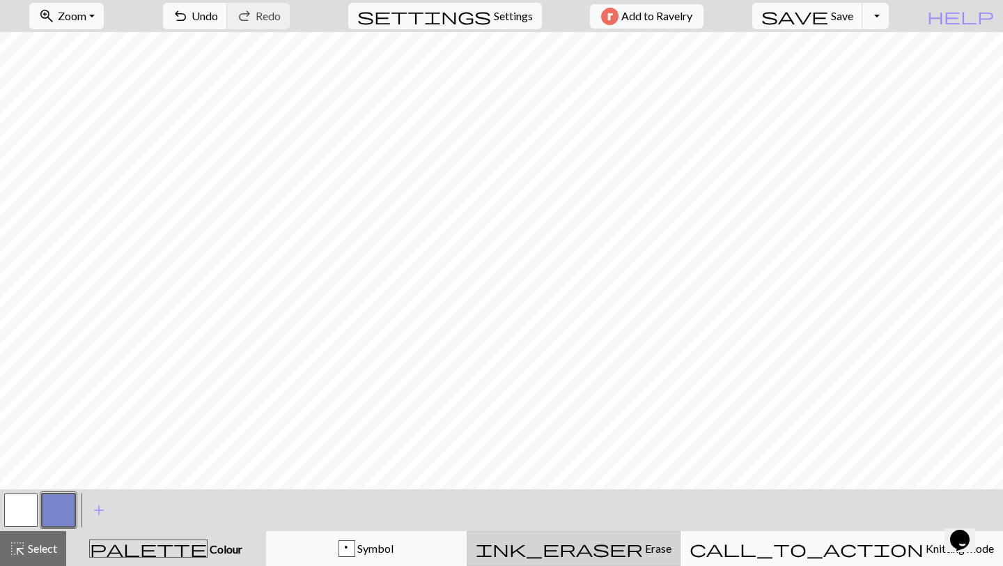
click at [597, 560] on button "ink_eraser Erase Erase" at bounding box center [574, 548] width 214 height 35
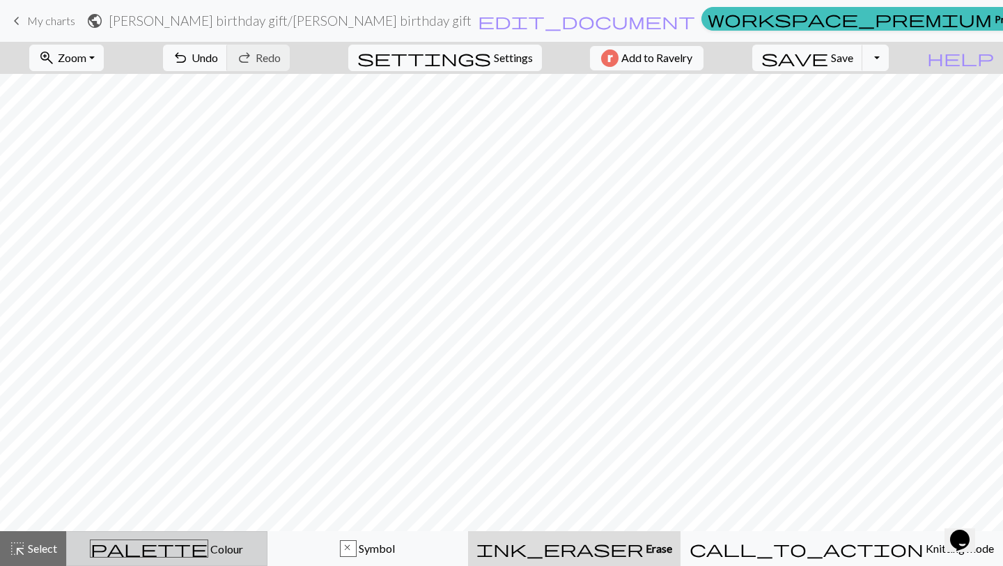
click at [212, 557] on div "palette Colour Colour" at bounding box center [166, 548] width 183 height 18
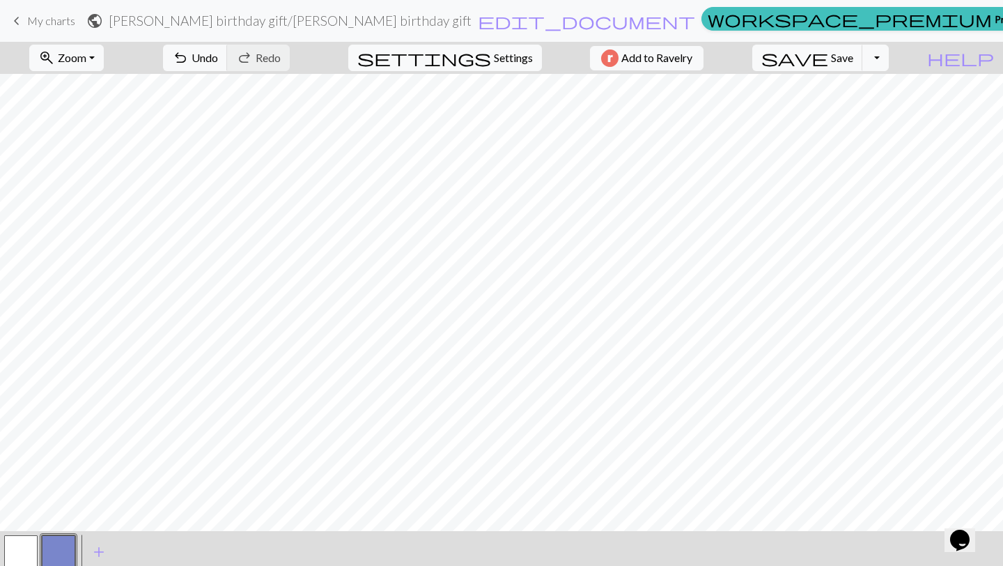
click at [24, 557] on button "button" at bounding box center [20, 551] width 33 height 33
click at [101, 556] on span "add" at bounding box center [99, 552] width 17 height 20
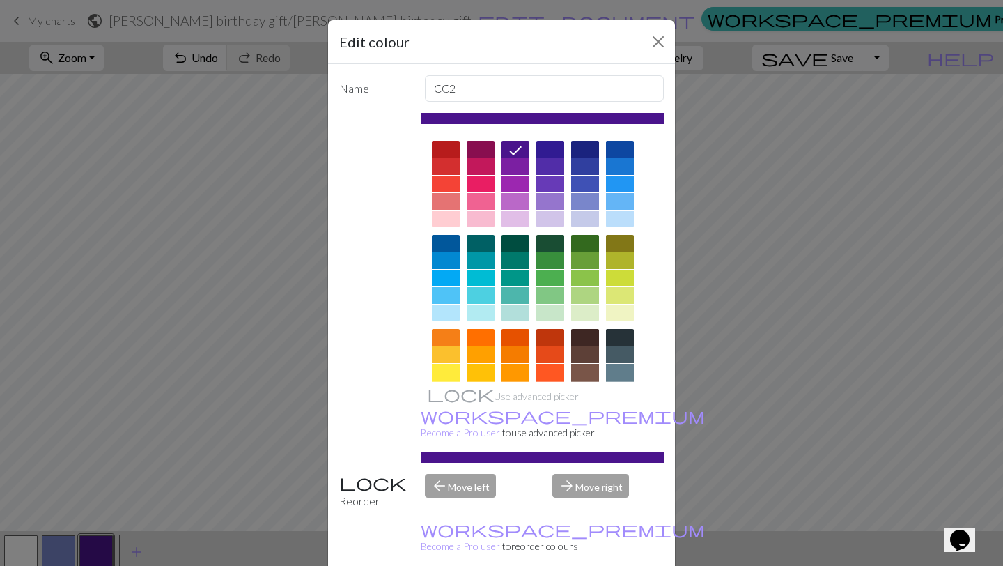
click at [625, 335] on div at bounding box center [620, 337] width 28 height 17
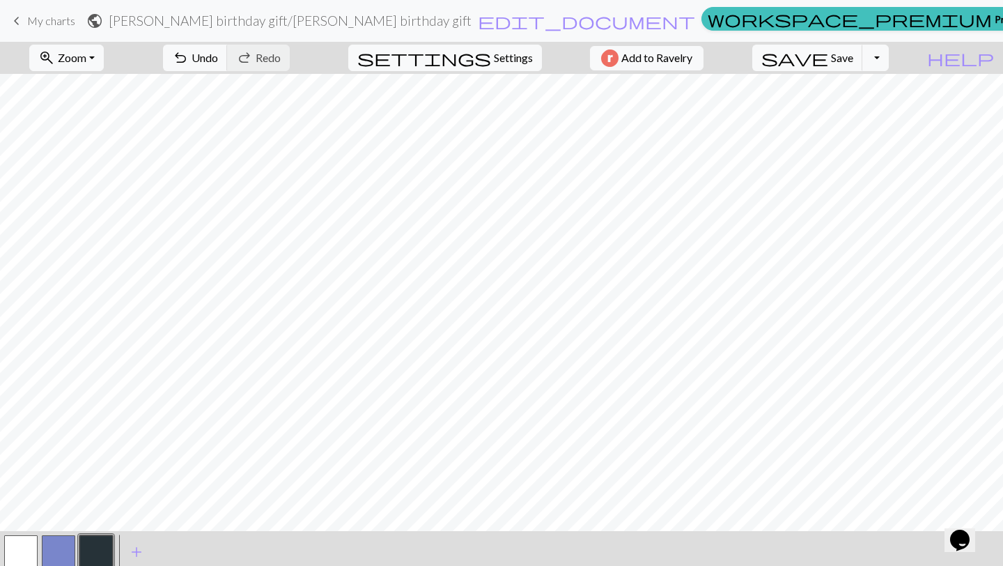
scroll to position [3, 0]
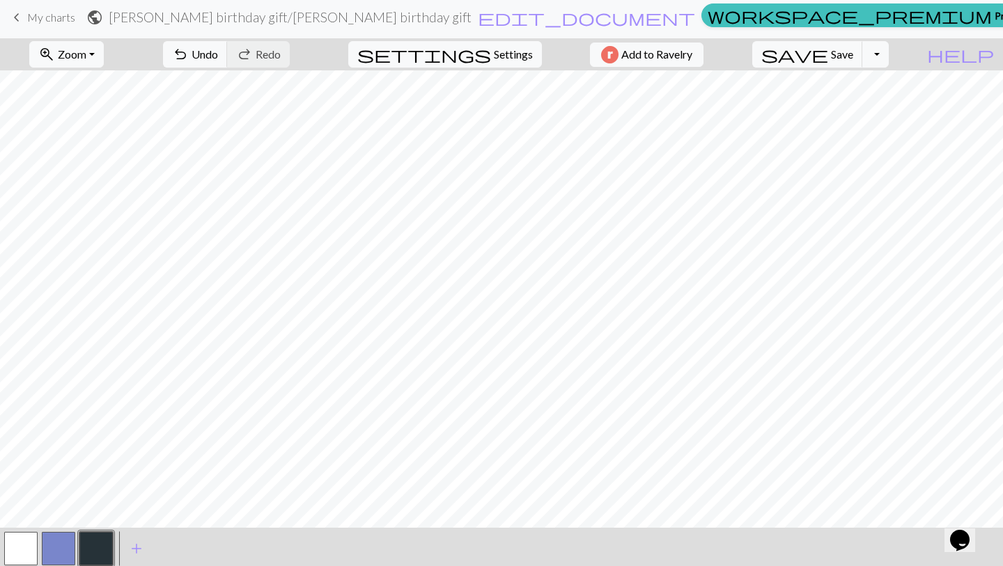
click at [53, 564] on button "button" at bounding box center [58, 548] width 33 height 33
click at [91, 555] on button "button" at bounding box center [95, 548] width 33 height 33
click at [59, 563] on button "button" at bounding box center [58, 548] width 33 height 33
click at [101, 562] on button "button" at bounding box center [95, 548] width 33 height 33
click at [94, 552] on button "button" at bounding box center [95, 548] width 33 height 33
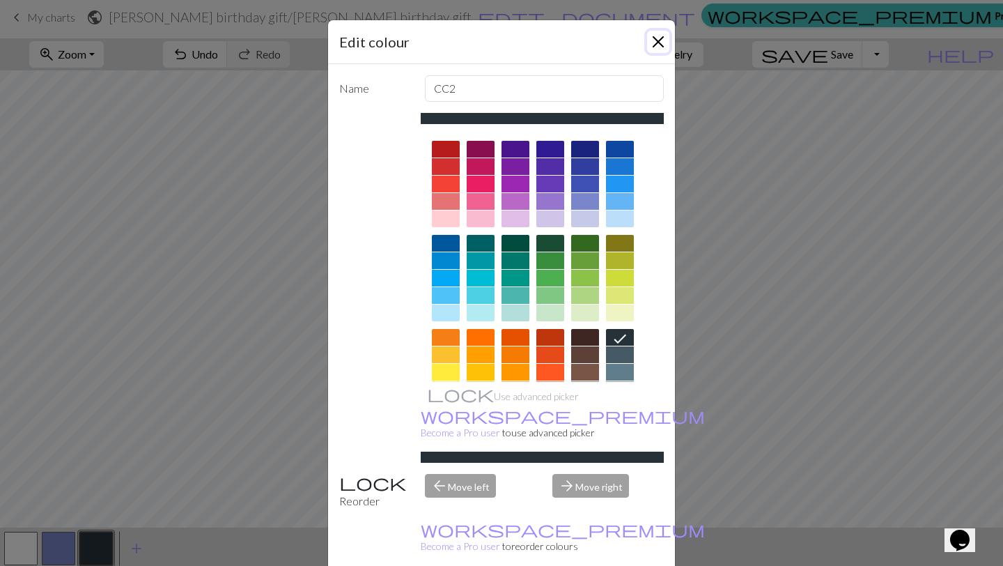
click at [660, 40] on button "Close" at bounding box center [658, 42] width 22 height 22
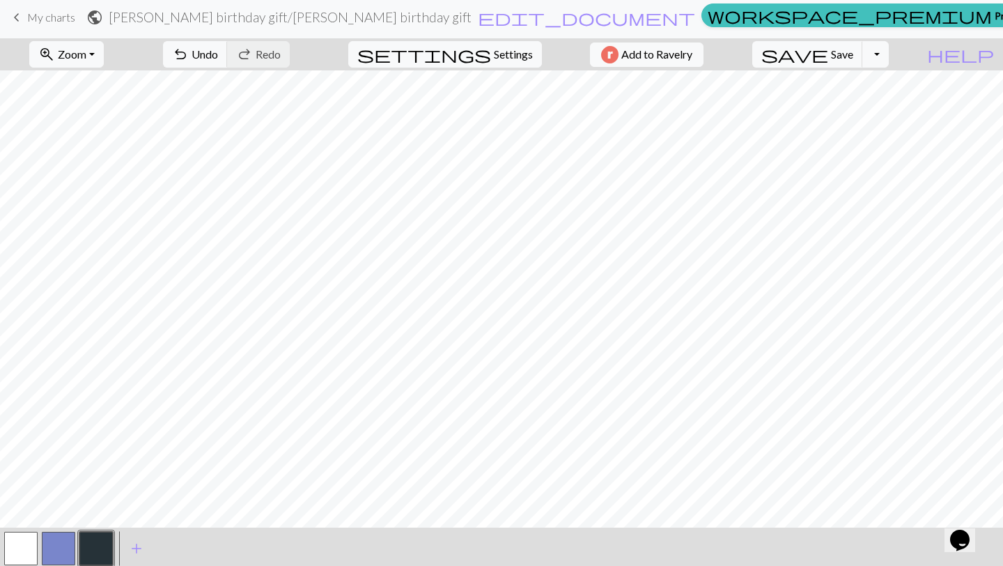
click at [55, 546] on button "button" at bounding box center [58, 548] width 33 height 33
click at [99, 559] on button "button" at bounding box center [95, 548] width 33 height 33
click at [65, 545] on button "button" at bounding box center [58, 548] width 33 height 33
click at [101, 559] on button "button" at bounding box center [95, 548] width 33 height 33
